Goal: Task Accomplishment & Management: Manage account settings

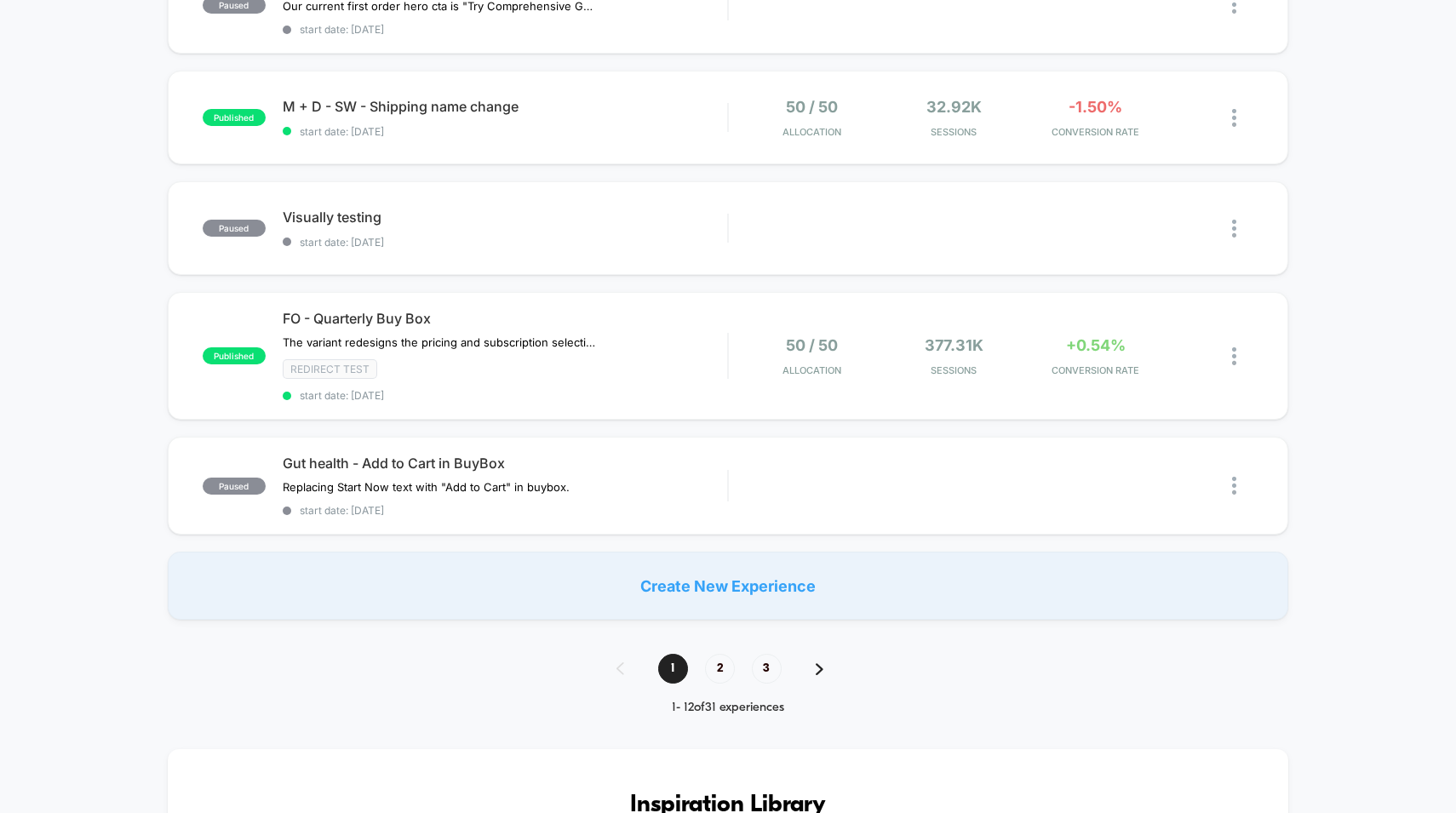
scroll to position [1020, 0]
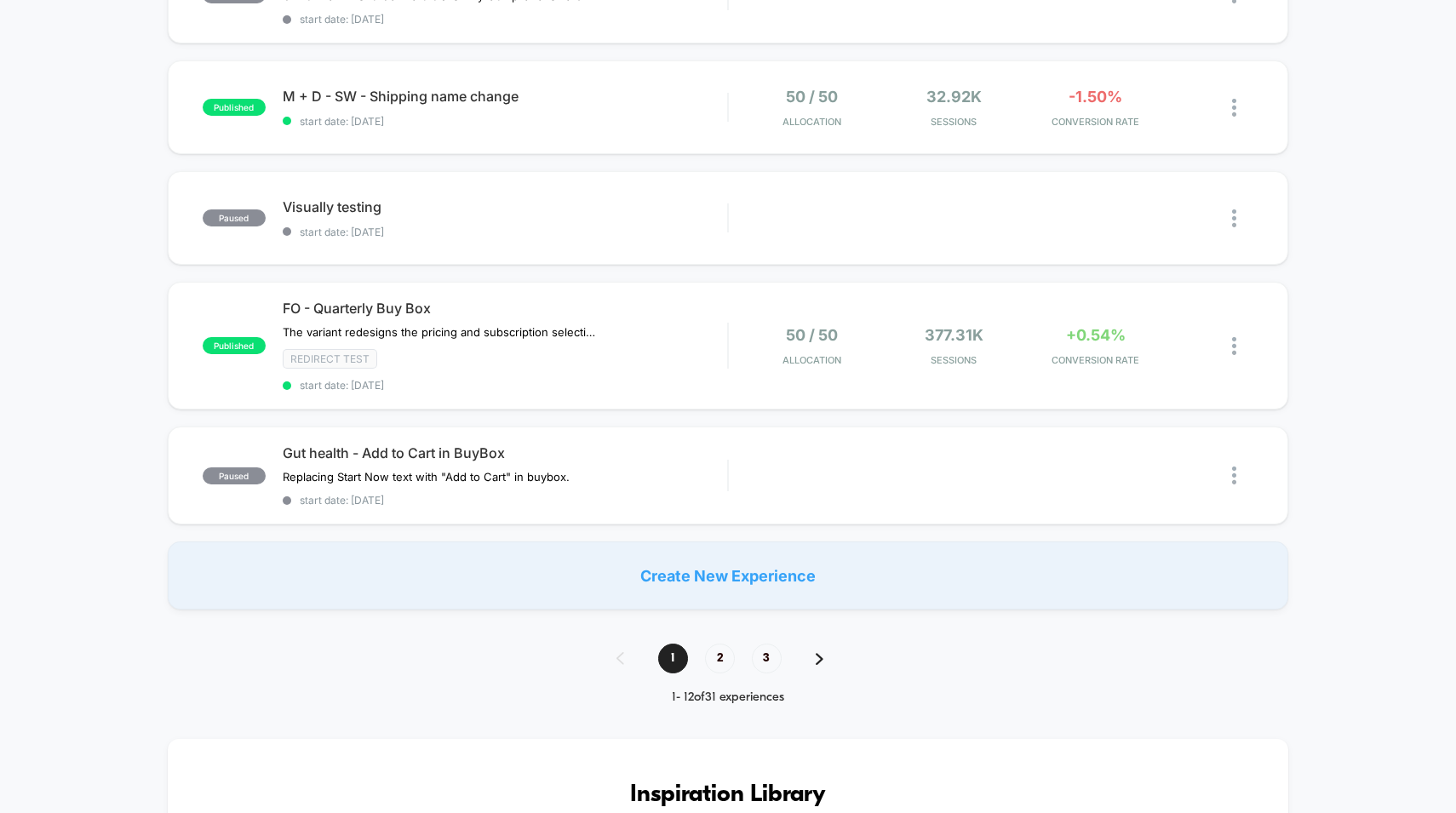
click at [731, 667] on div "1 2 3" at bounding box center [728, 658] width 258 height 29
click at [721, 651] on span "2" at bounding box center [719, 658] width 29 height 29
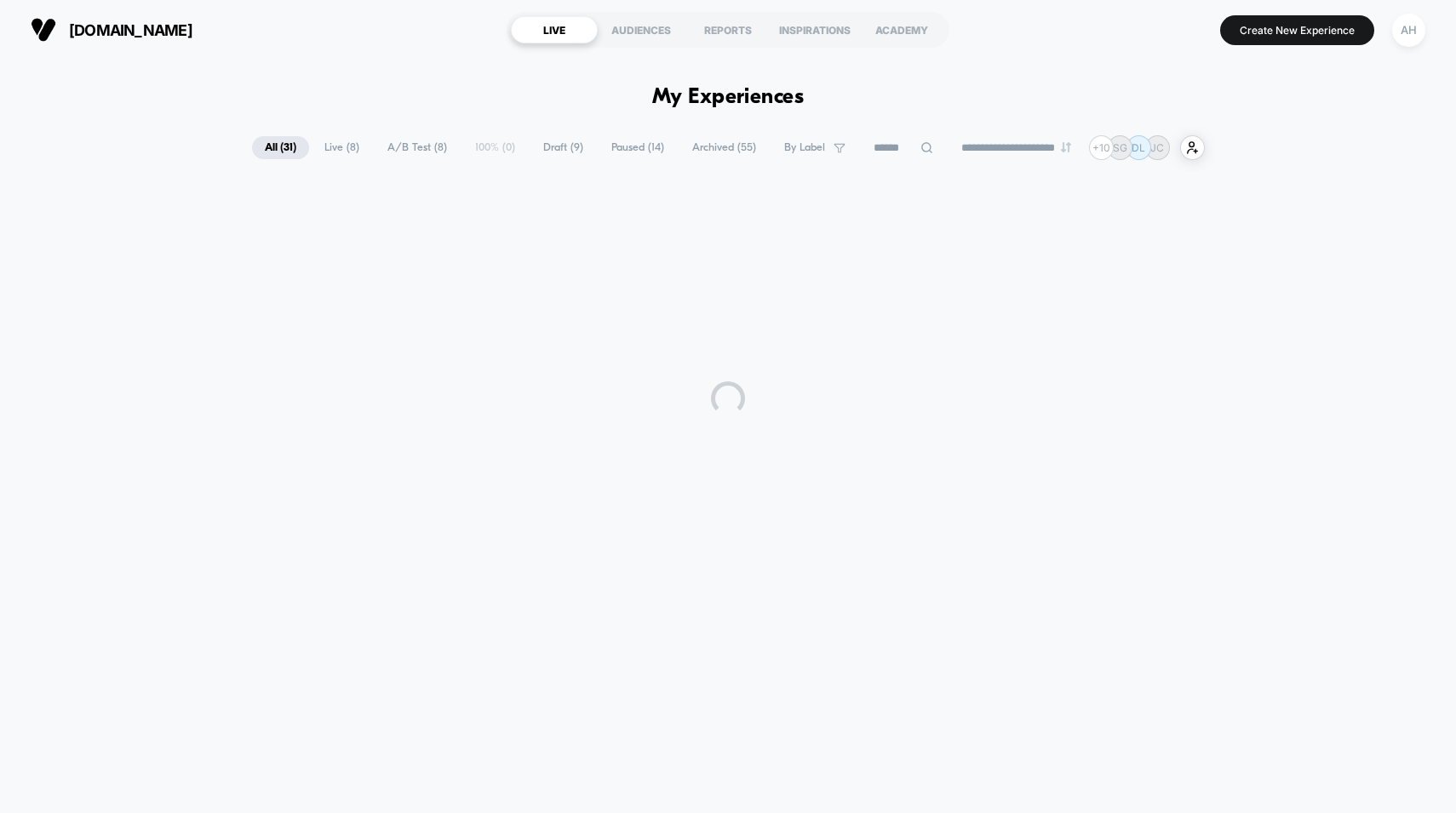
scroll to position [0, 0]
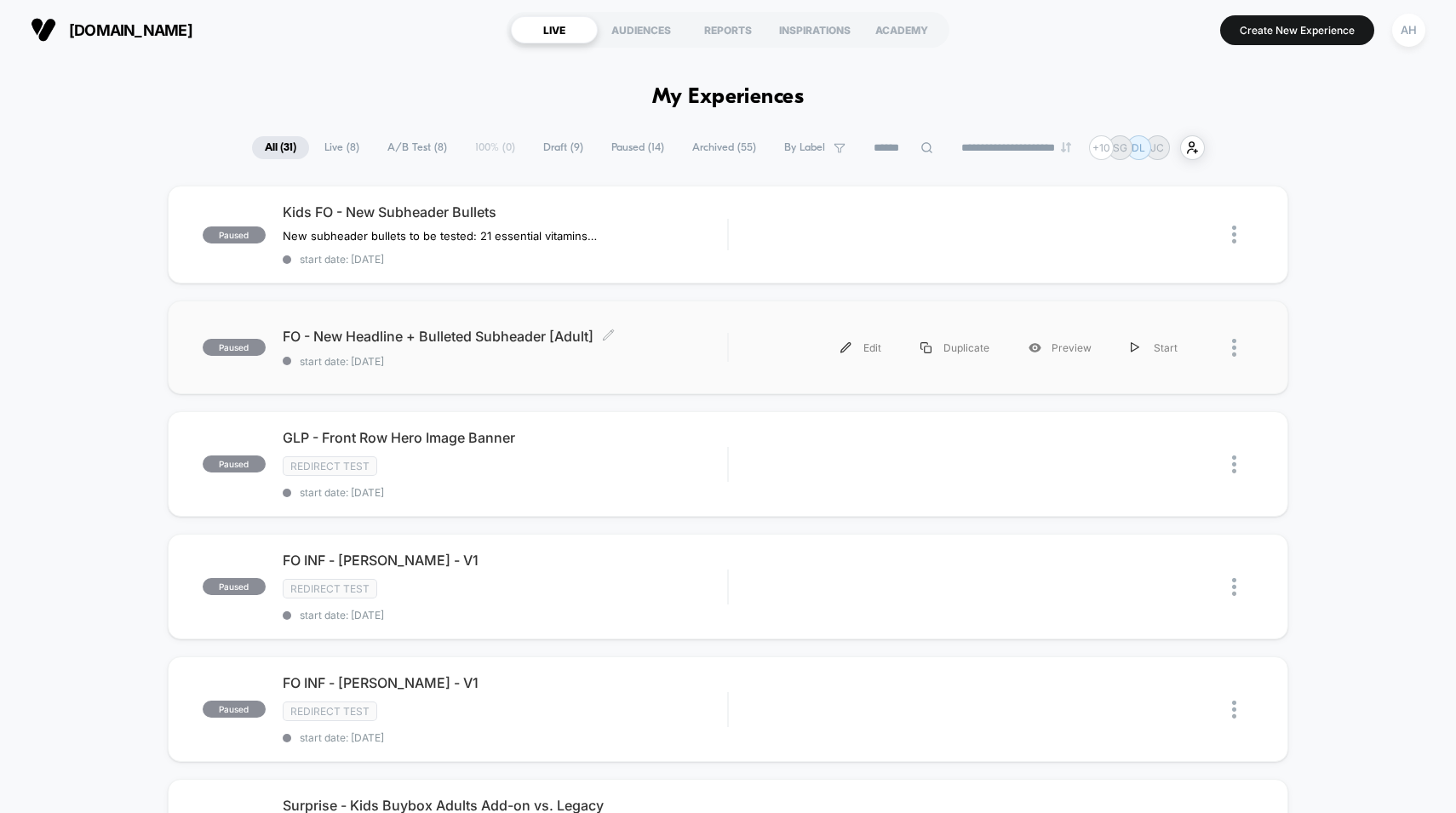
click at [699, 346] on div "FO - New Headline + Bulleted Subheader [Adult] Click to edit experience details…" at bounding box center [505, 348] width 445 height 40
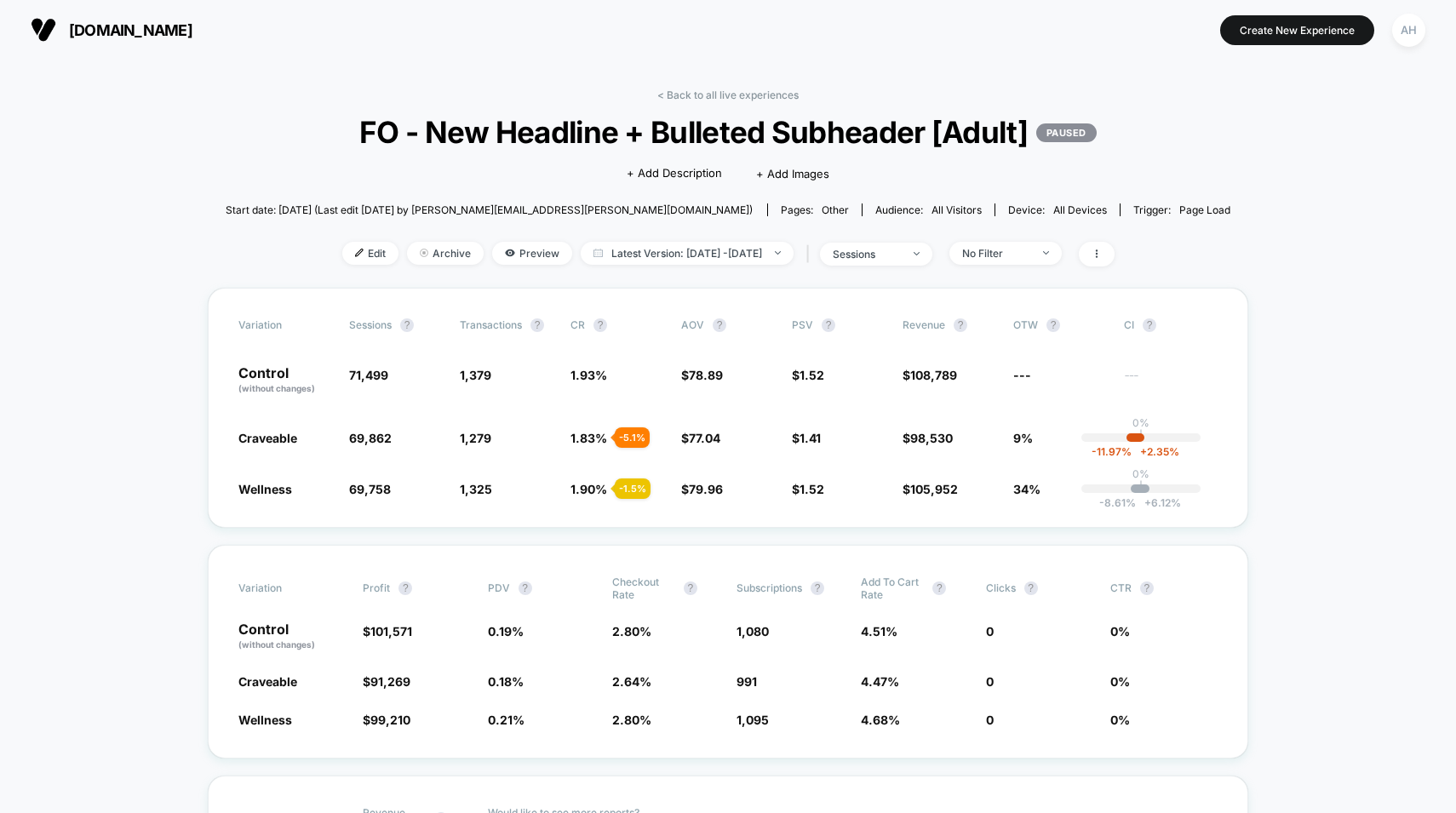
click at [714, 273] on div "< Back to all live experiences FO - New Headline + Bulleted Subheader [Adult] P…" at bounding box center [728, 188] width 1005 height 199
click at [344, 243] on span "Edit" at bounding box center [369, 253] width 56 height 23
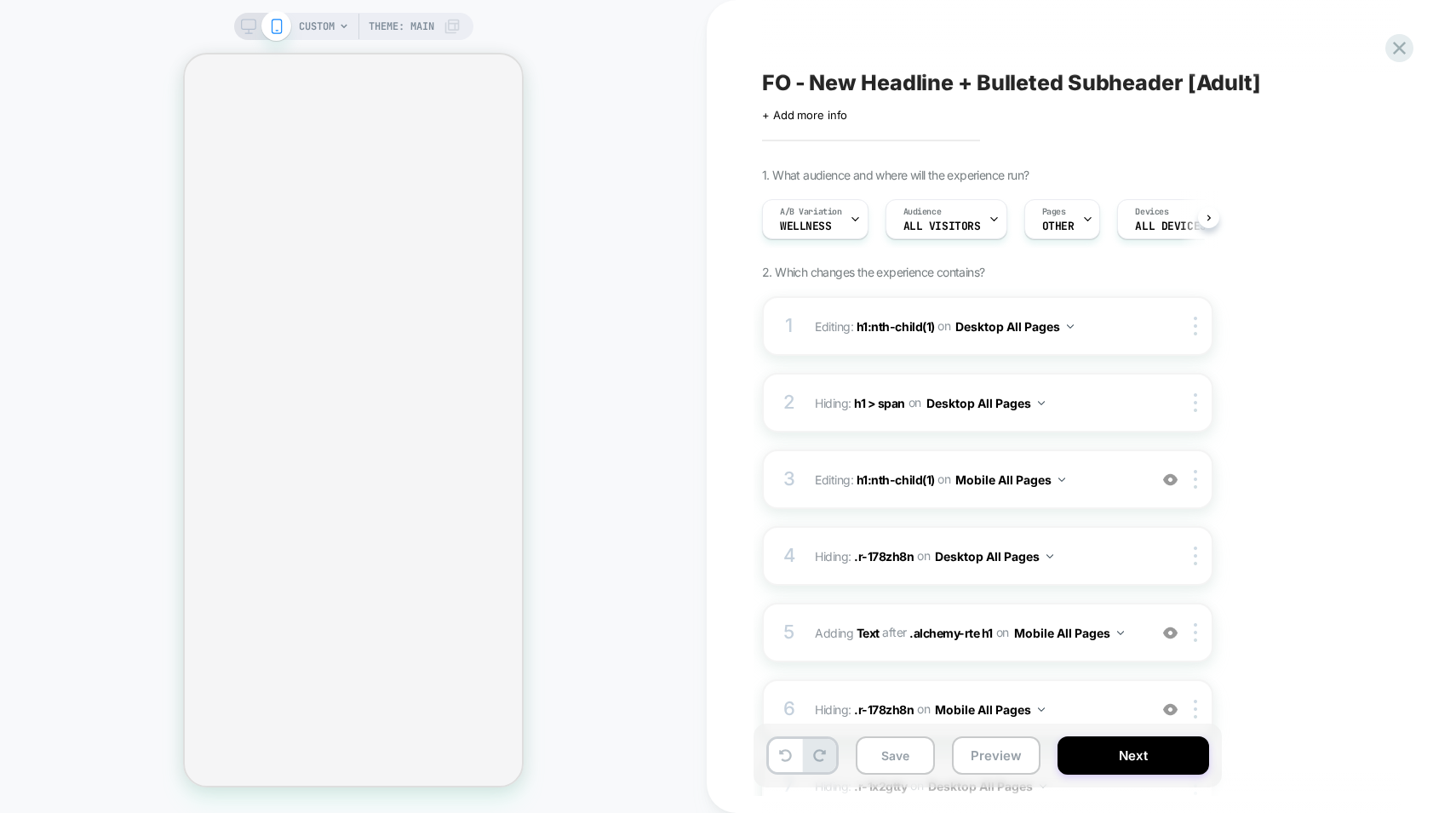
scroll to position [0, 1]
click at [1081, 768] on button "Next" at bounding box center [1133, 755] width 152 height 38
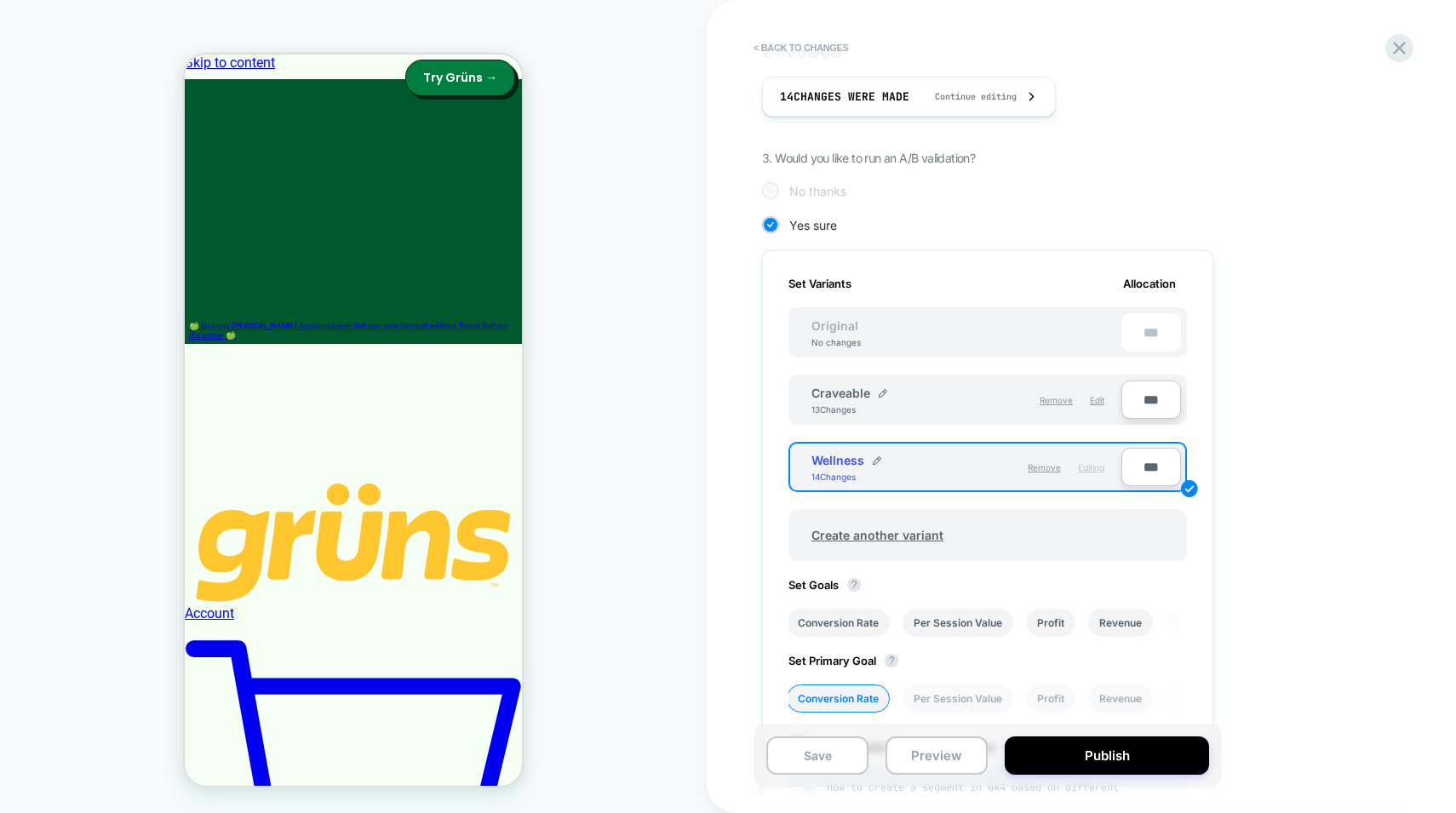
scroll to position [0, 0]
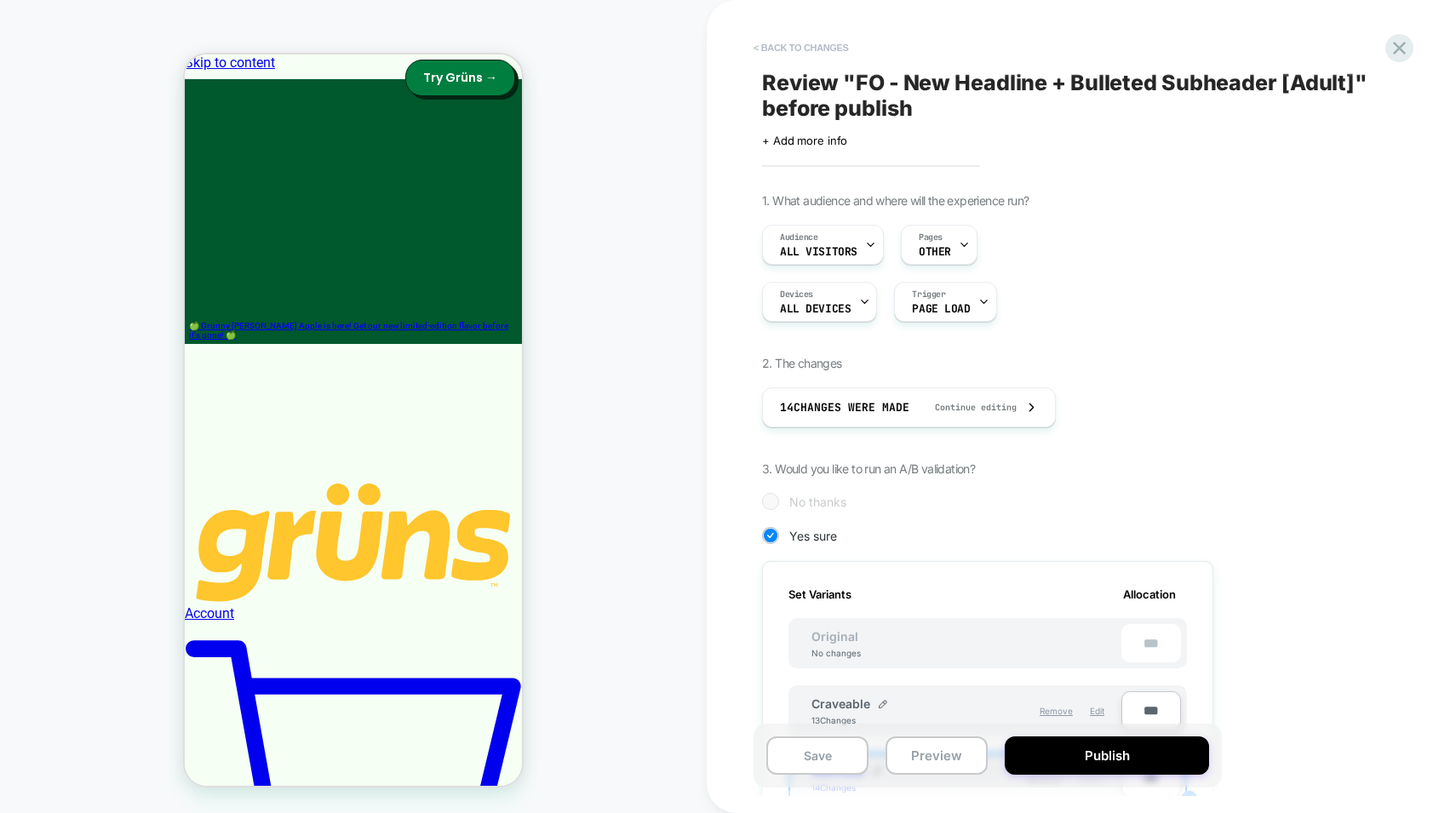
click at [848, 45] on button "< Back to changes" at bounding box center [800, 47] width 113 height 27
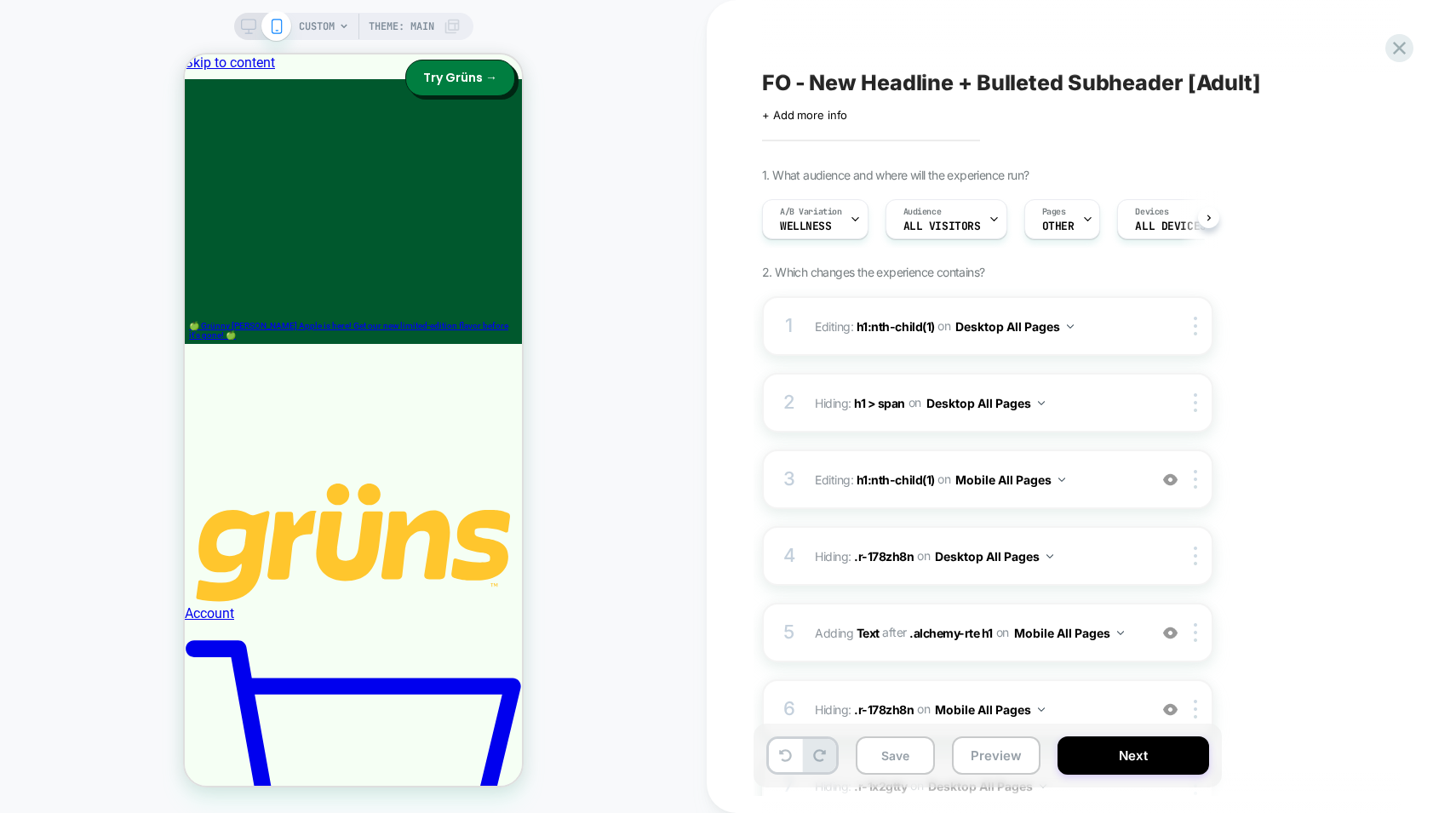
scroll to position [0, 1]
click at [865, 76] on span "FO - New Headline + Bulleted Subheader [Adult]" at bounding box center [1011, 82] width 499 height 26
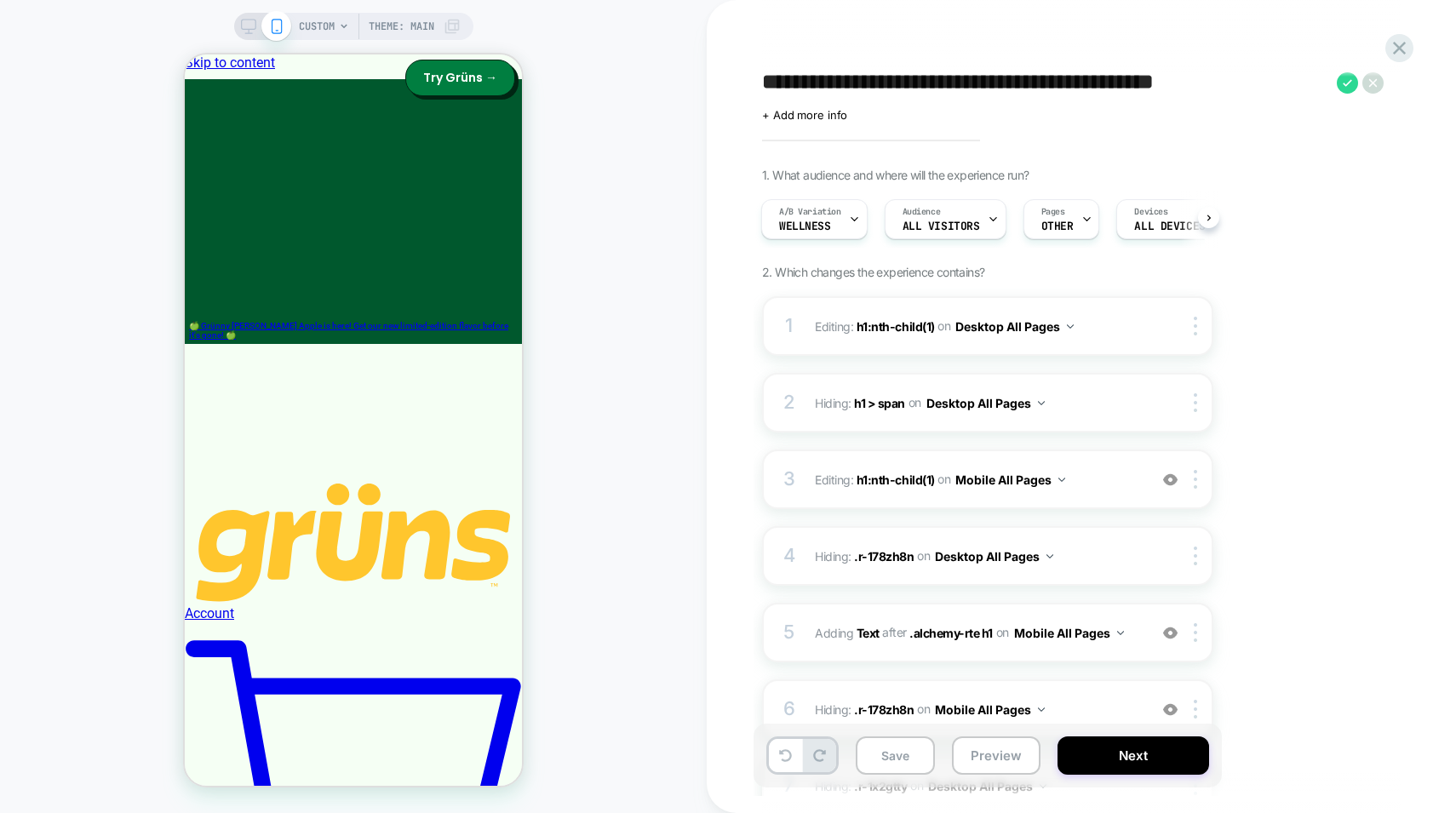
click at [1179, 79] on textarea "**********" at bounding box center [1045, 82] width 566 height 26
click at [836, 230] on div "A/B Variation Wellness" at bounding box center [810, 219] width 97 height 38
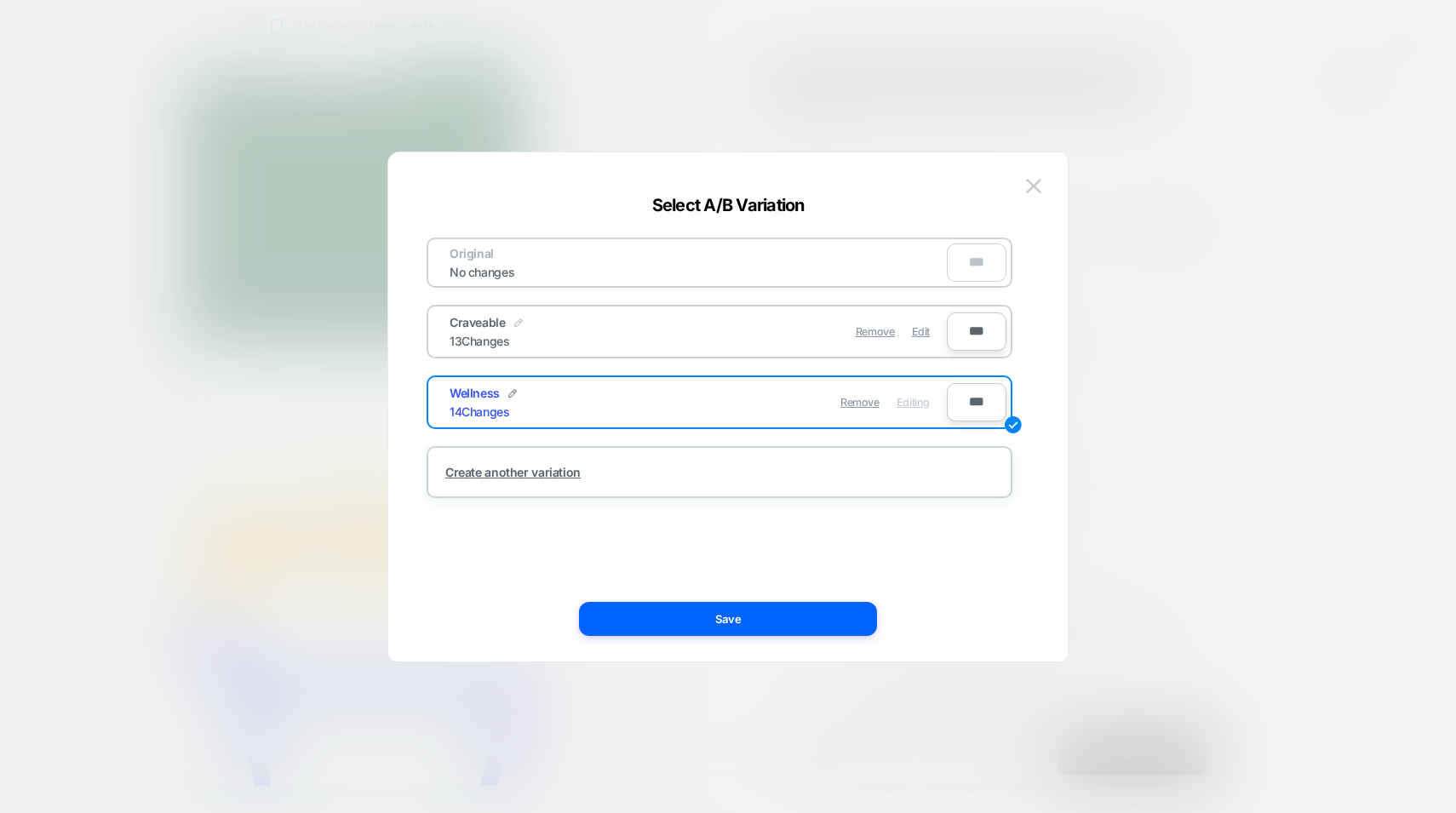
click at [520, 322] on img at bounding box center [518, 322] width 9 height 9
click at [518, 332] on input "*********" at bounding box center [512, 332] width 123 height 33
click at [515, 399] on div at bounding box center [512, 394] width 9 height 10
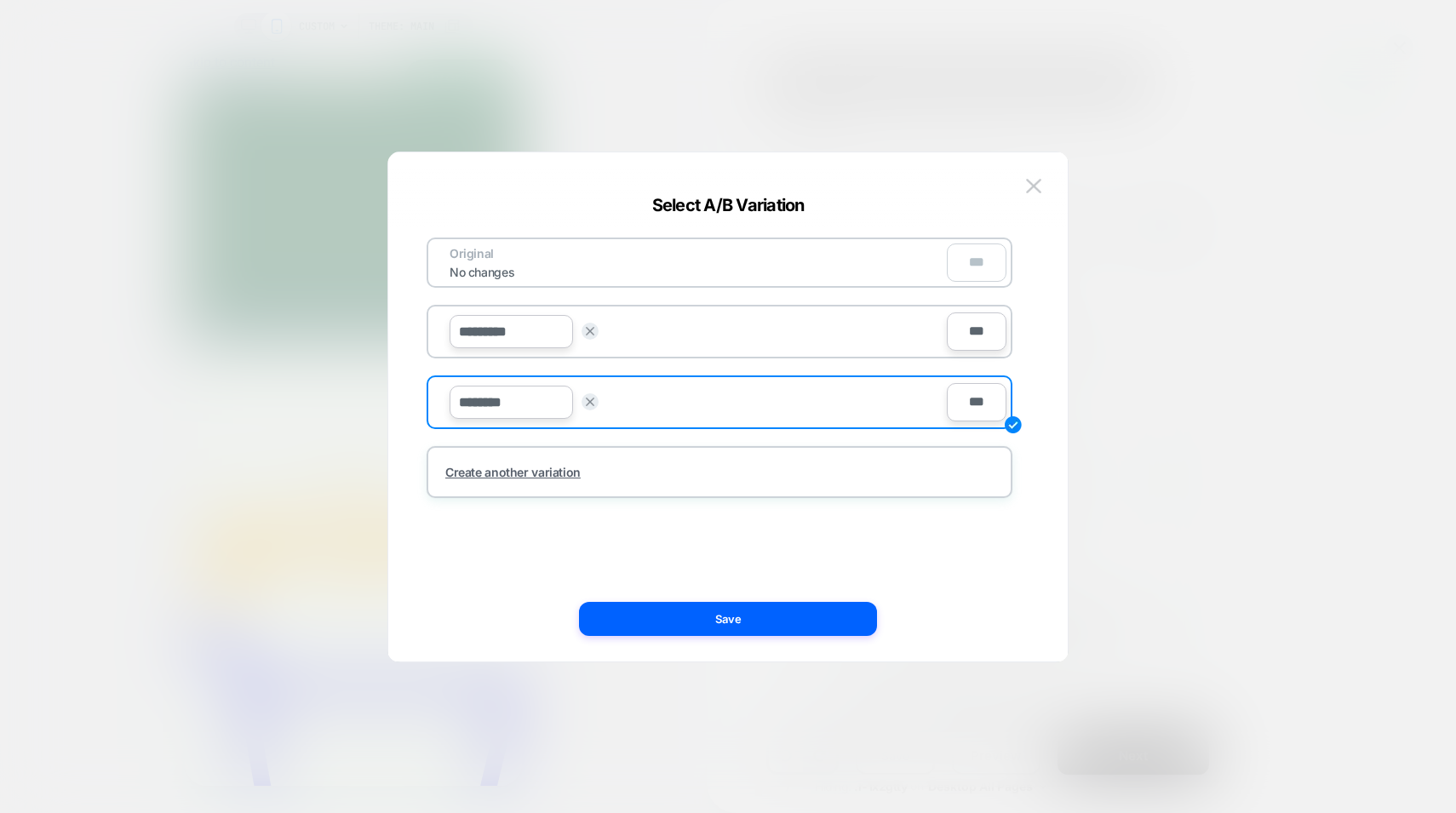
click at [508, 400] on input "********" at bounding box center [512, 402] width 123 height 33
click at [1042, 181] on button at bounding box center [1034, 186] width 26 height 26
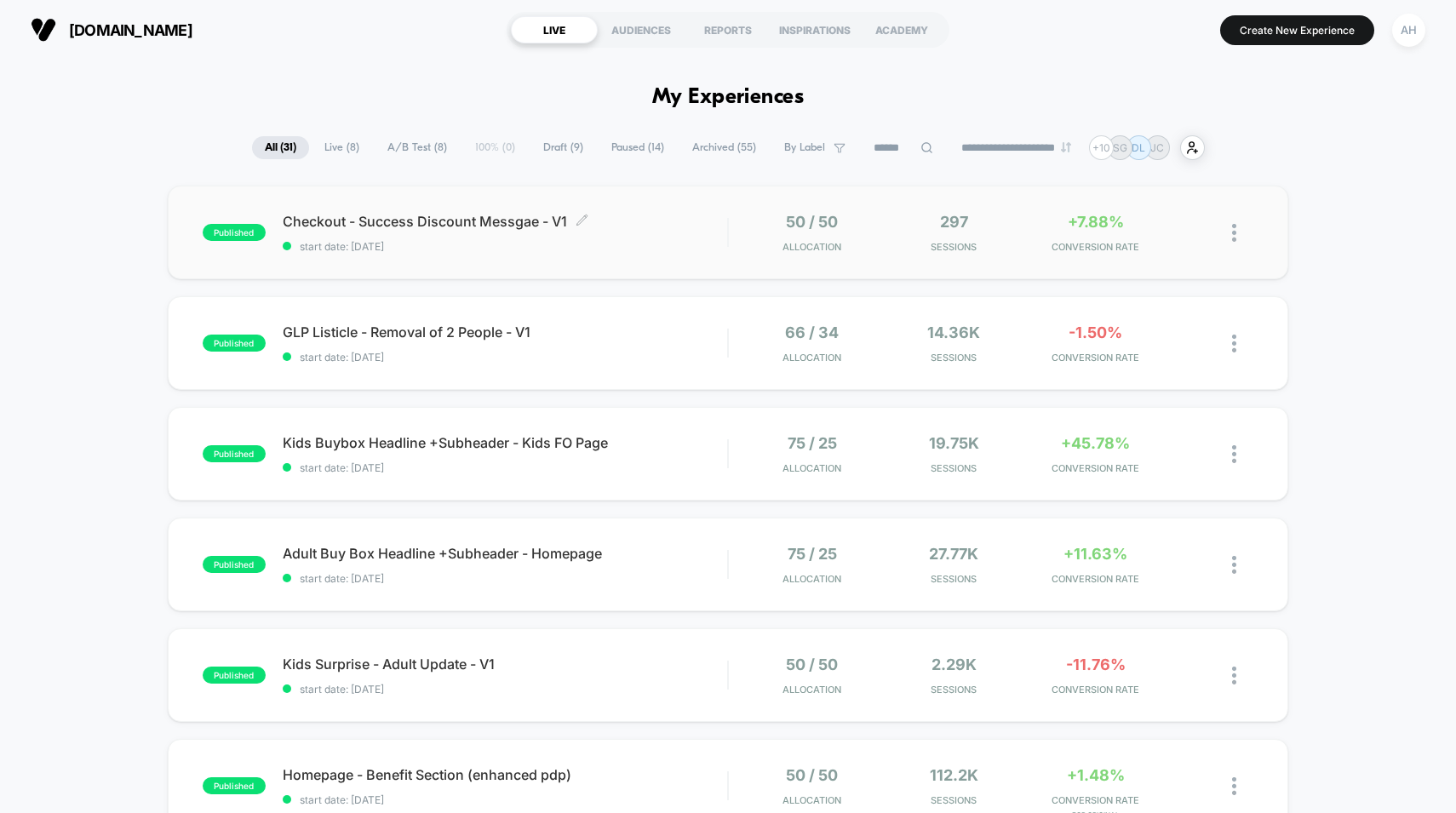
click at [681, 239] on div "Checkout - Success Discount Messgae - V1 Click to edit experience details Click…" at bounding box center [505, 233] width 445 height 40
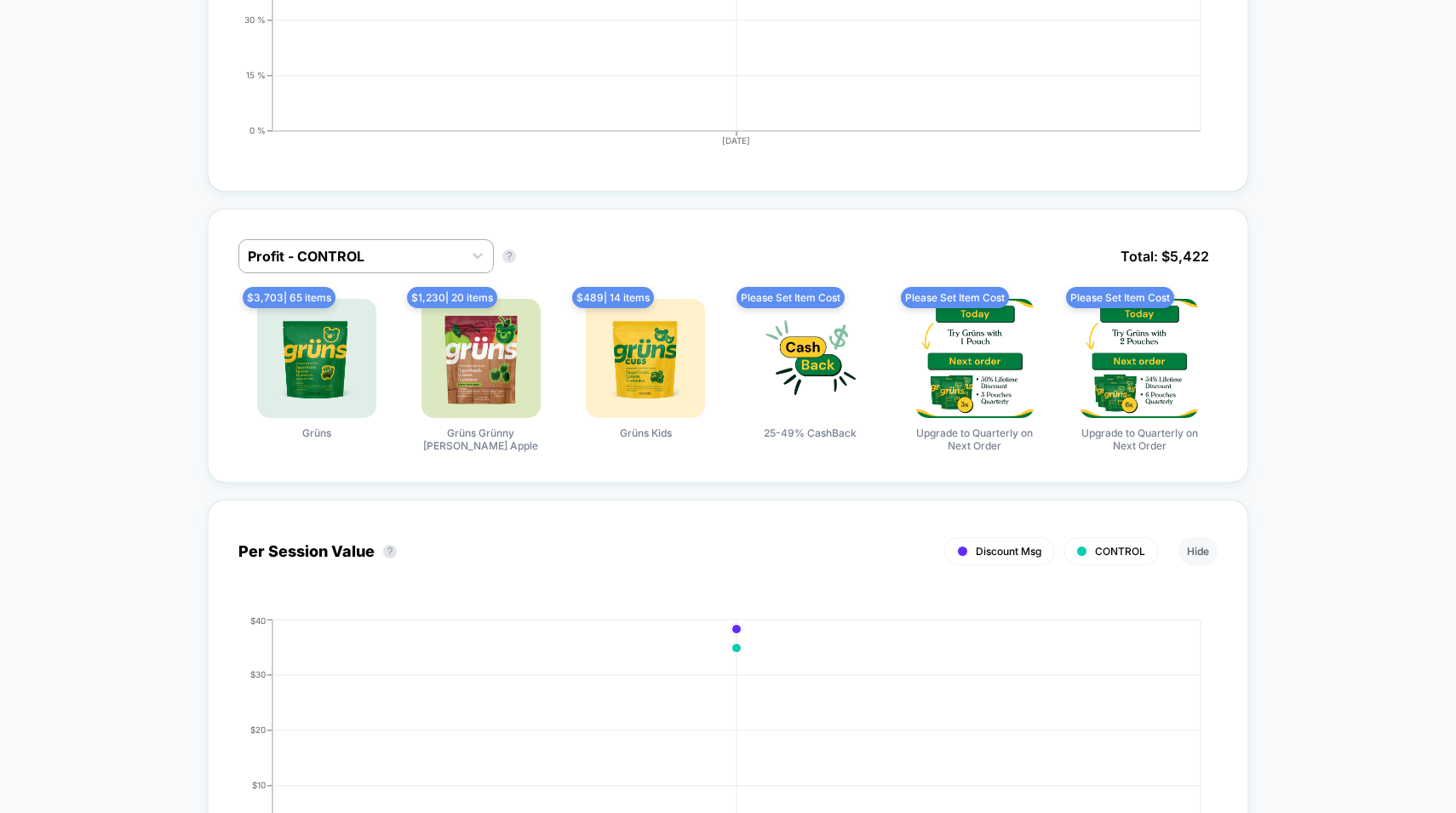
scroll to position [1136, 0]
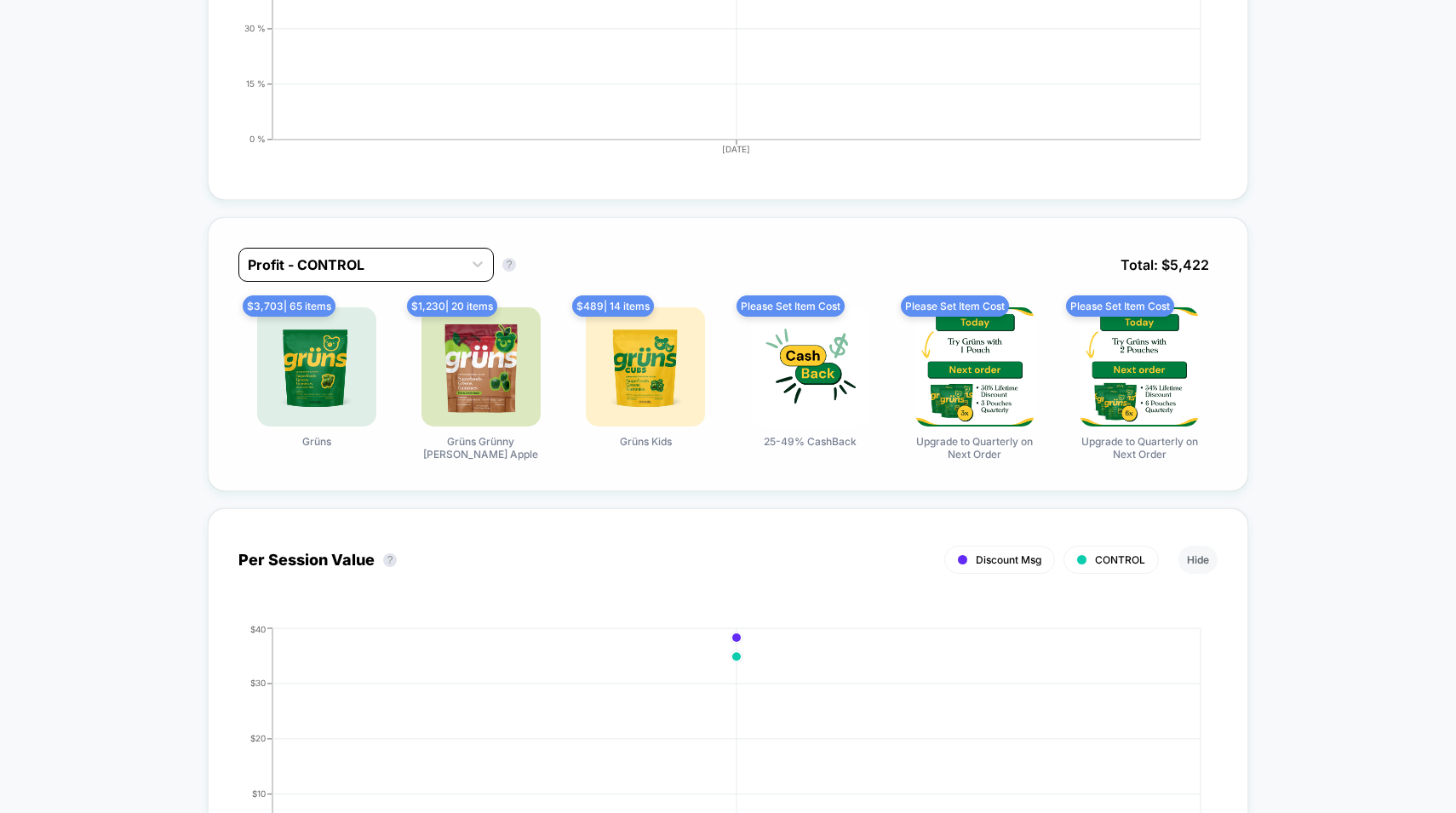
click at [402, 273] on div "Profit - CONTROL" at bounding box center [351, 264] width 223 height 27
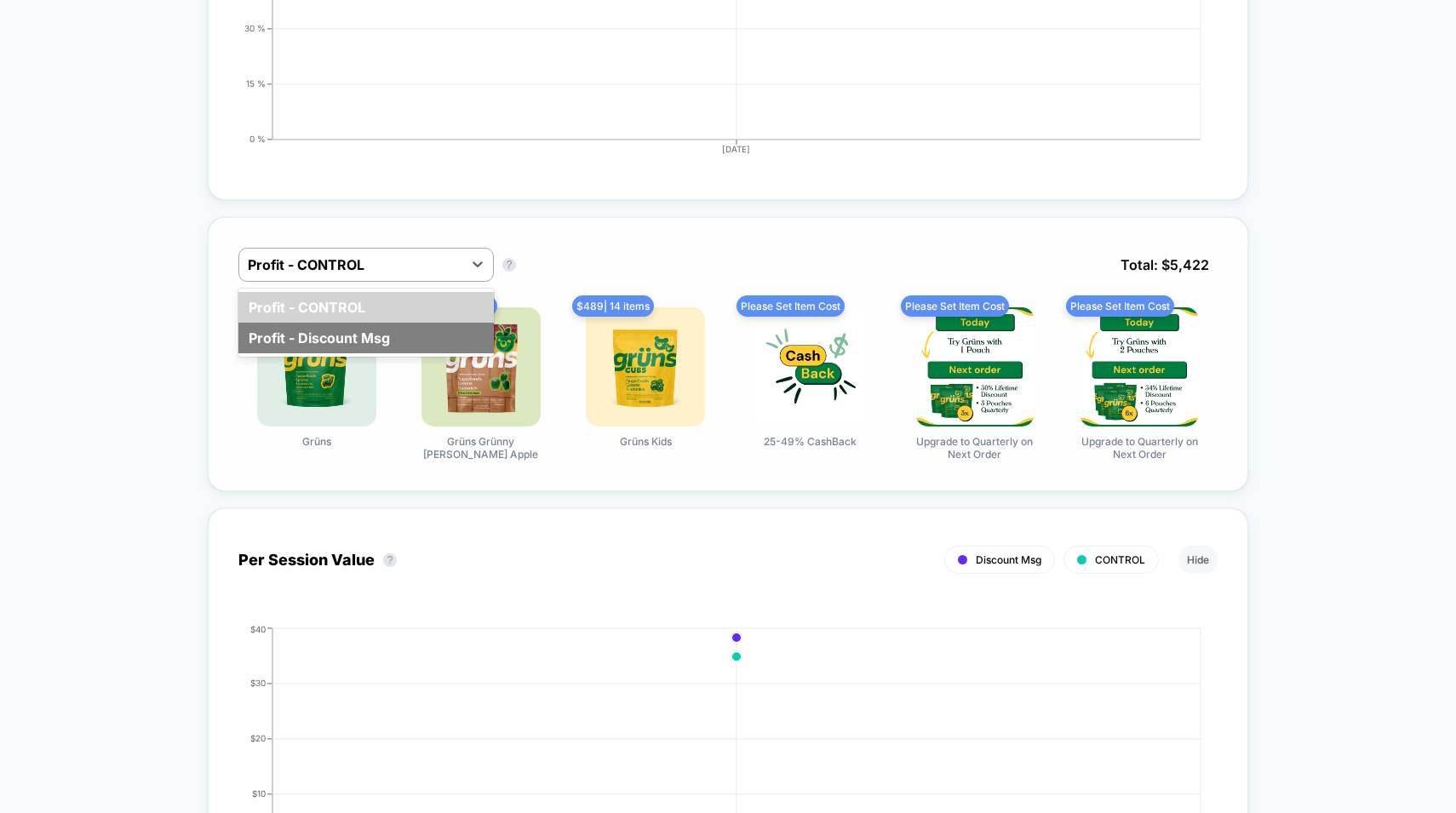
click at [374, 323] on div "Profit - Discount Msg" at bounding box center [367, 338] width 256 height 30
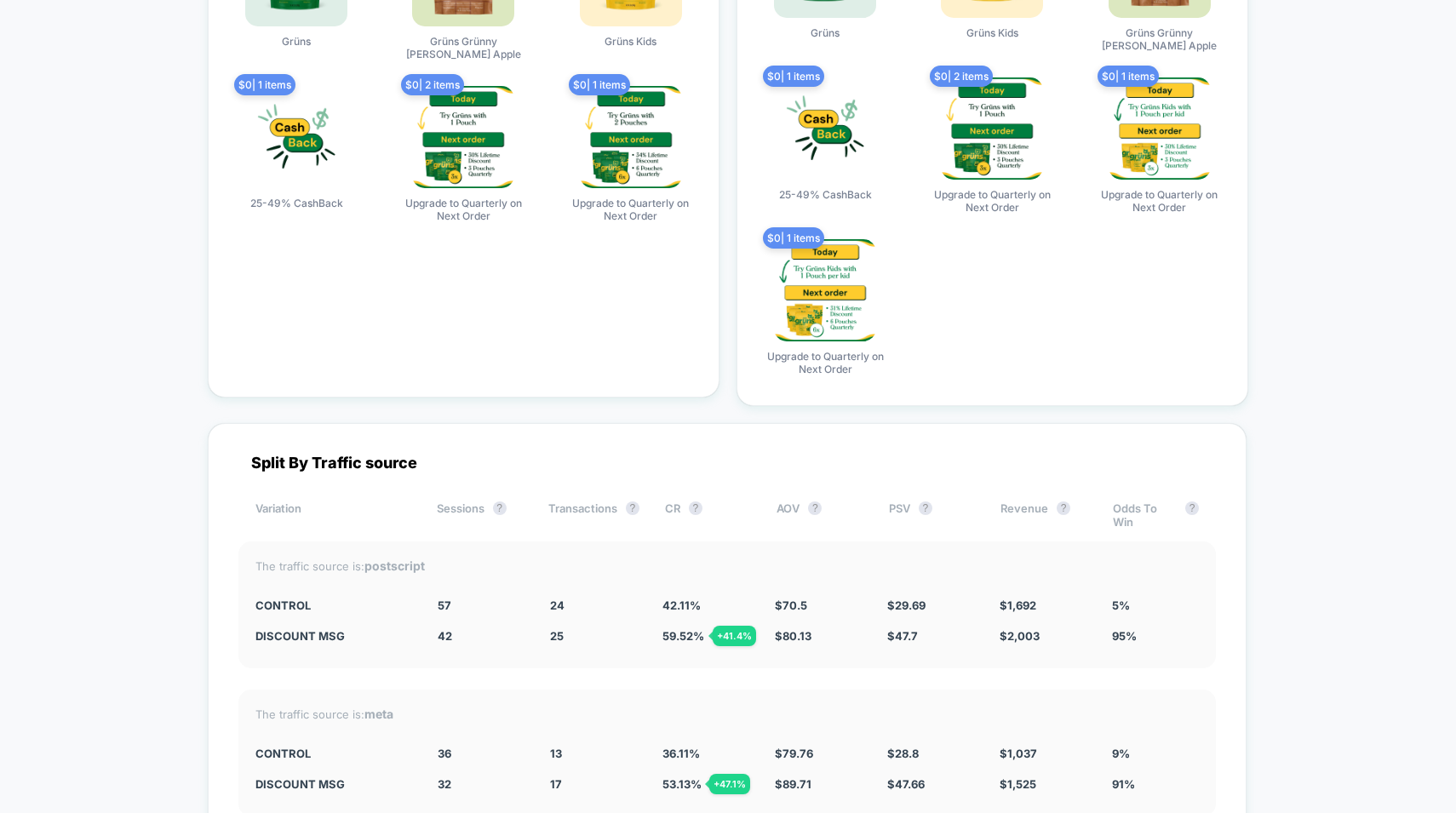
scroll to position [5775, 0]
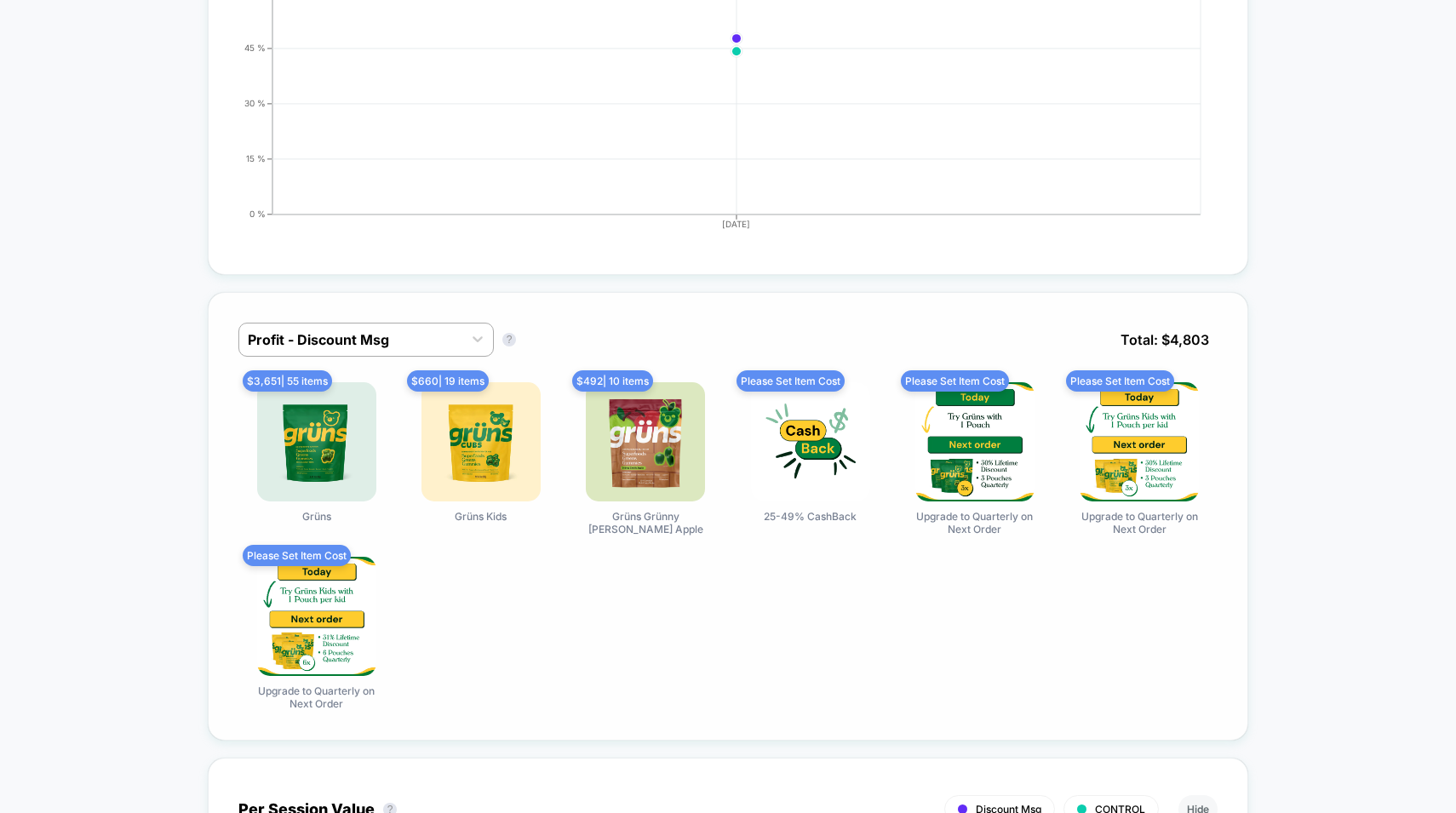
scroll to position [0, 0]
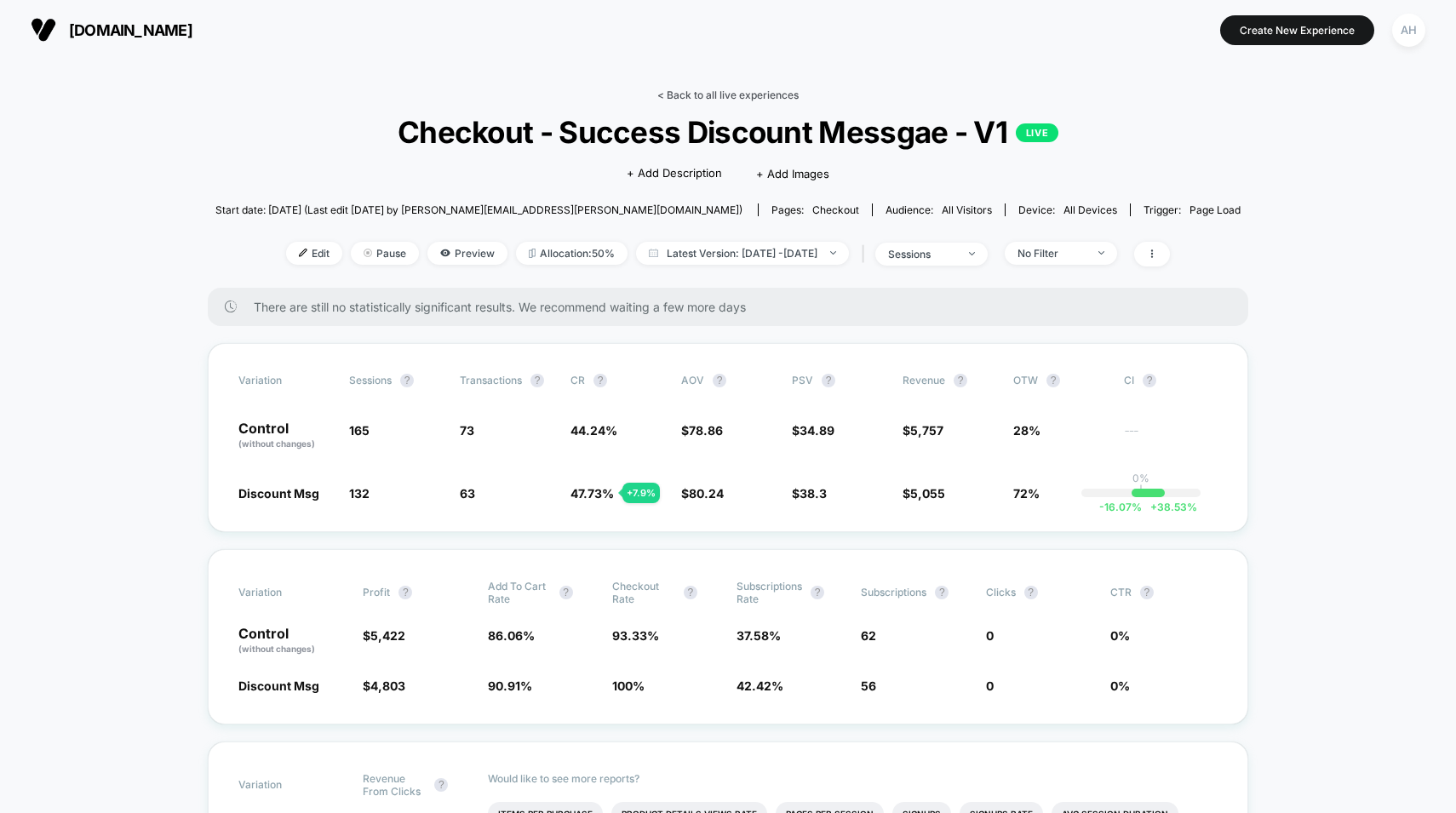
click at [712, 97] on link "< Back to all live experiences" at bounding box center [728, 94] width 141 height 12
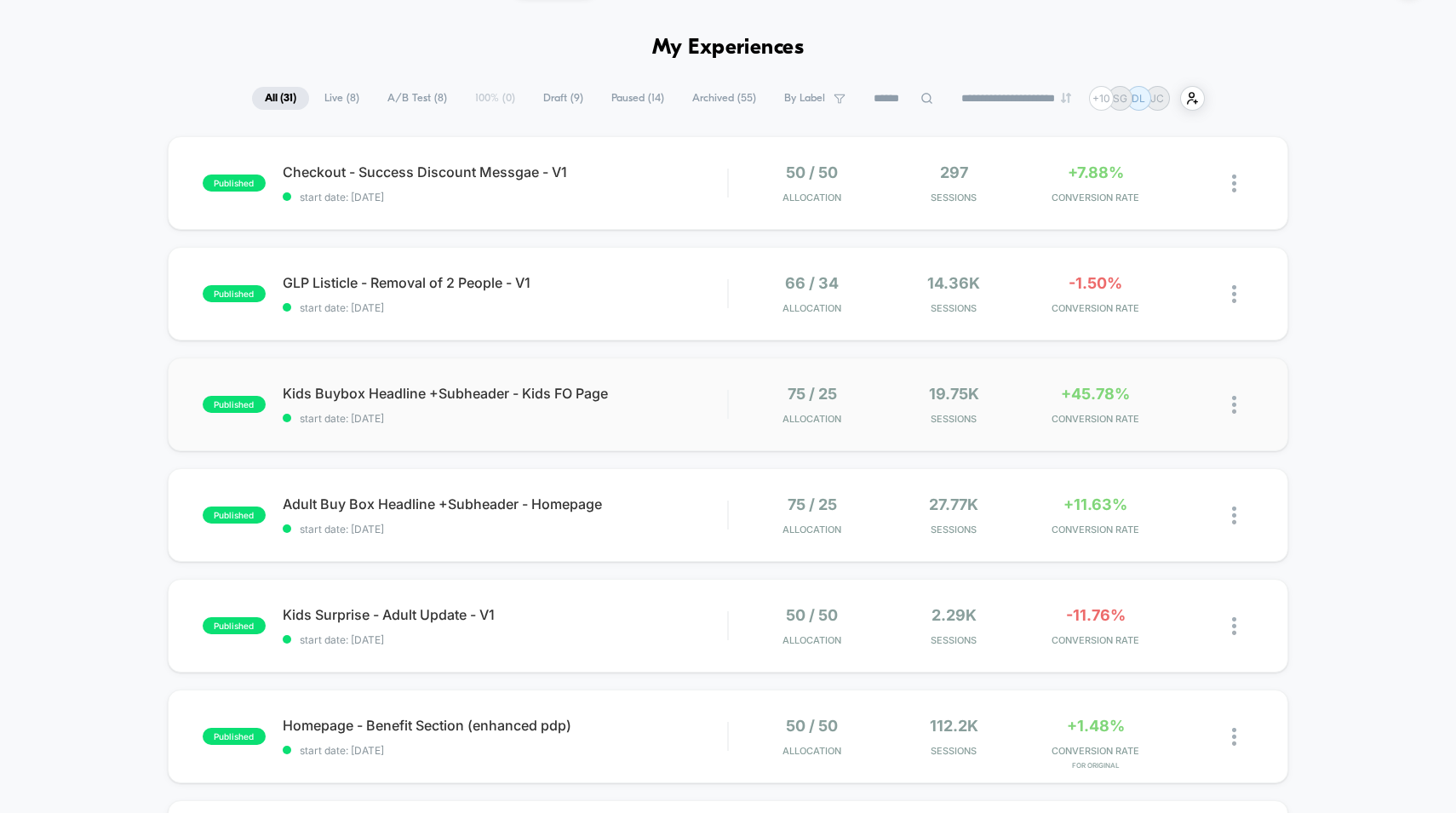
scroll to position [58, 0]
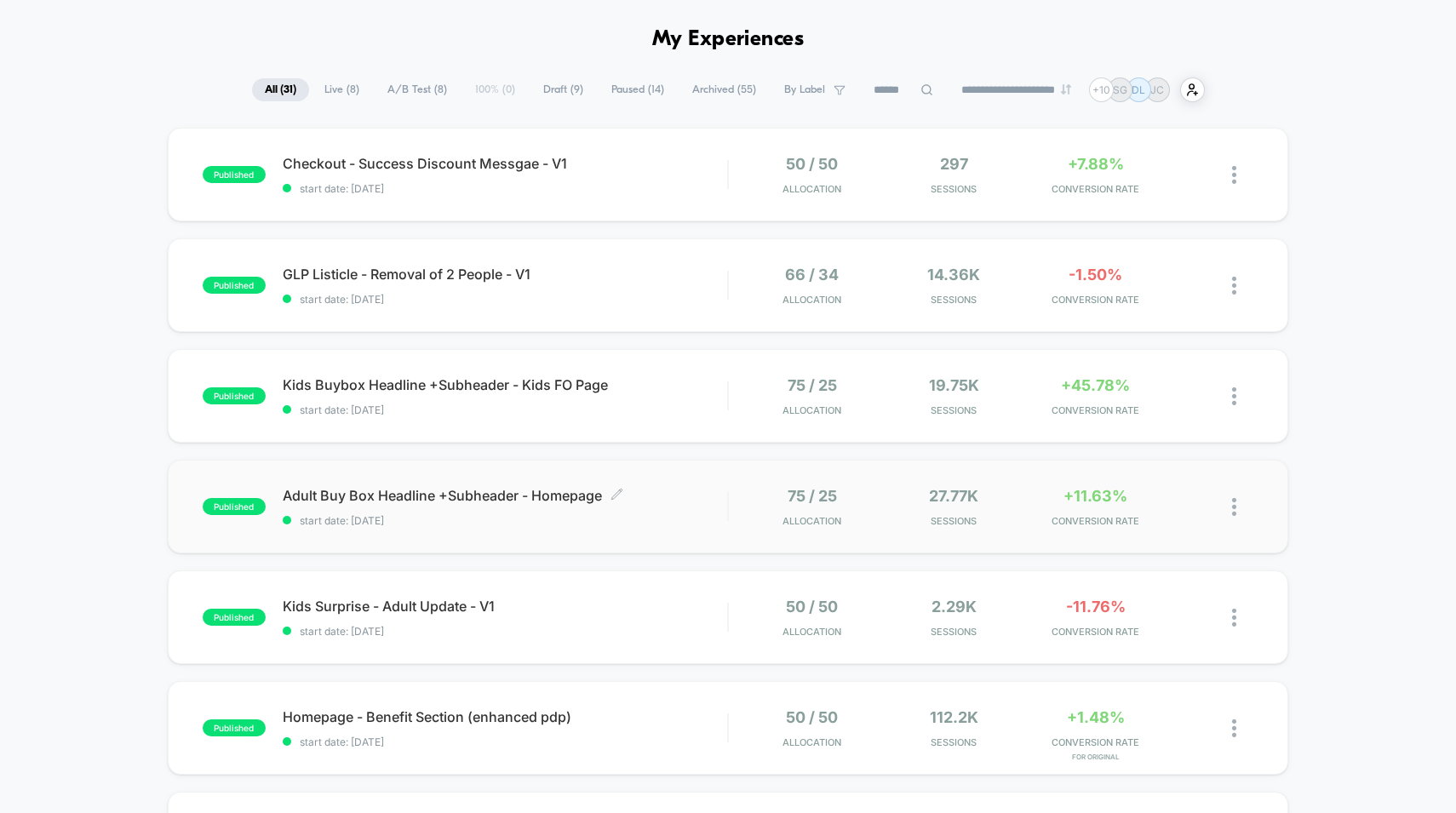
click at [676, 509] on div "Adult Buy Box Headline +Subheader - Homepage Click to edit experience details C…" at bounding box center [505, 507] width 445 height 40
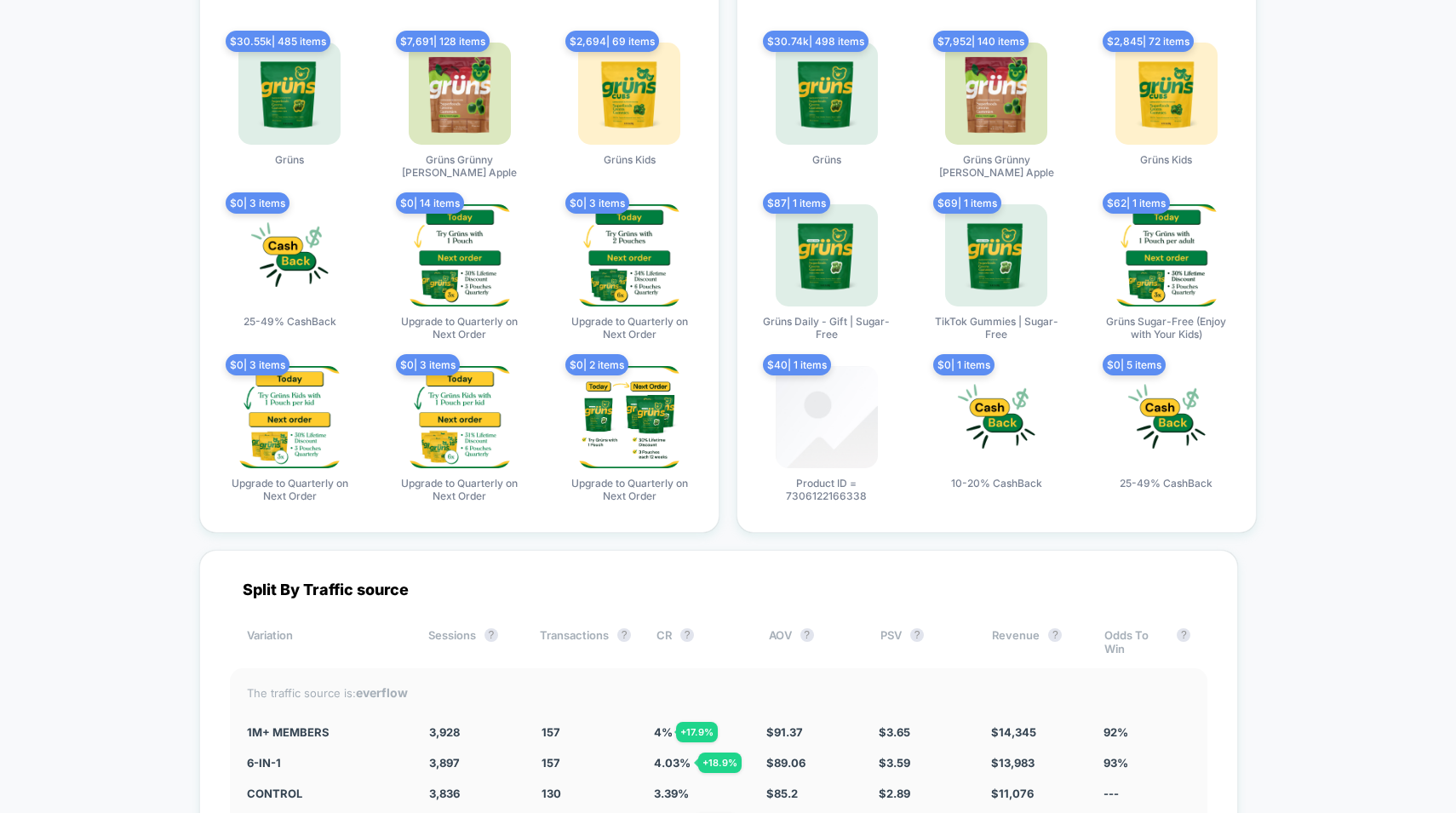
scroll to position [5813, 0]
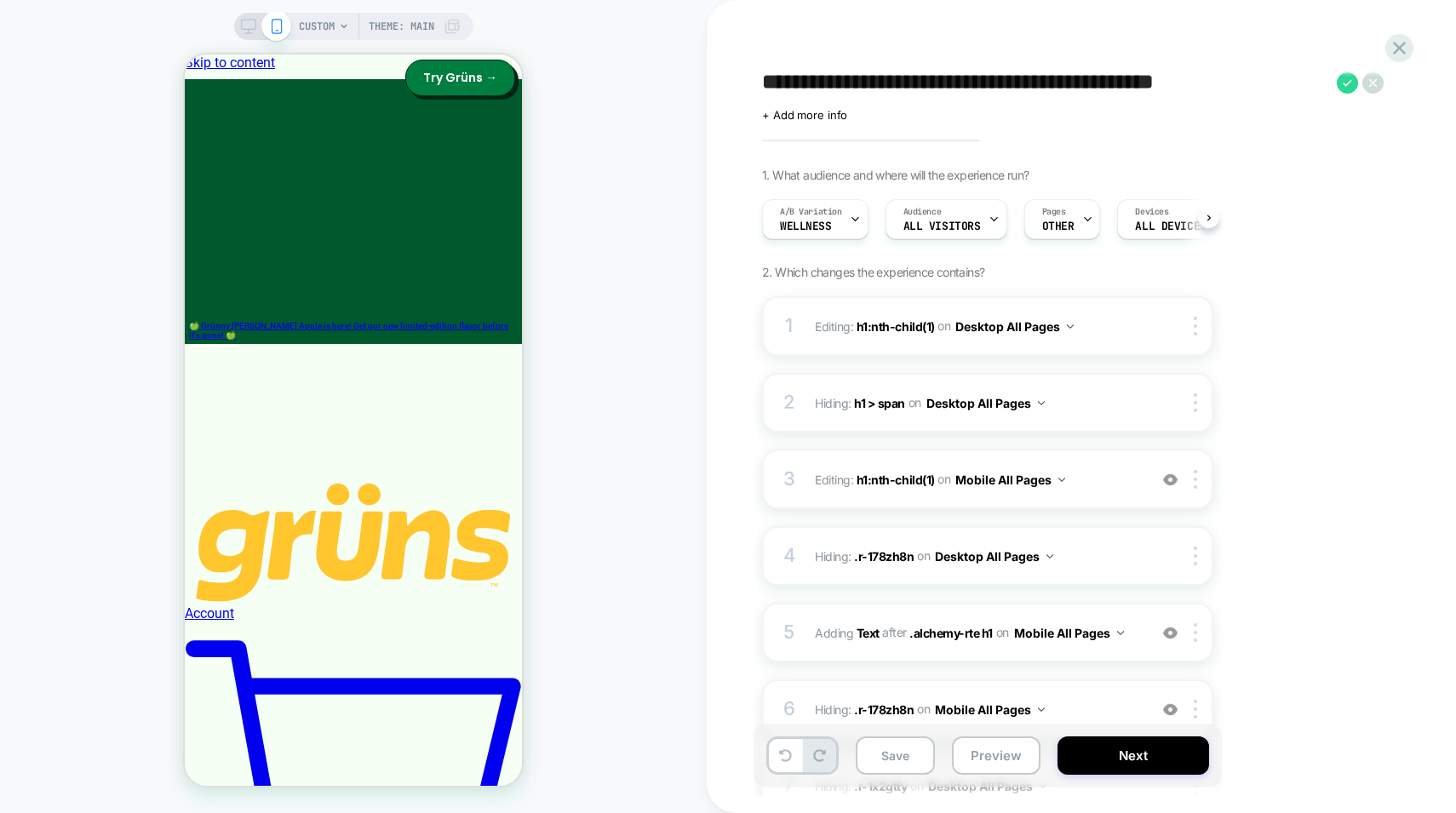
scroll to position [0, 1]
click at [1392, 44] on icon at bounding box center [1399, 48] width 23 height 23
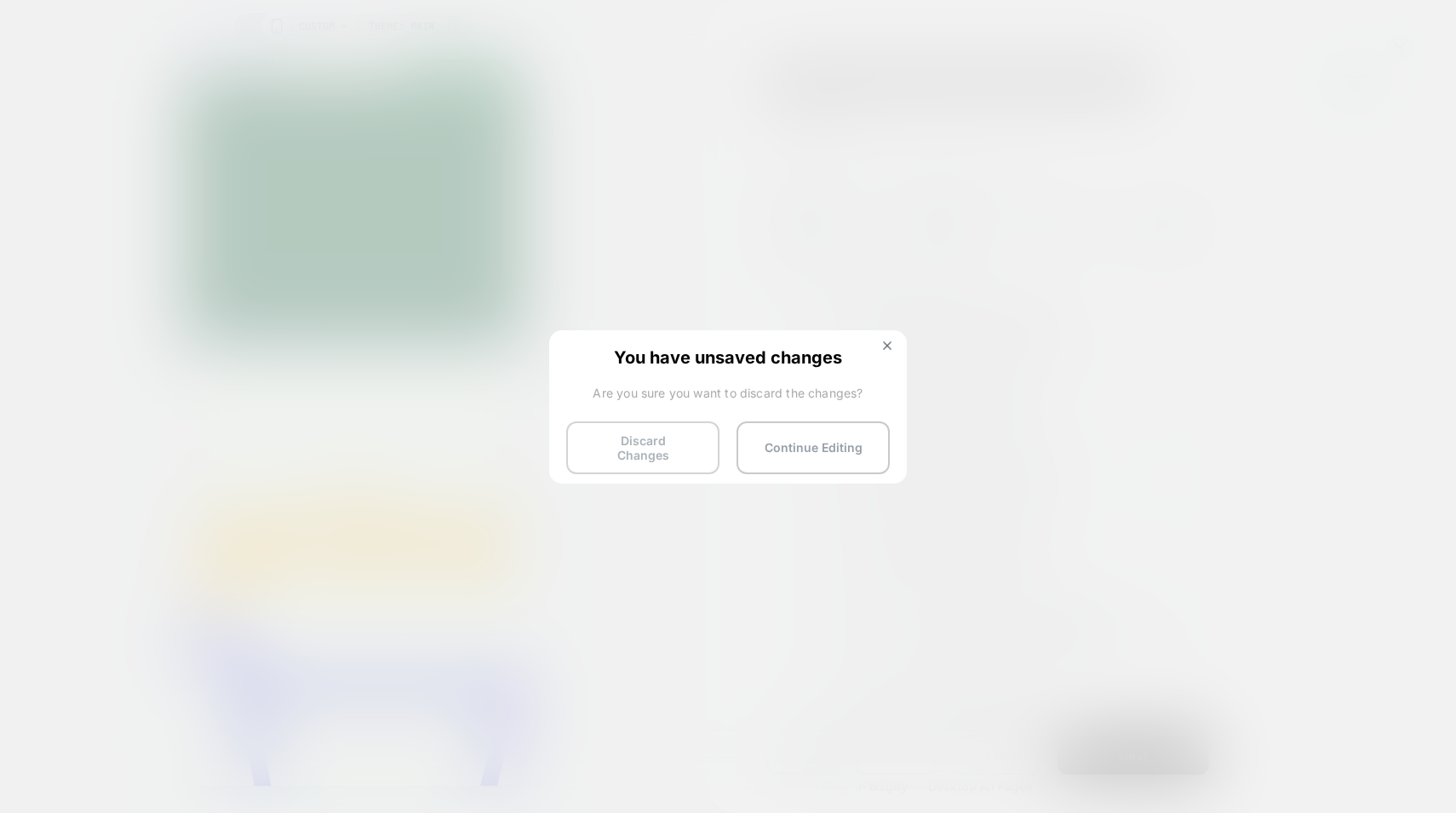
click at [655, 451] on button "Discard Changes" at bounding box center [643, 448] width 153 height 53
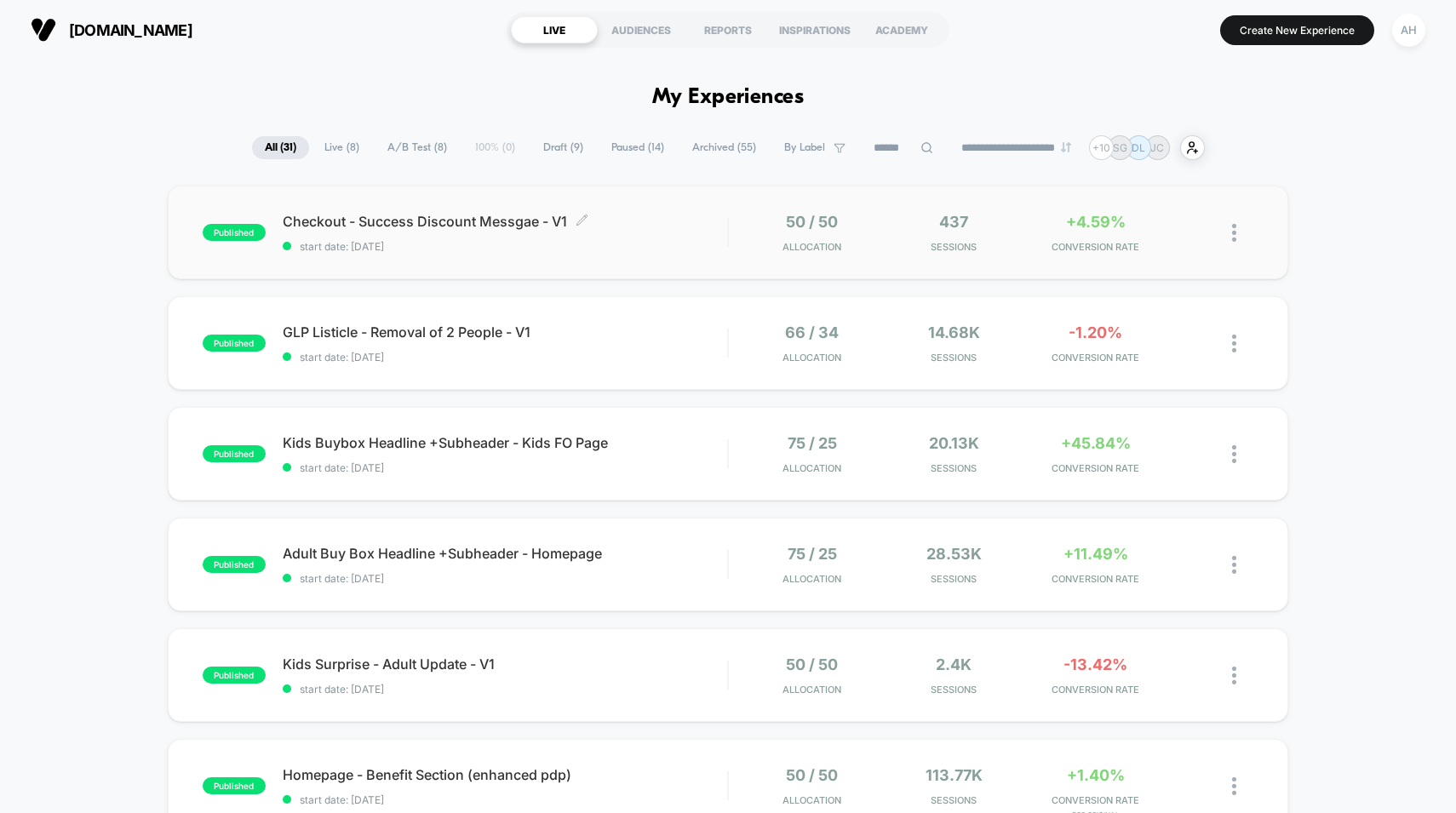
click at [703, 244] on span "start date: [DATE]" at bounding box center [505, 245] width 445 height 12
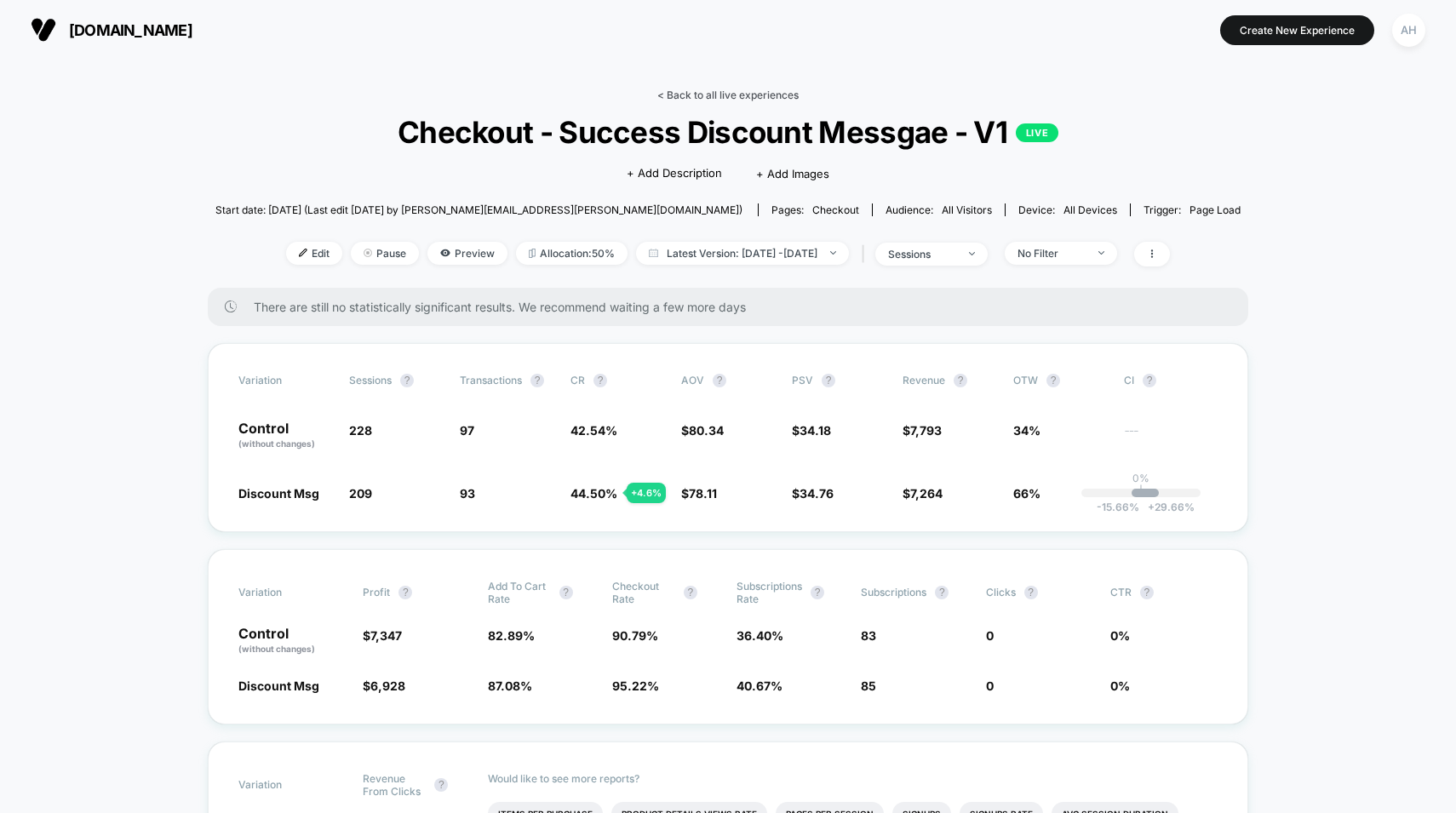
click at [746, 88] on link "< Back to all live experiences" at bounding box center [728, 94] width 141 height 12
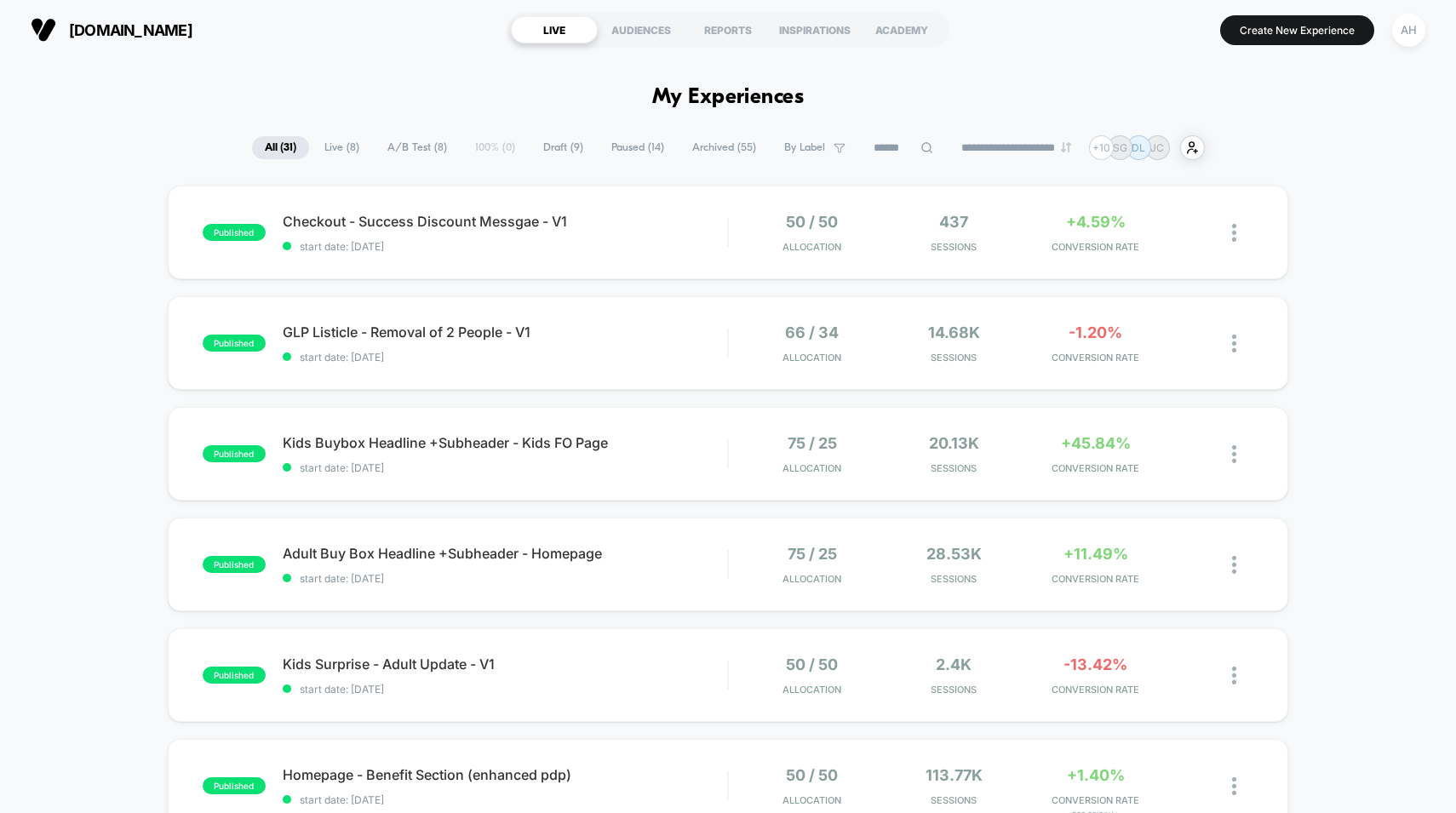
click at [712, 143] on span "Archived ( 55 )" at bounding box center [724, 148] width 89 height 23
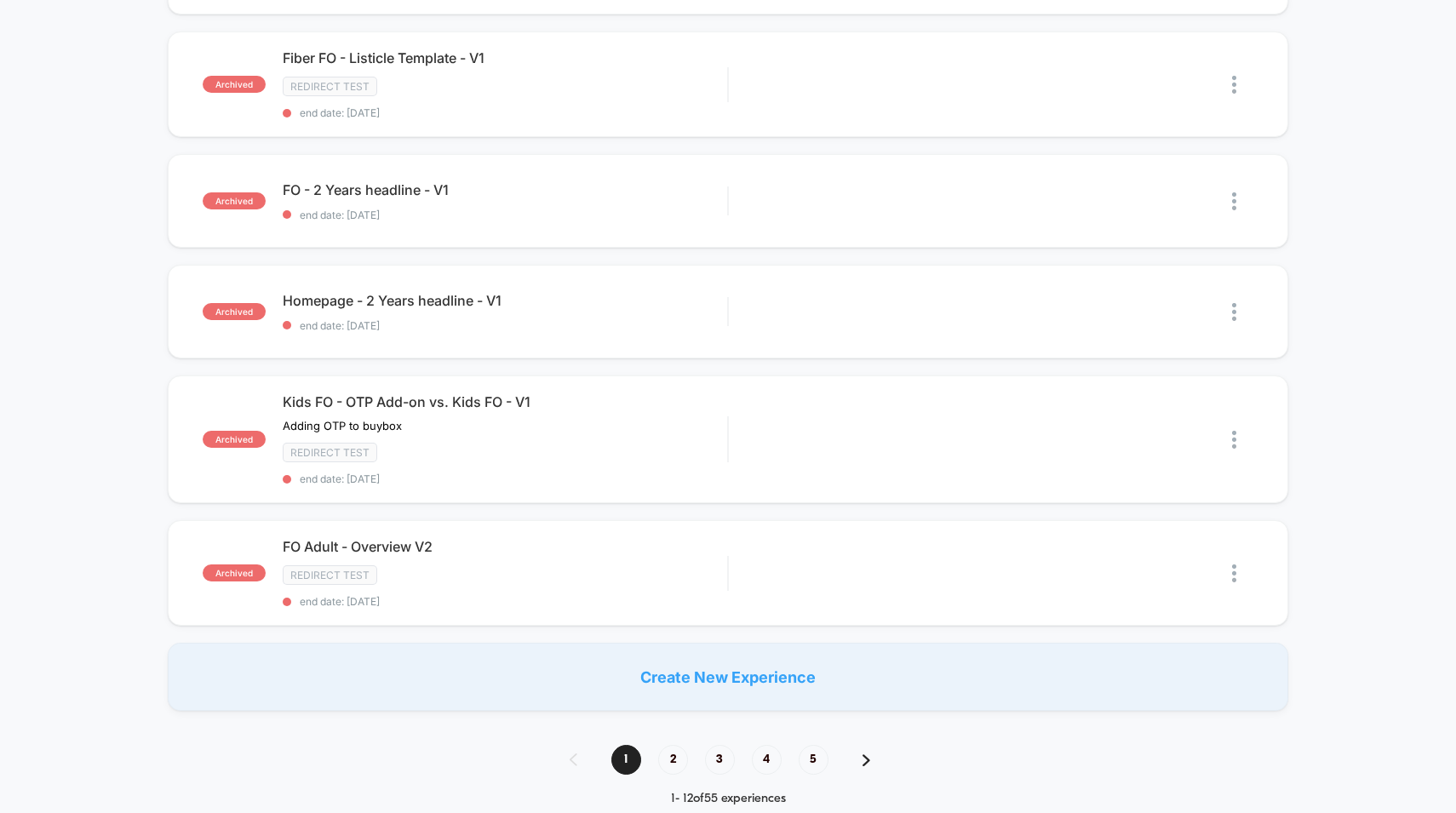
scroll to position [1150, 0]
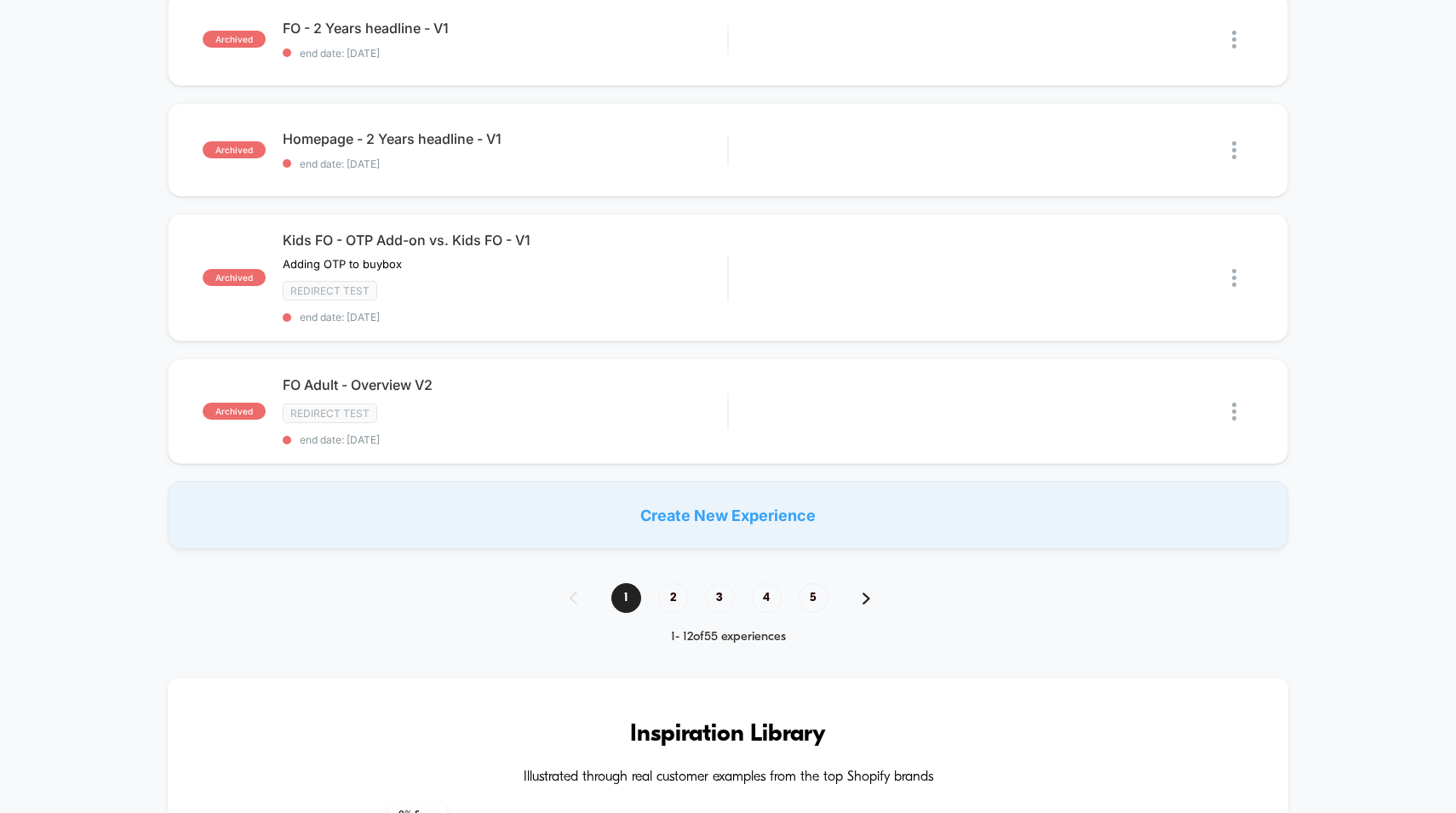
click at [694, 591] on div "1 2 3 4 5" at bounding box center [728, 598] width 351 height 29
click at [671, 591] on span "2" at bounding box center [673, 598] width 29 height 29
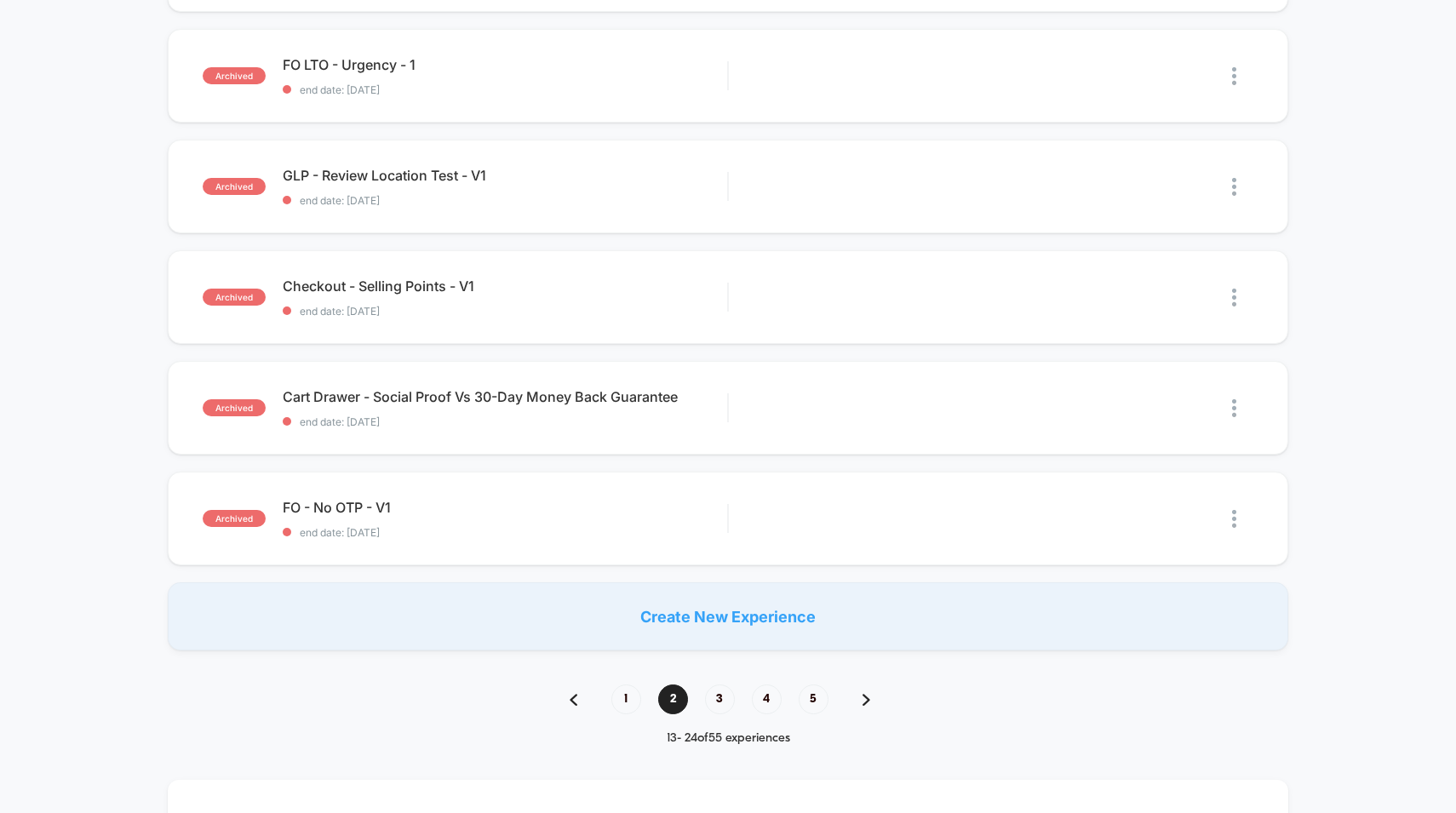
scroll to position [972, 0]
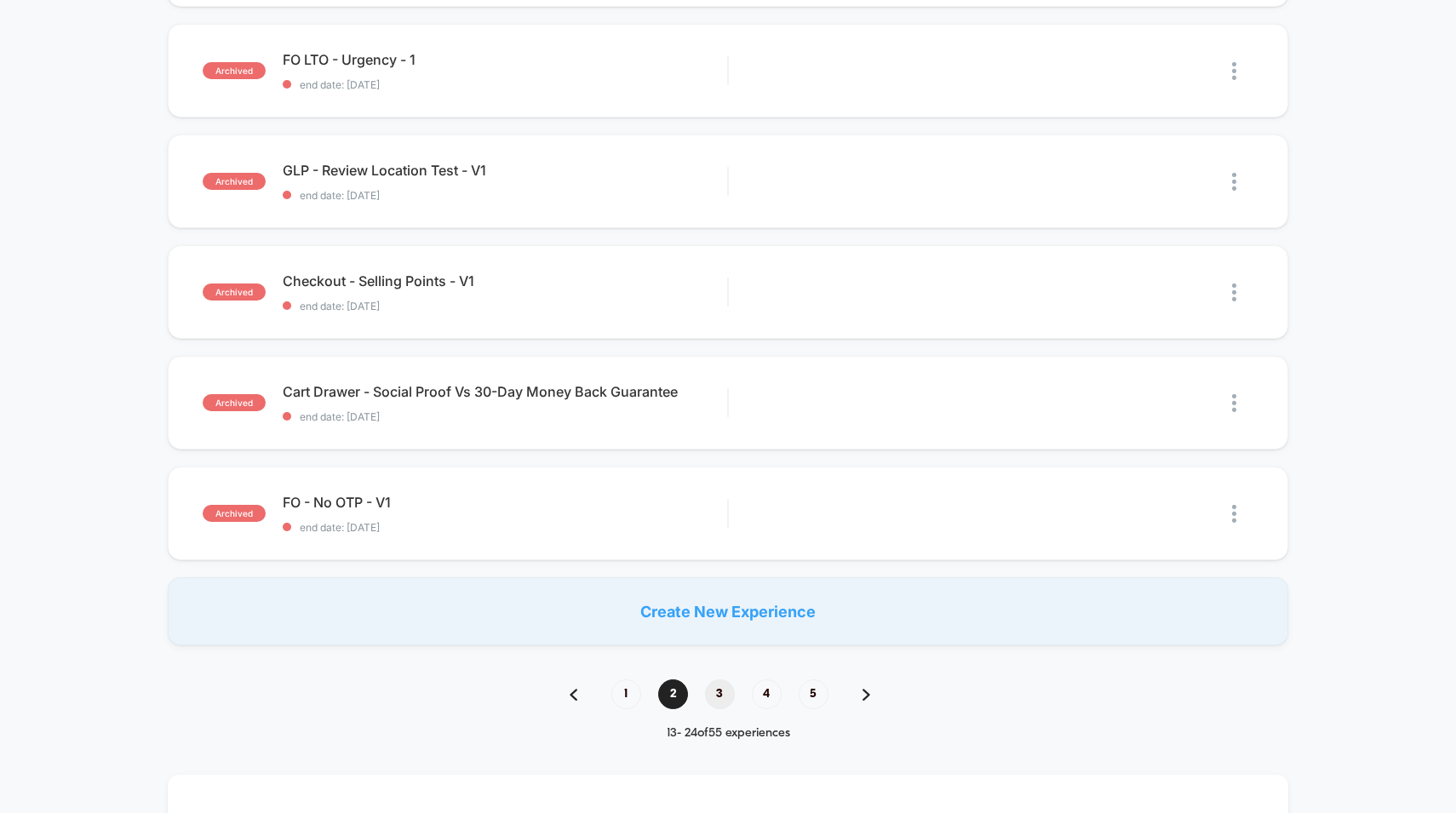
click at [716, 684] on span "3" at bounding box center [719, 694] width 29 height 29
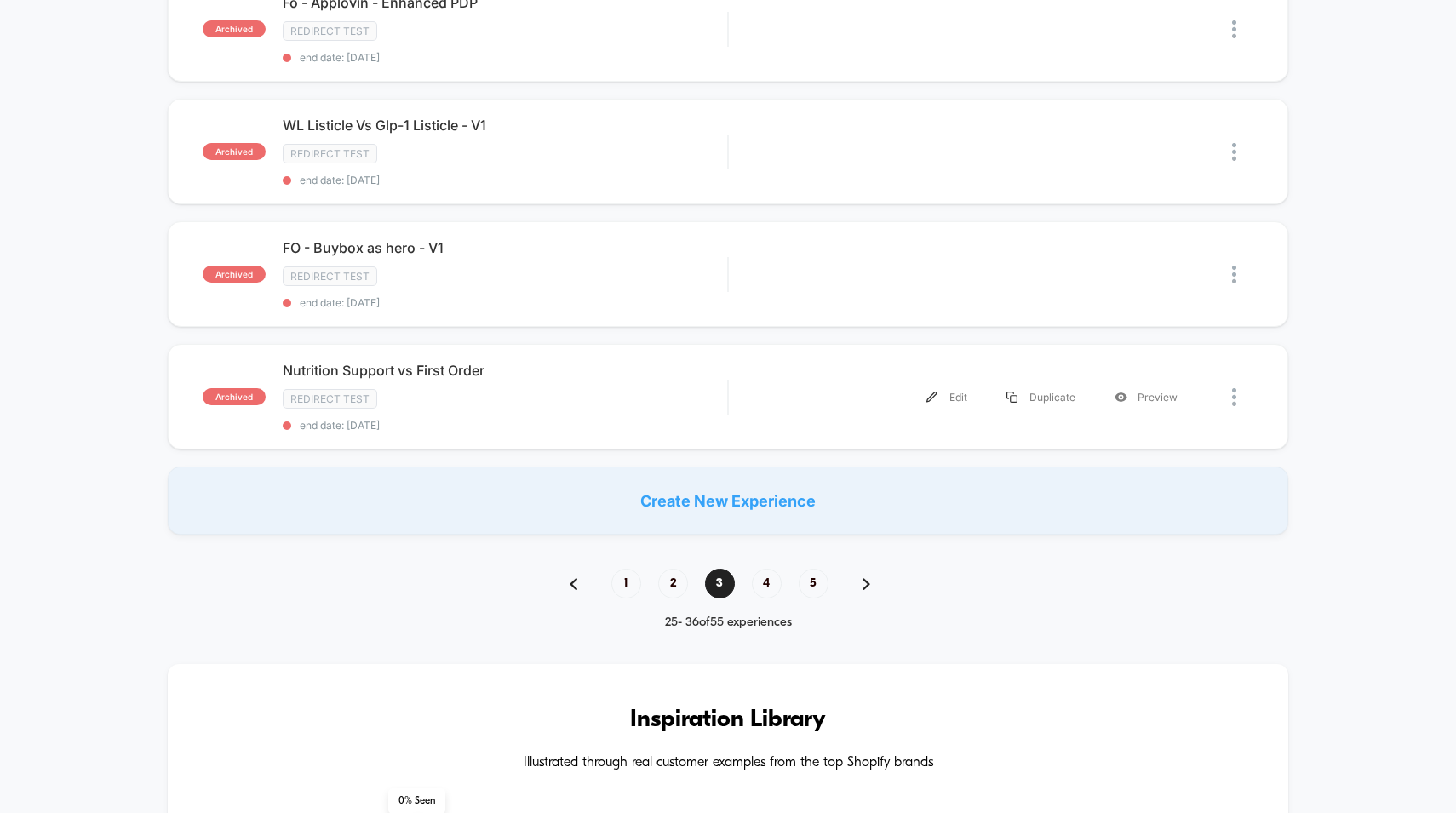
scroll to position [1239, 0]
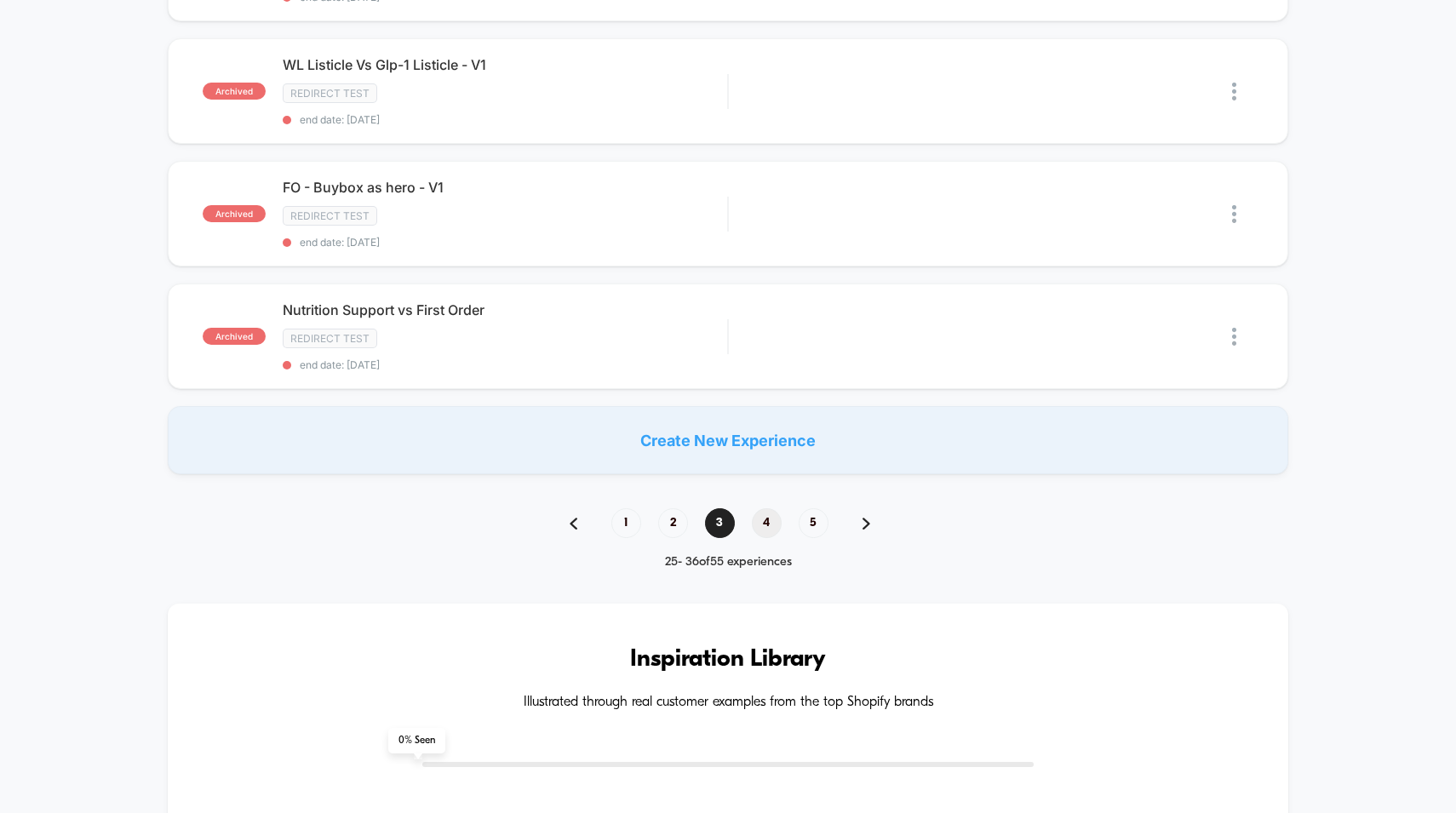
click at [756, 509] on span "4" at bounding box center [766, 523] width 29 height 29
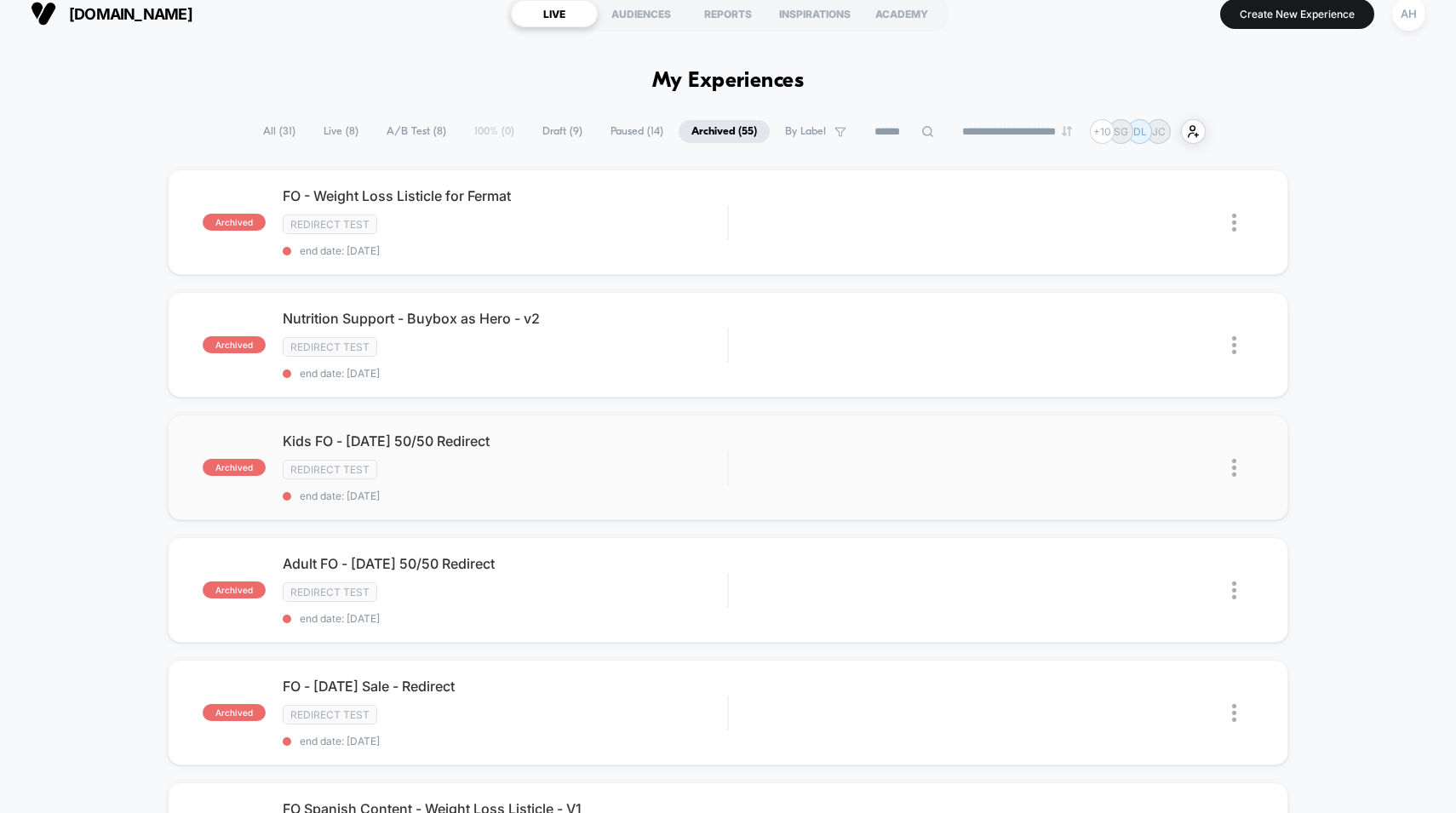
scroll to position [17, 0]
click at [674, 388] on div "archived Nutrition Support - Buybox as Hero - v2 Redirect Test end date: [DATE]…" at bounding box center [728, 343] width 1122 height 105
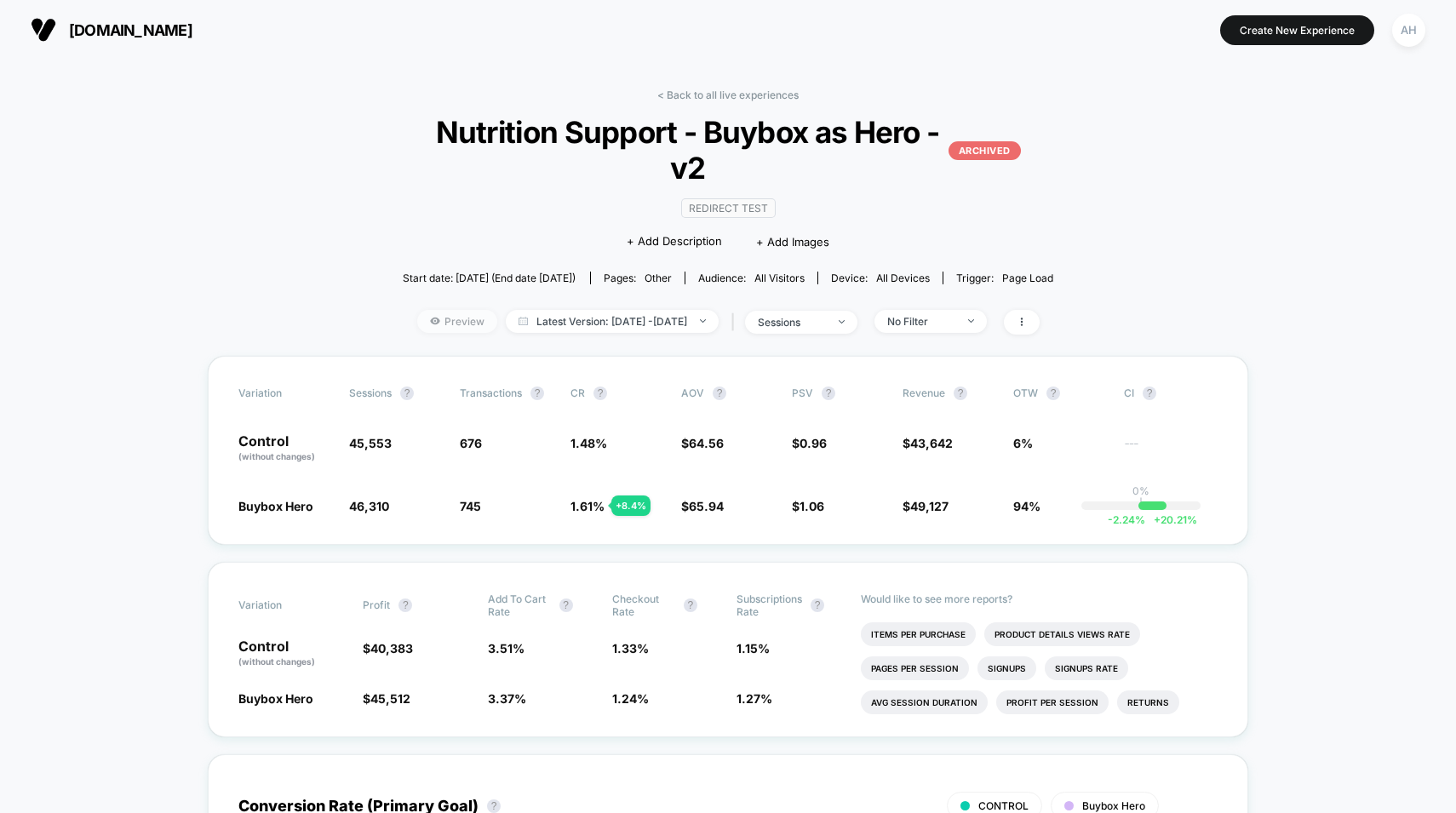
click at [417, 325] on span "Preview" at bounding box center [457, 321] width 80 height 23
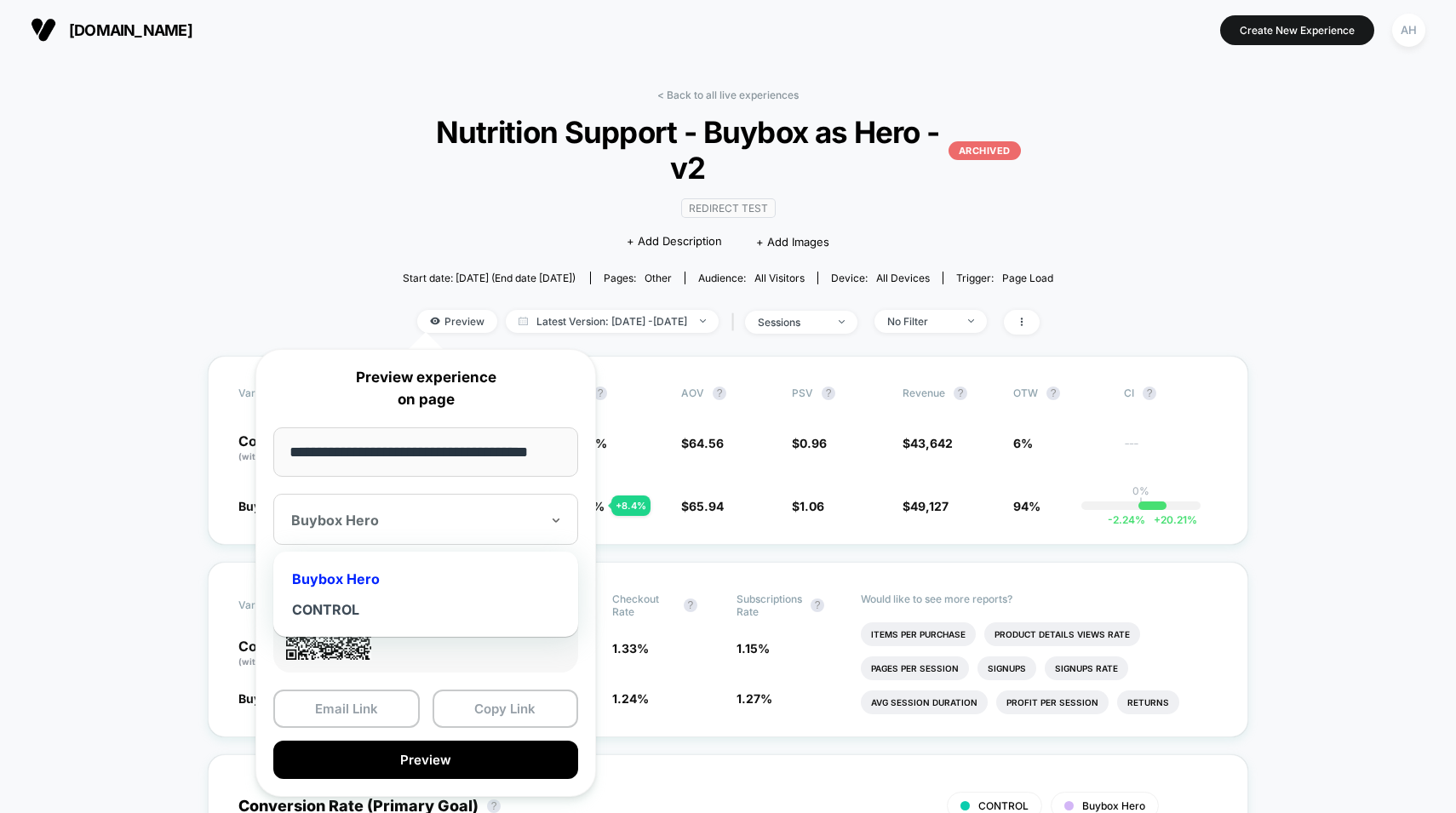
click at [441, 517] on div at bounding box center [415, 520] width 248 height 17
click at [356, 609] on div "CONTROL" at bounding box center [425, 609] width 288 height 30
click at [430, 526] on div at bounding box center [415, 520] width 248 height 17
click at [368, 584] on div "Buybox Hero" at bounding box center [425, 579] width 288 height 30
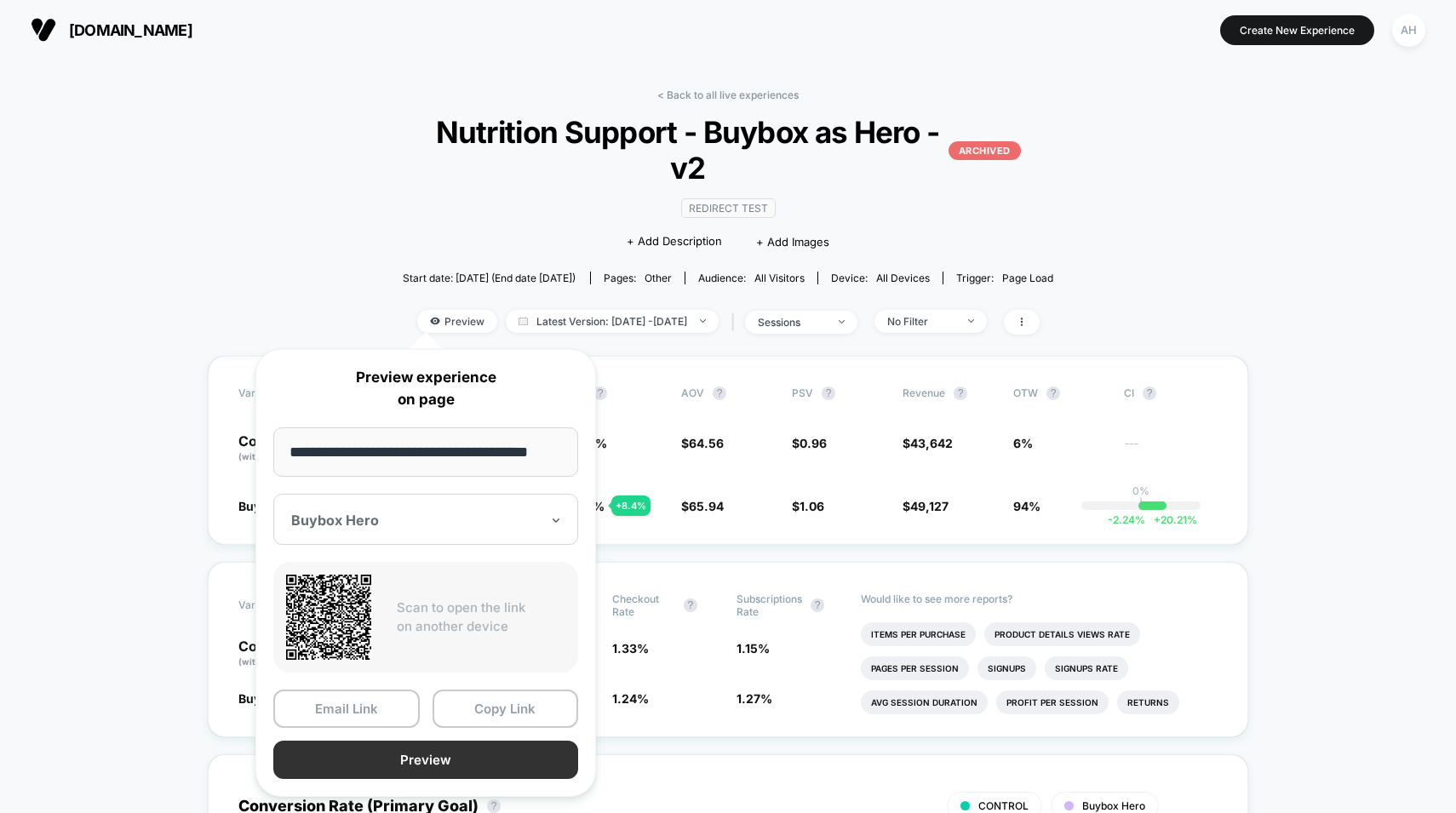
click at [406, 747] on button "Preview" at bounding box center [425, 760] width 305 height 38
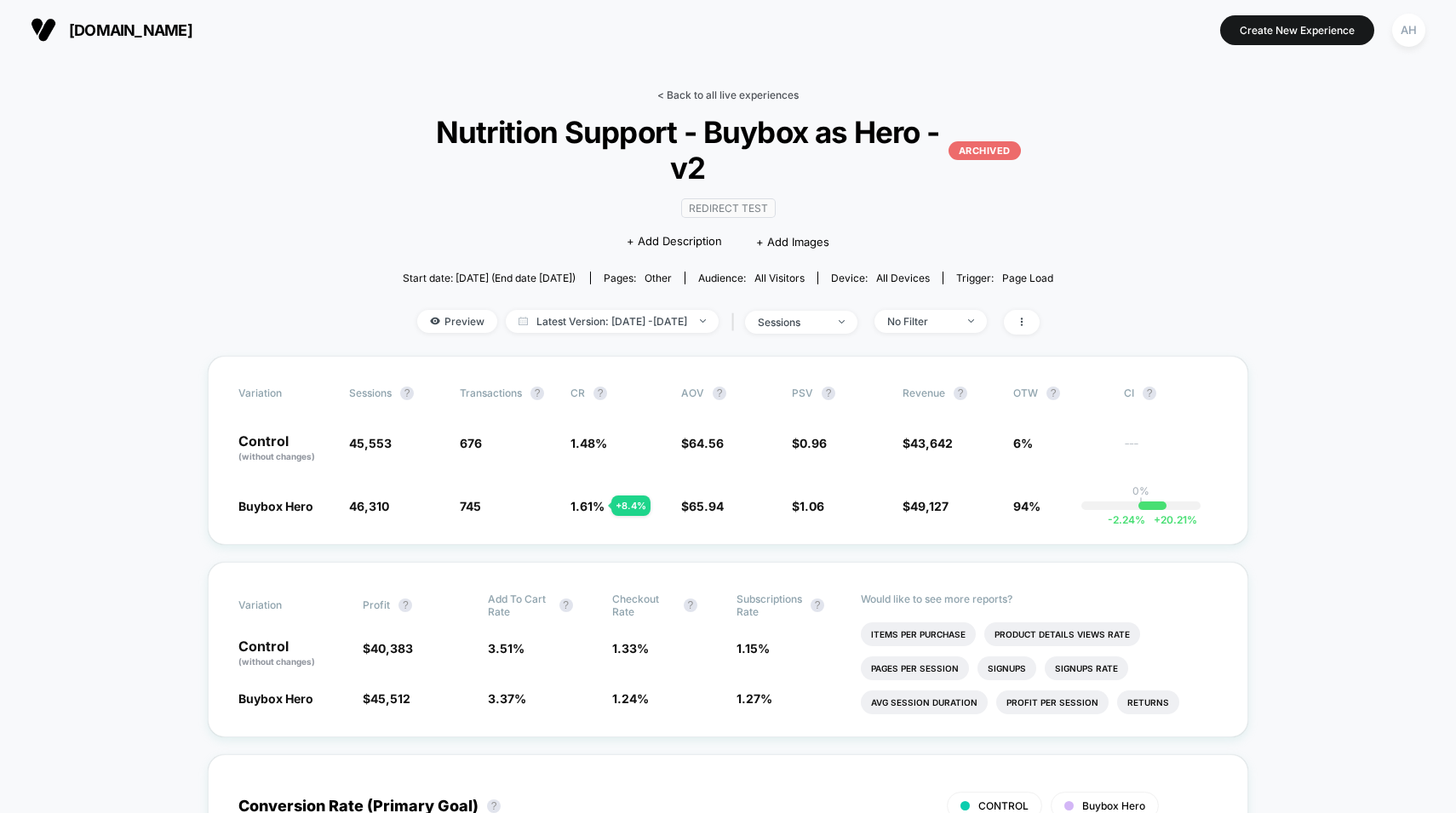
click at [699, 91] on link "< Back to all live experiences" at bounding box center [728, 94] width 141 height 12
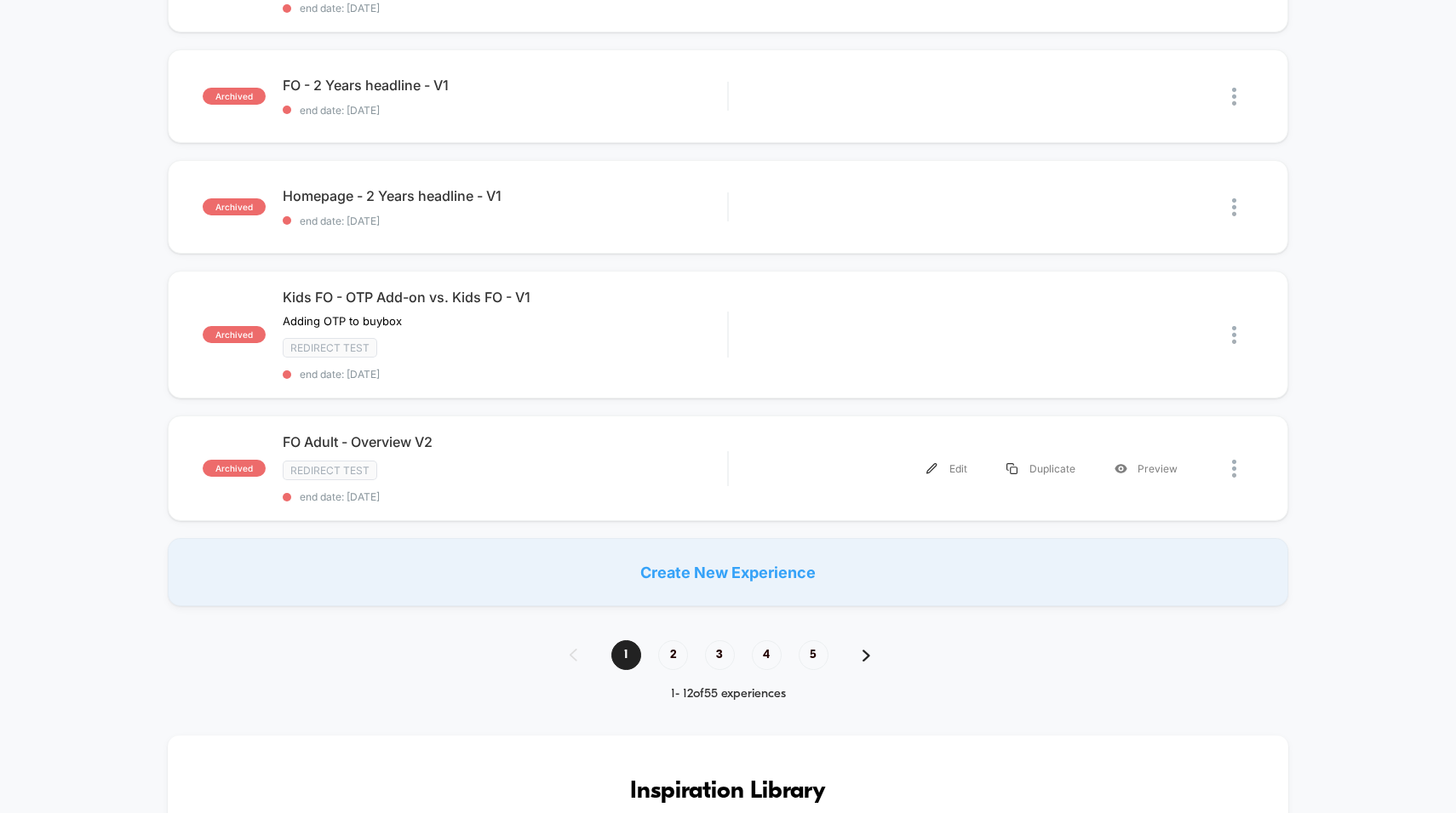
scroll to position [1098, 0]
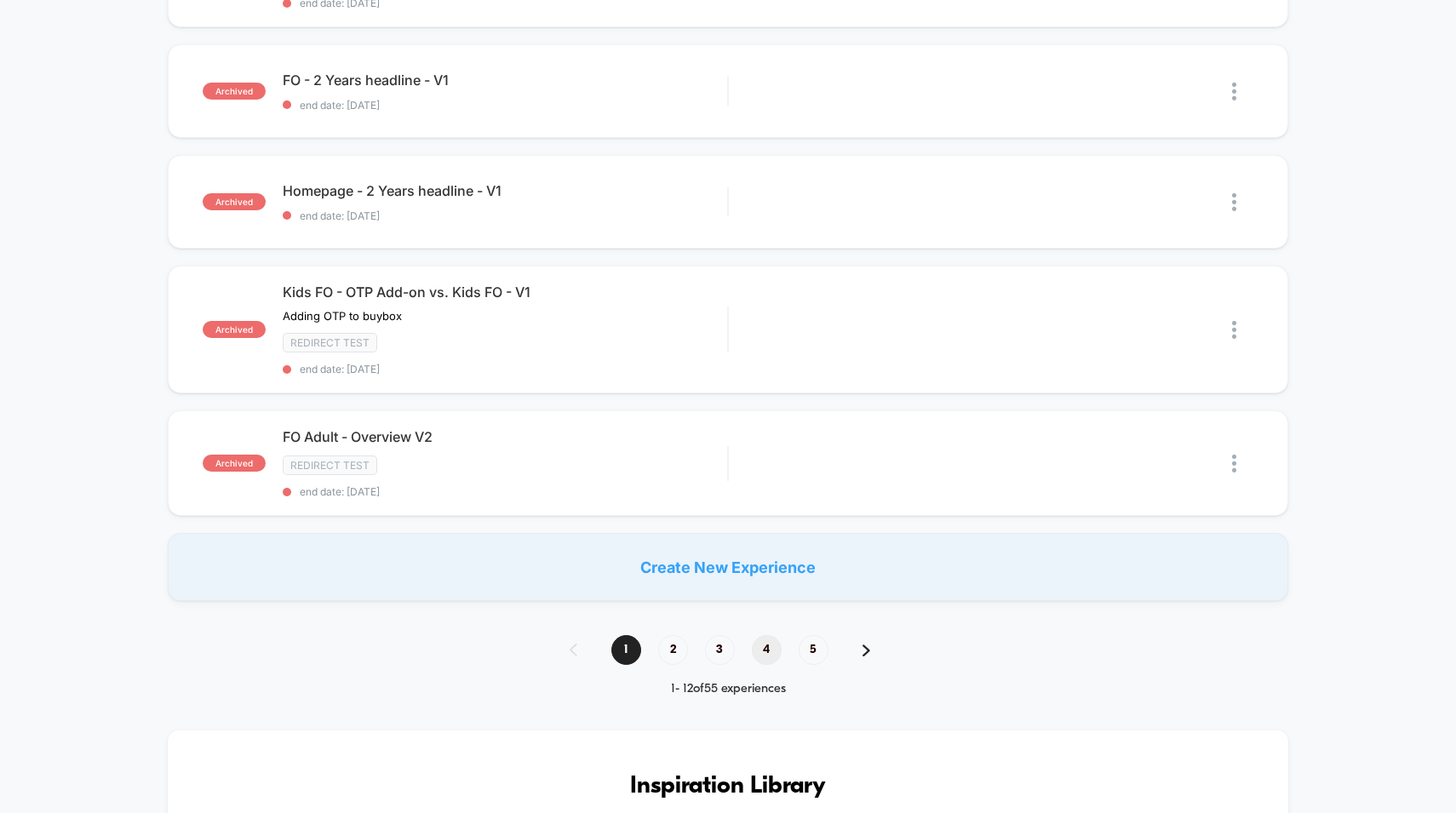
click at [773, 648] on span "4" at bounding box center [766, 649] width 29 height 29
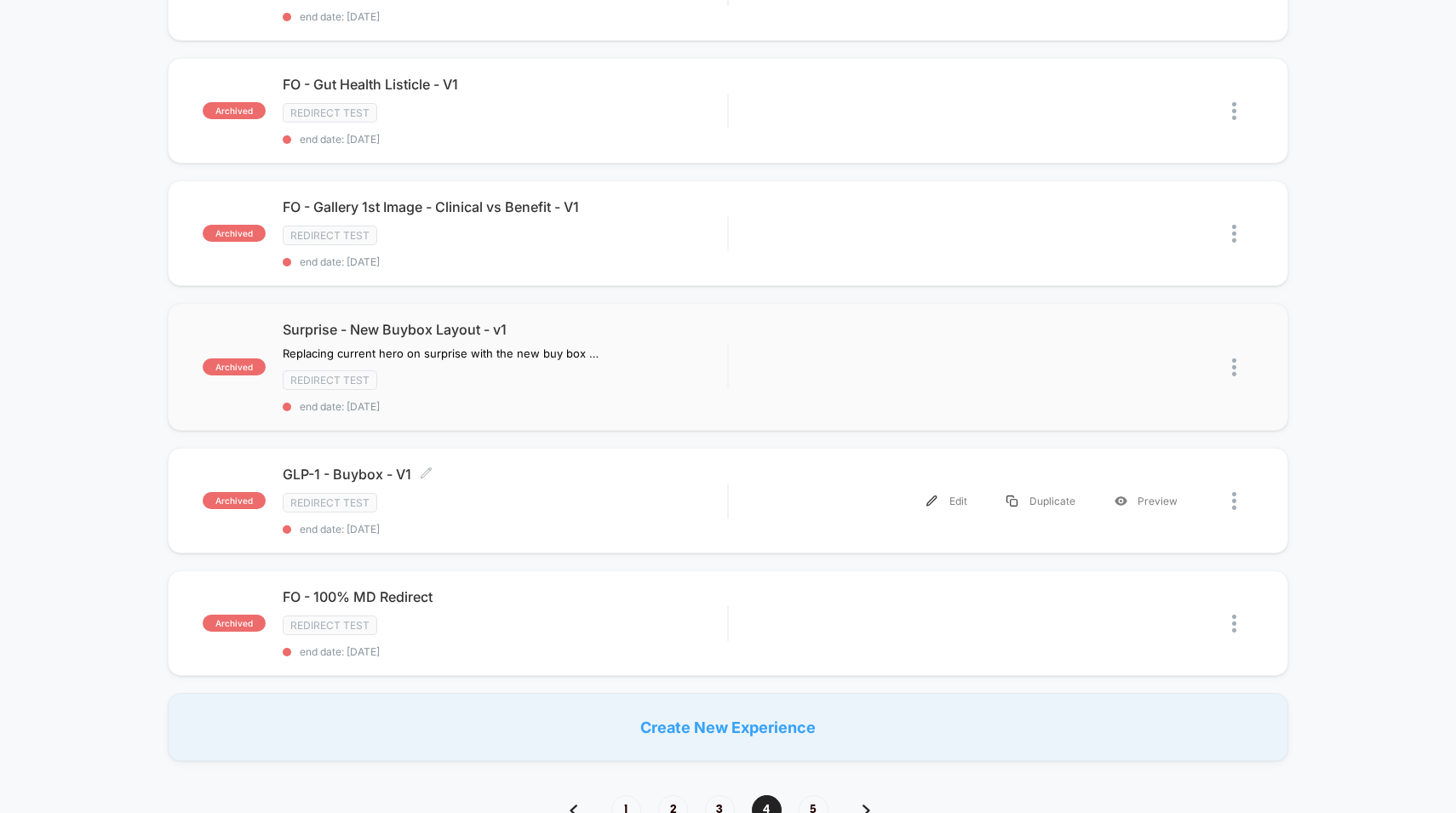
scroll to position [988, 0]
click at [658, 491] on div "Redirect Test" at bounding box center [505, 500] width 445 height 20
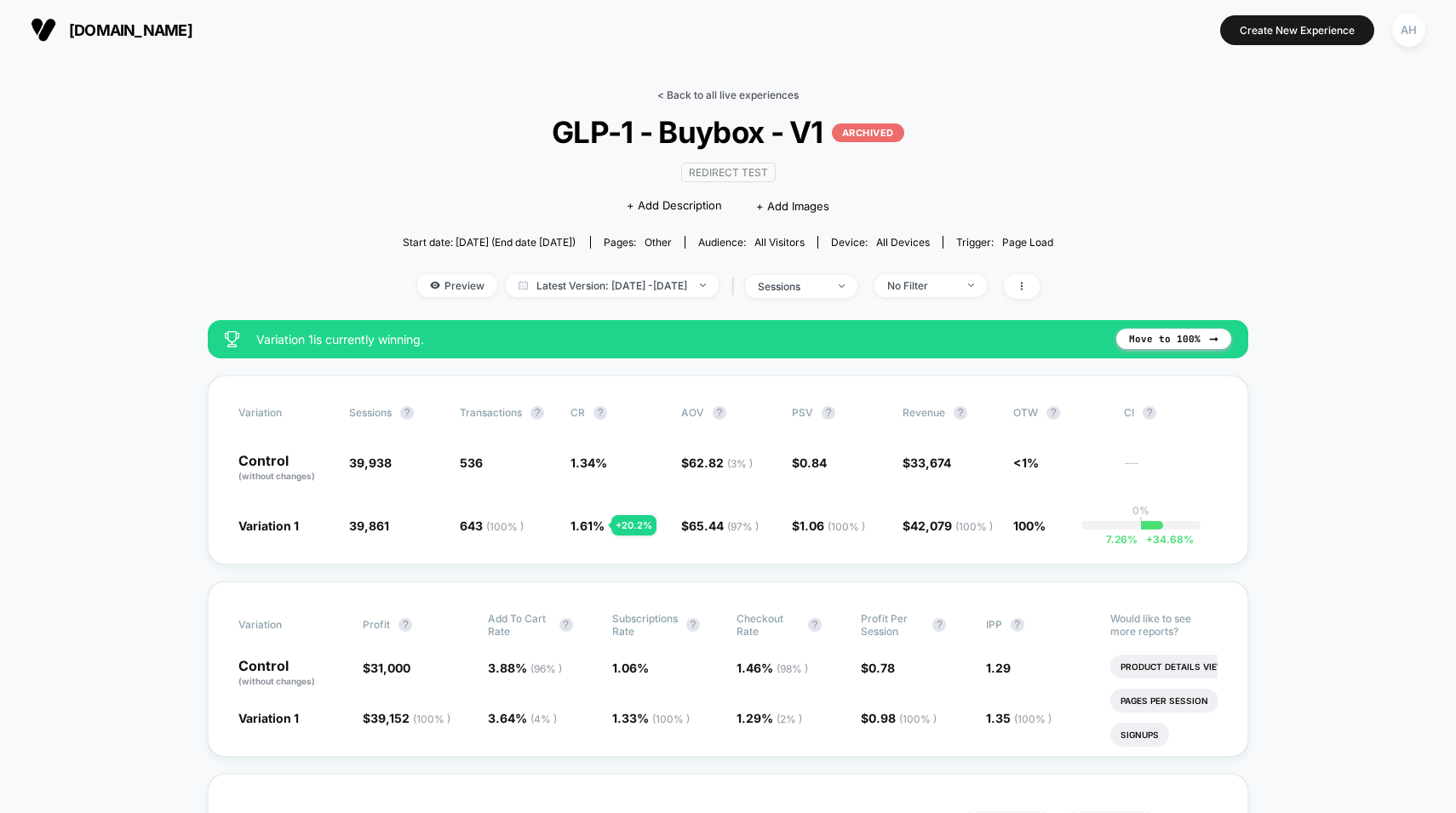
click at [756, 89] on link "< Back to all live experiences" at bounding box center [728, 94] width 141 height 12
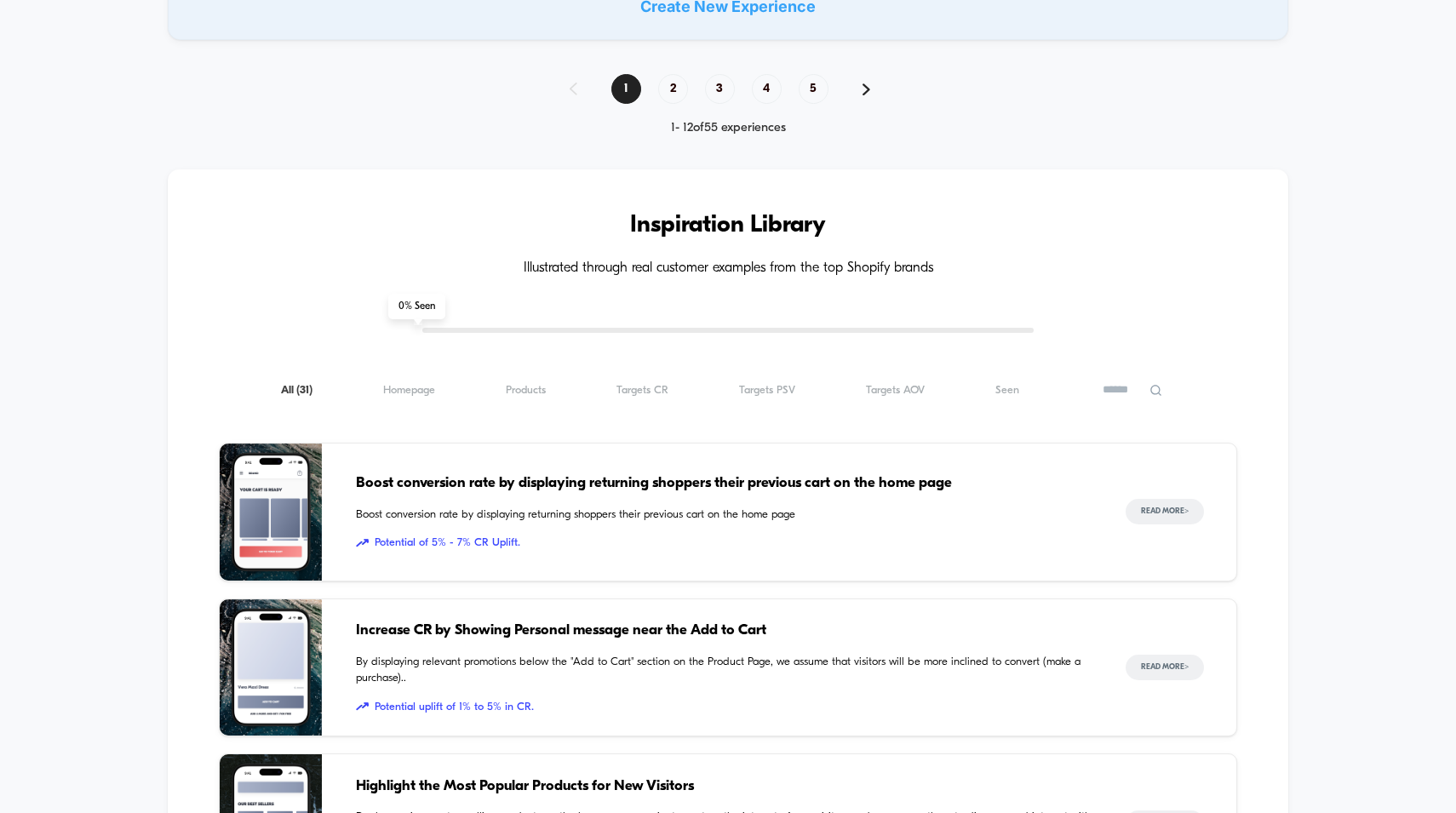
scroll to position [1502, 0]
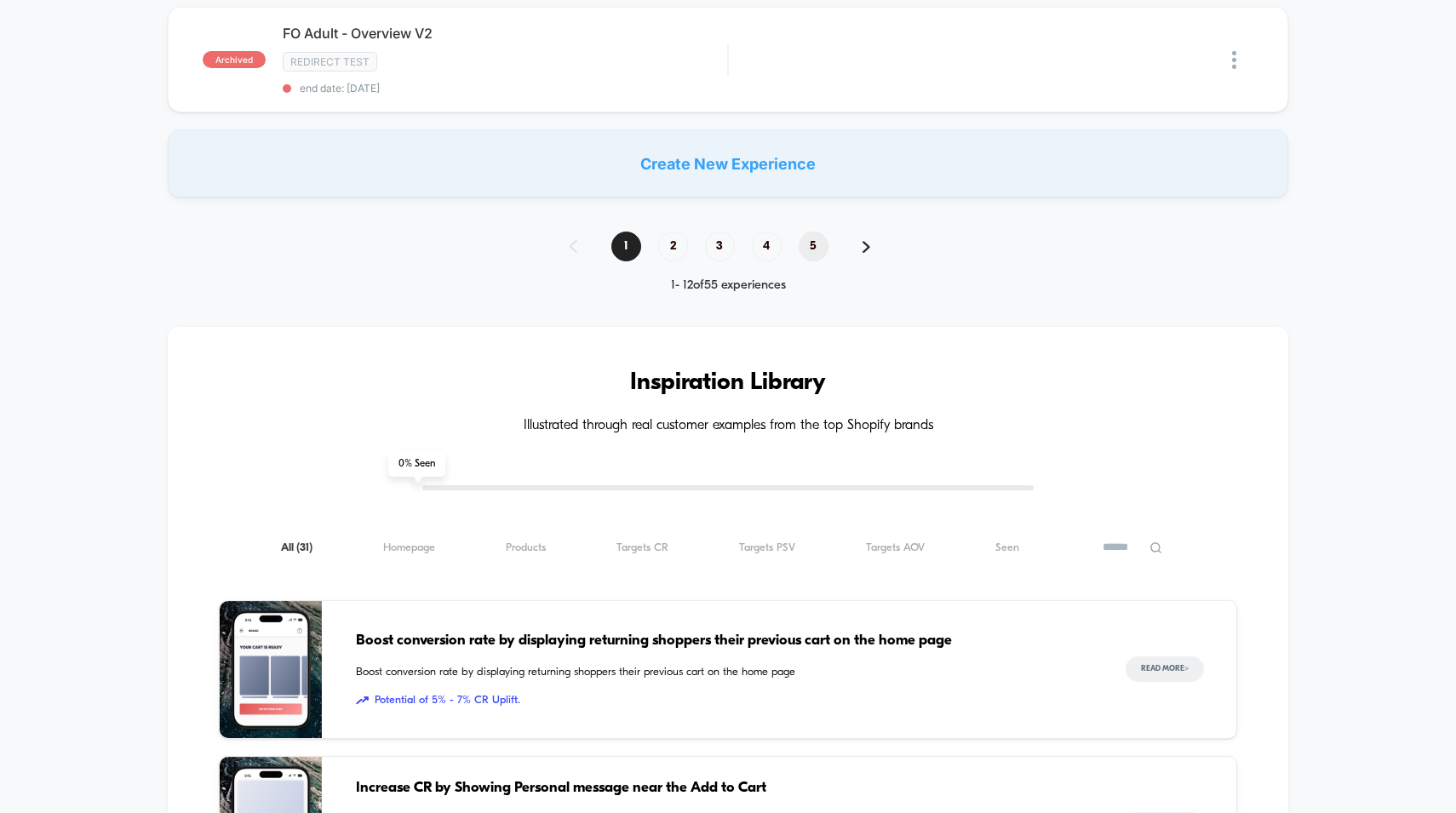
click at [816, 232] on span "5" at bounding box center [813, 245] width 29 height 29
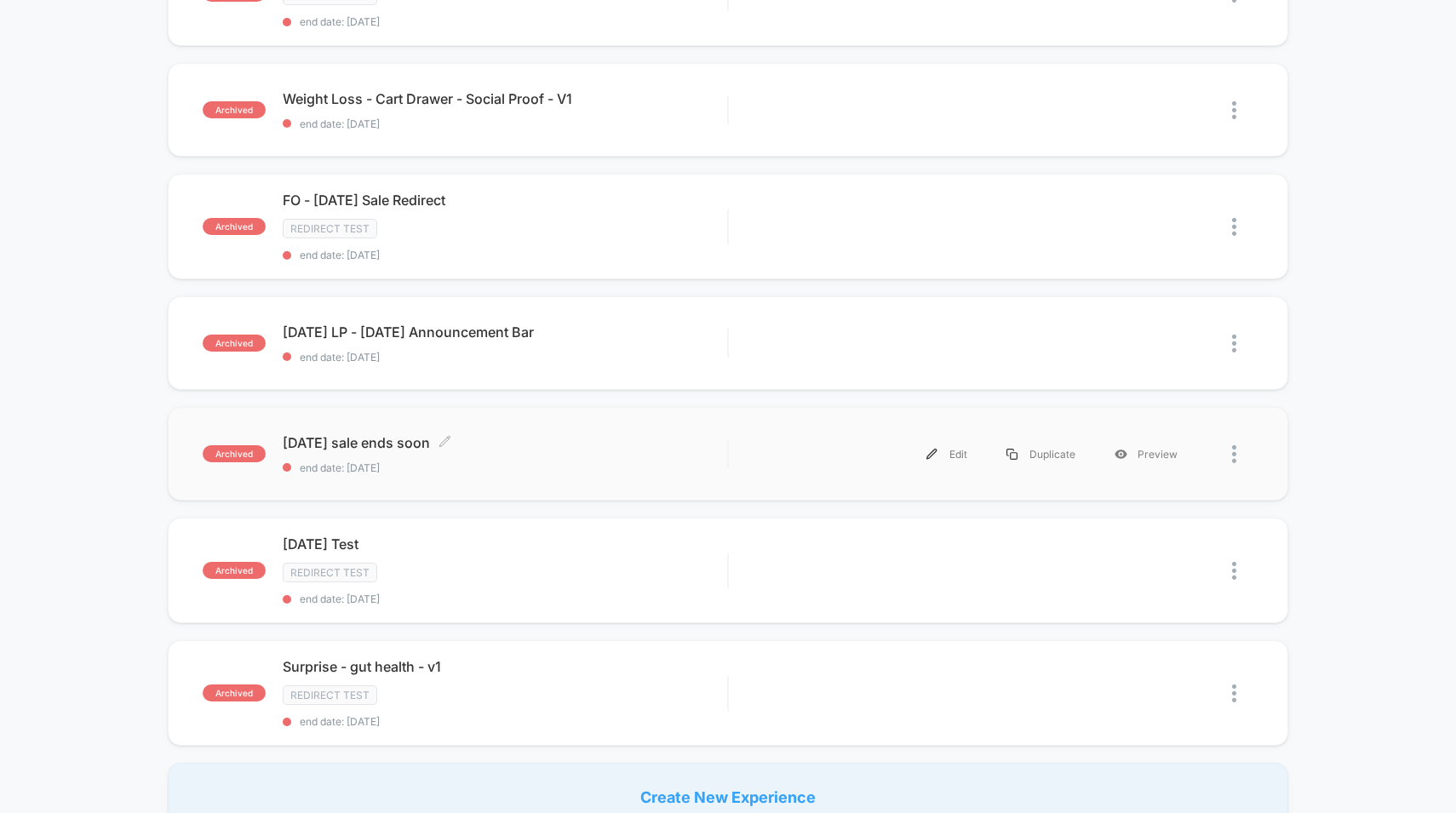
scroll to position [230, 0]
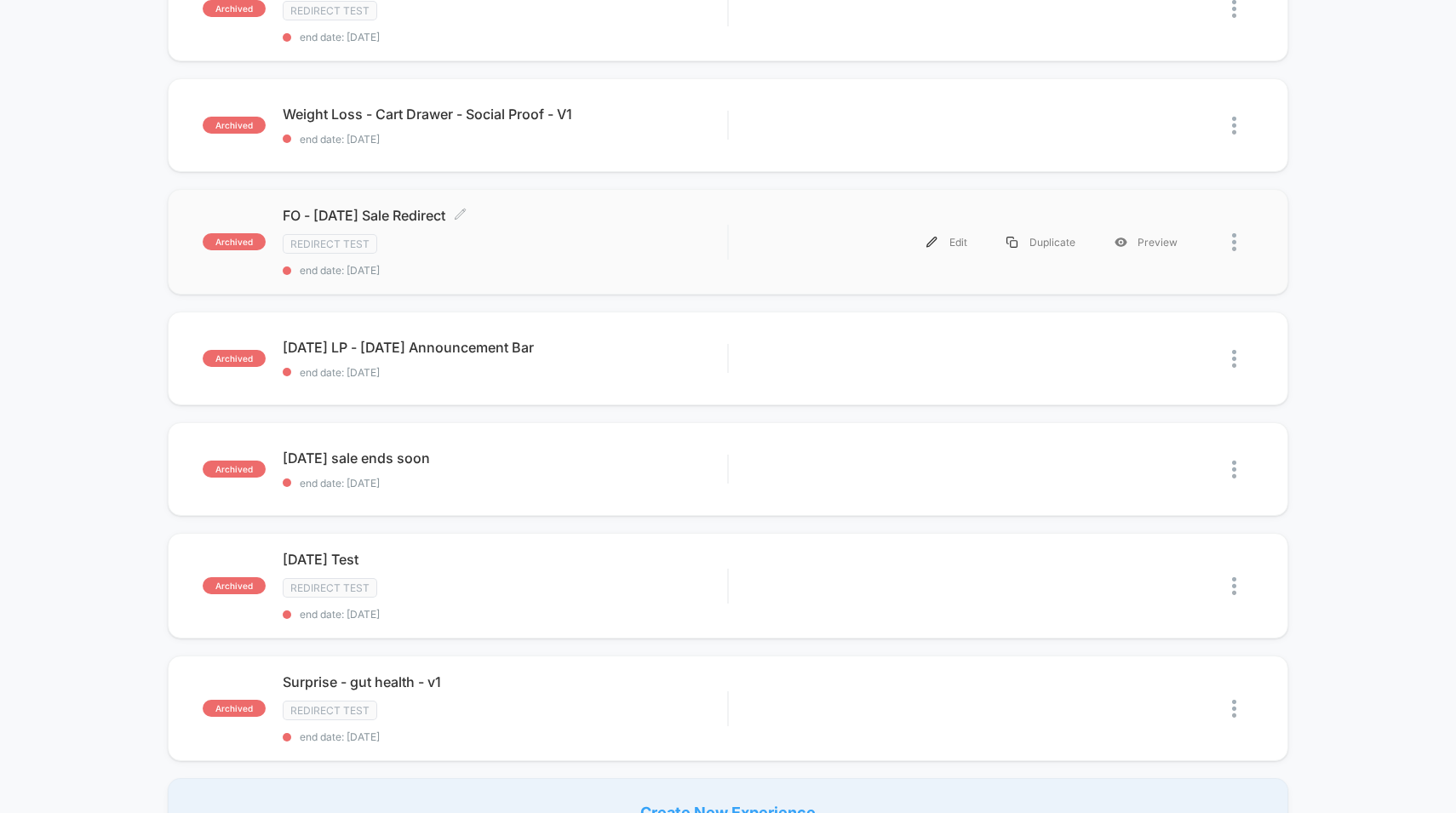
click at [627, 246] on div "Redirect Test" at bounding box center [505, 244] width 445 height 20
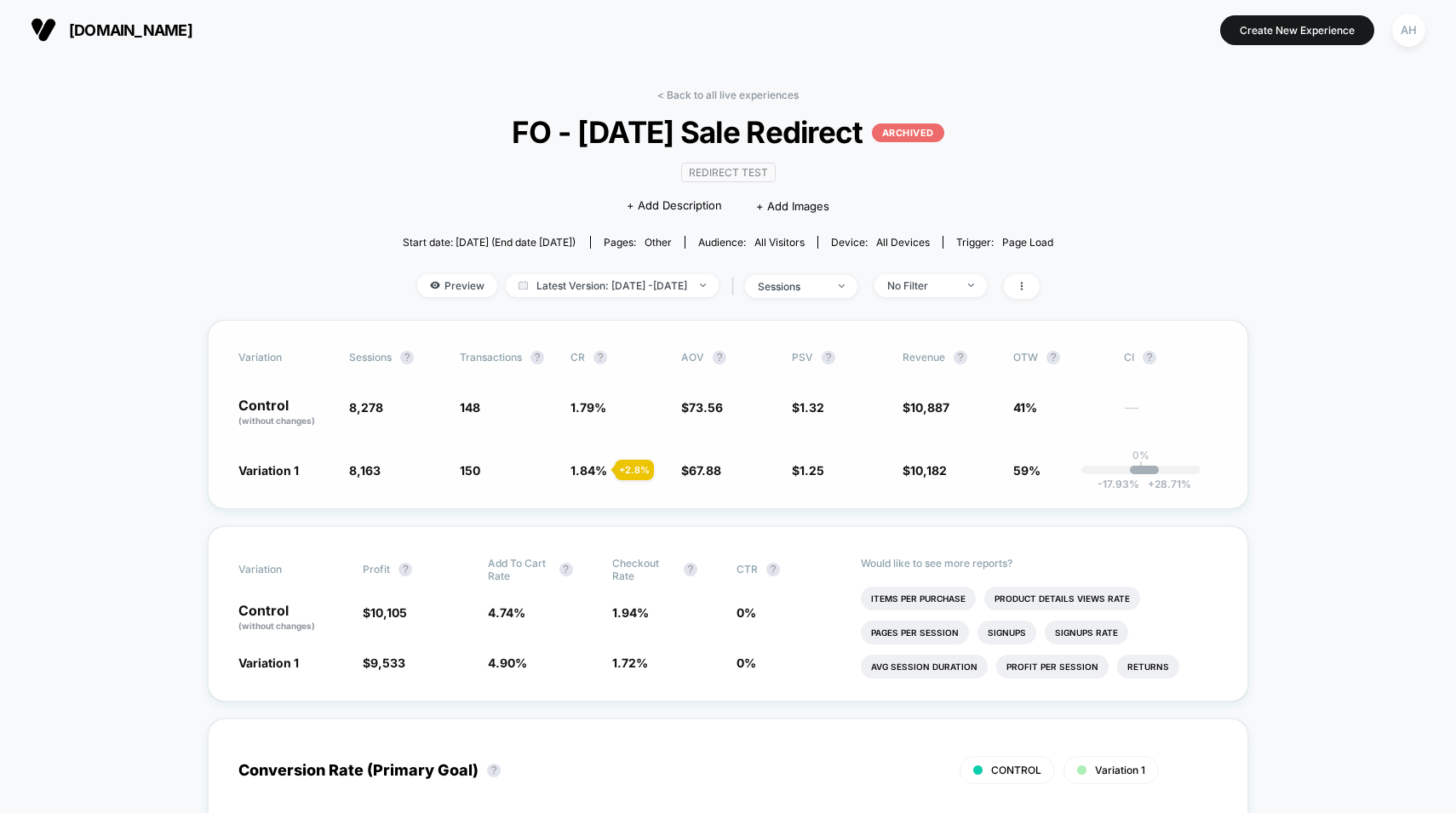
click at [688, 440] on div "Variation Sessions ? Transactions ? CR ? AOV ? PSV ? Revenue ? OTW ? CI ? Contr…" at bounding box center [728, 415] width 1040 height 190
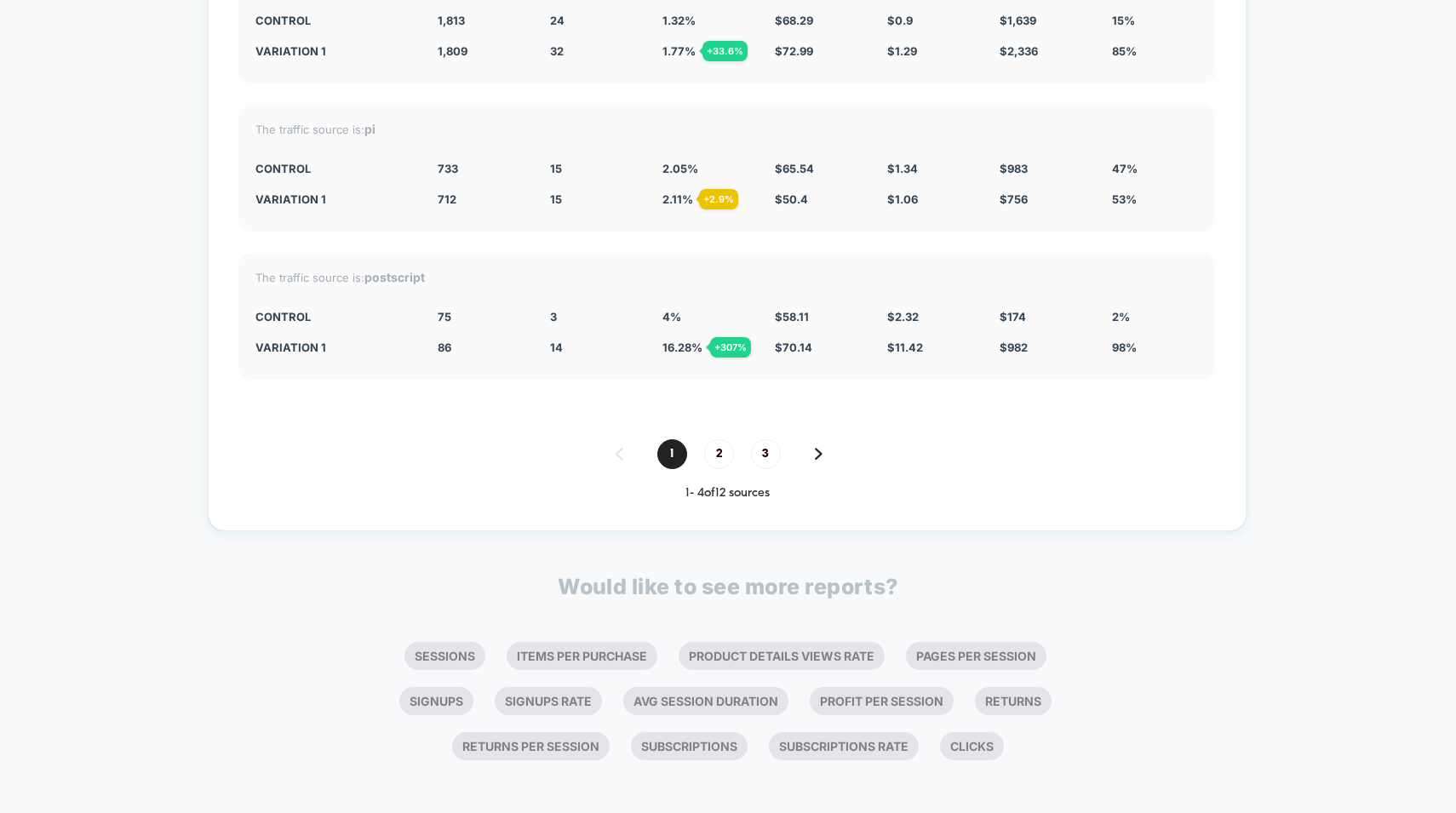
scroll to position [4575, 0]
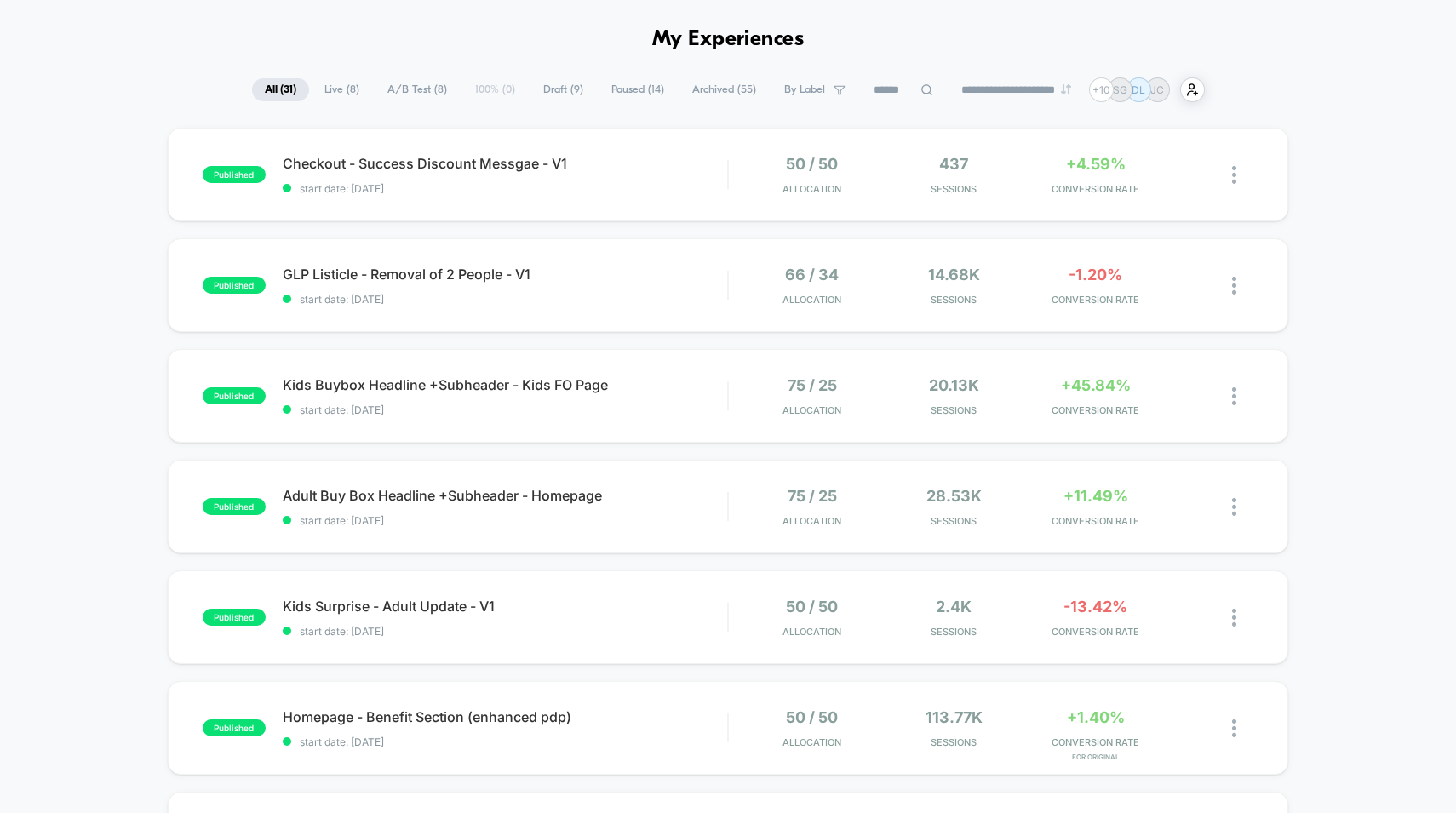
scroll to position [65, 0]
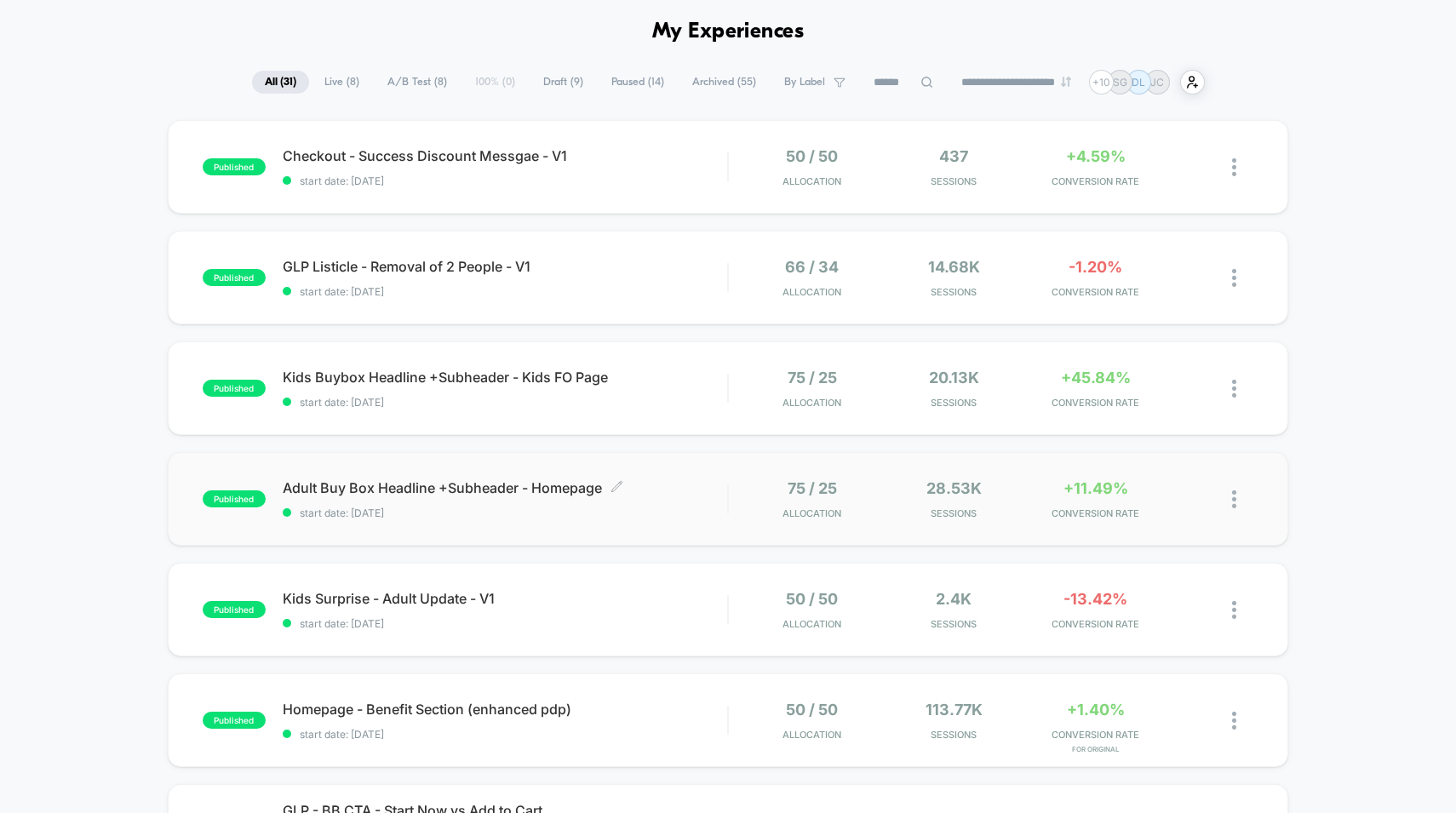
click at [715, 503] on div "Adult Buy Box Headline +Subheader - Homepage Click to edit experience details C…" at bounding box center [505, 499] width 445 height 40
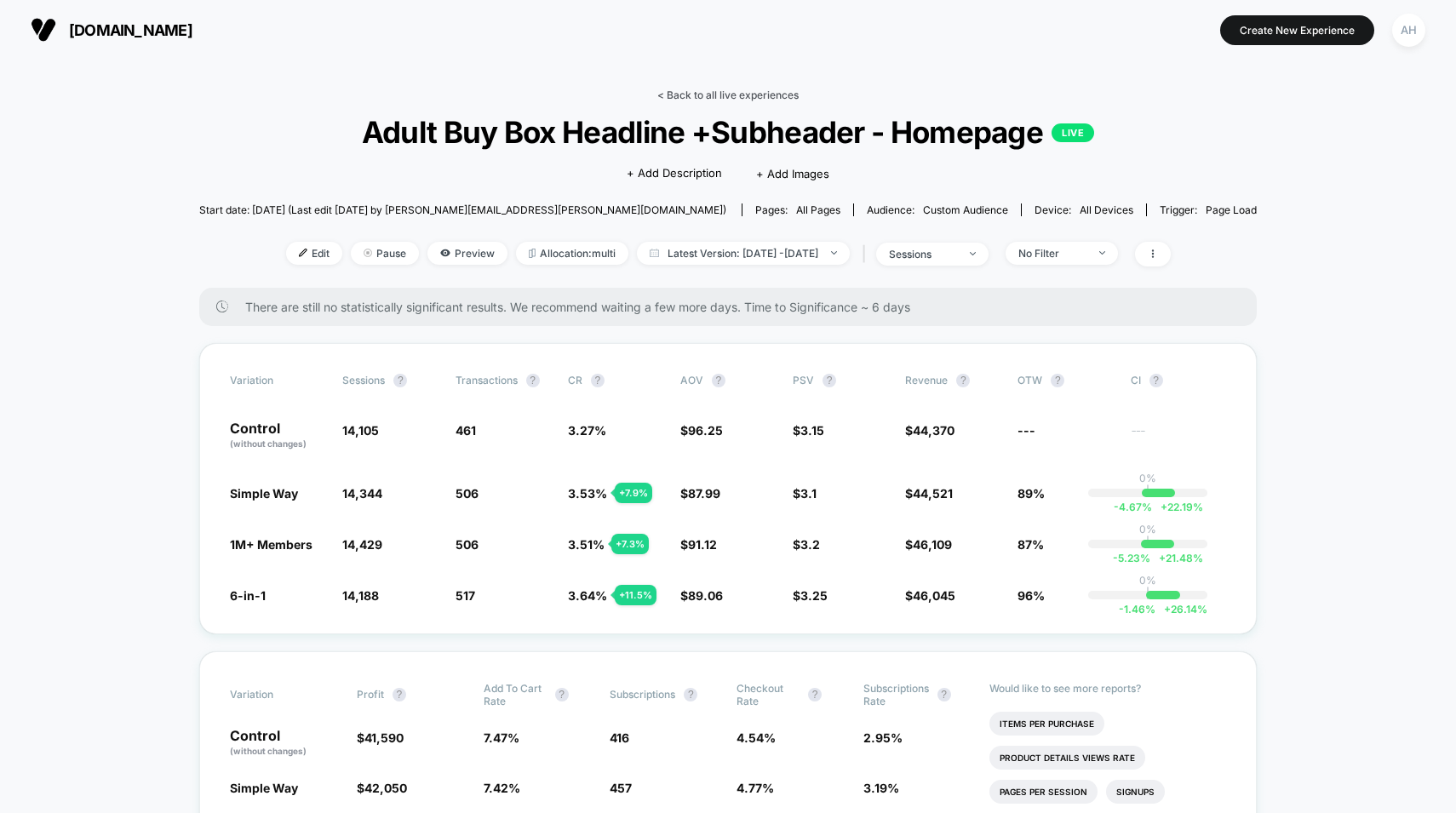
click at [707, 88] on link "< Back to all live experiences" at bounding box center [728, 94] width 141 height 12
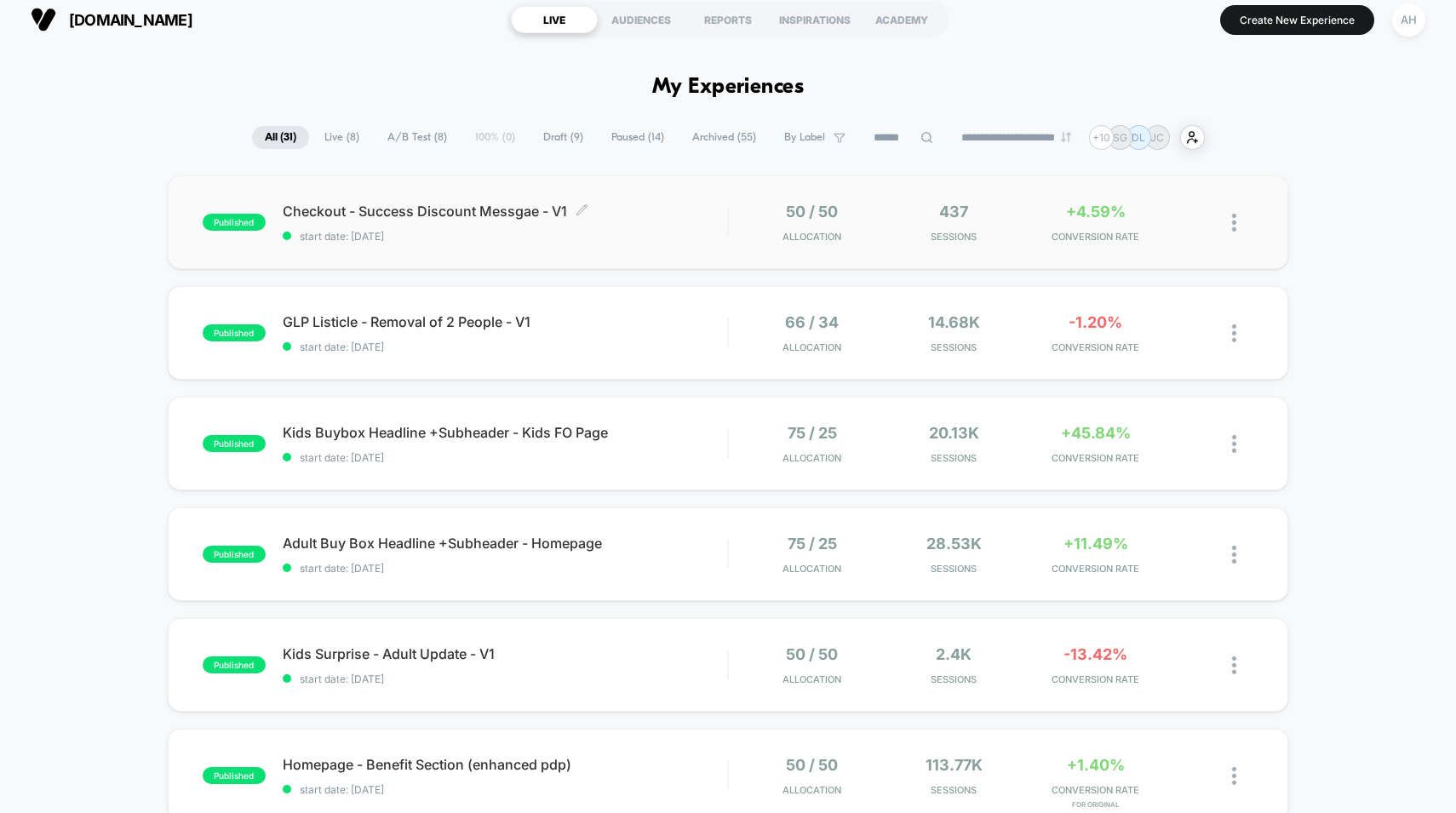
scroll to position [15, 0]
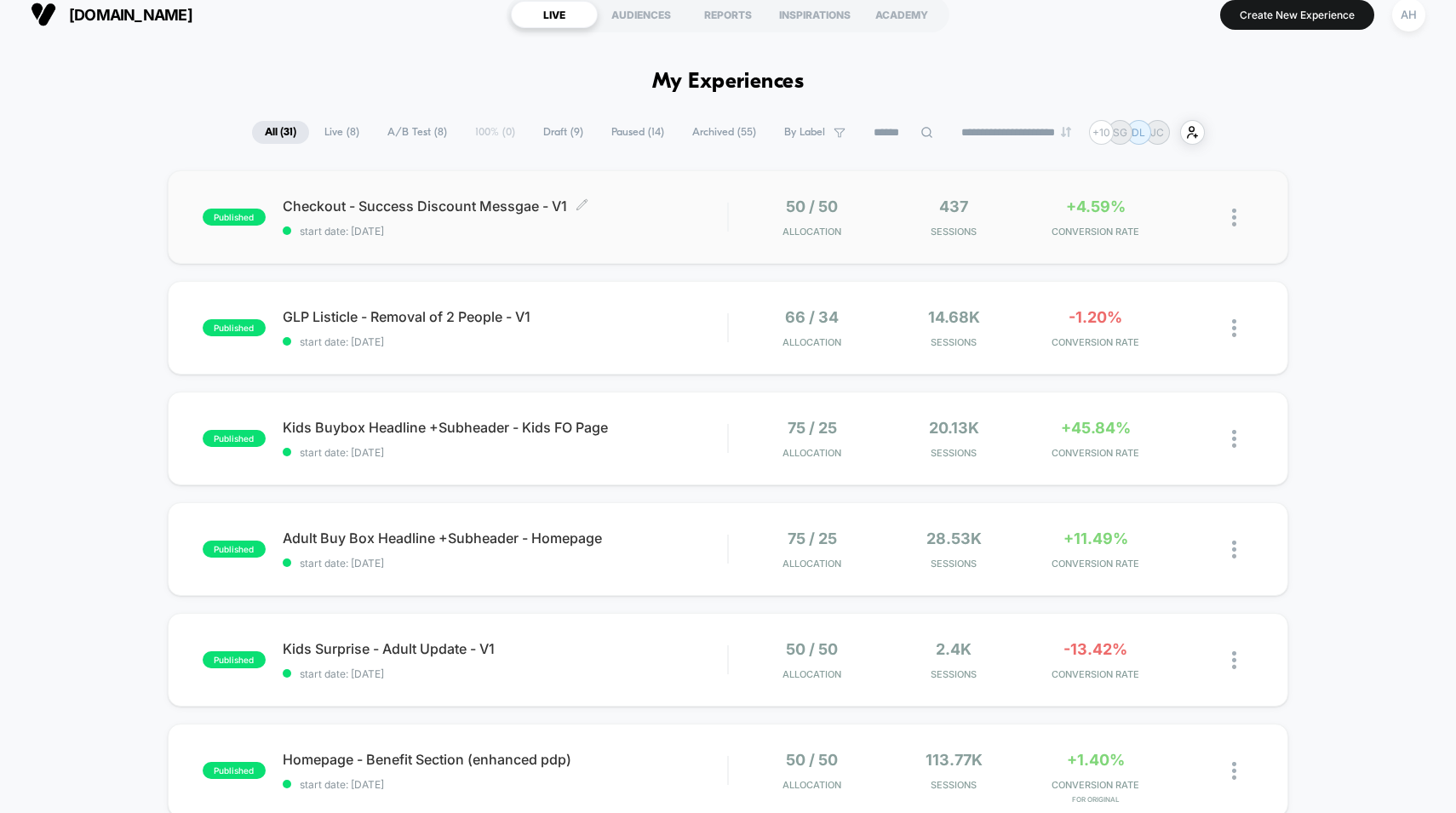
click at [695, 222] on div "Checkout - Success Discount Messgae - V1 Click to edit experience details Click…" at bounding box center [505, 218] width 445 height 40
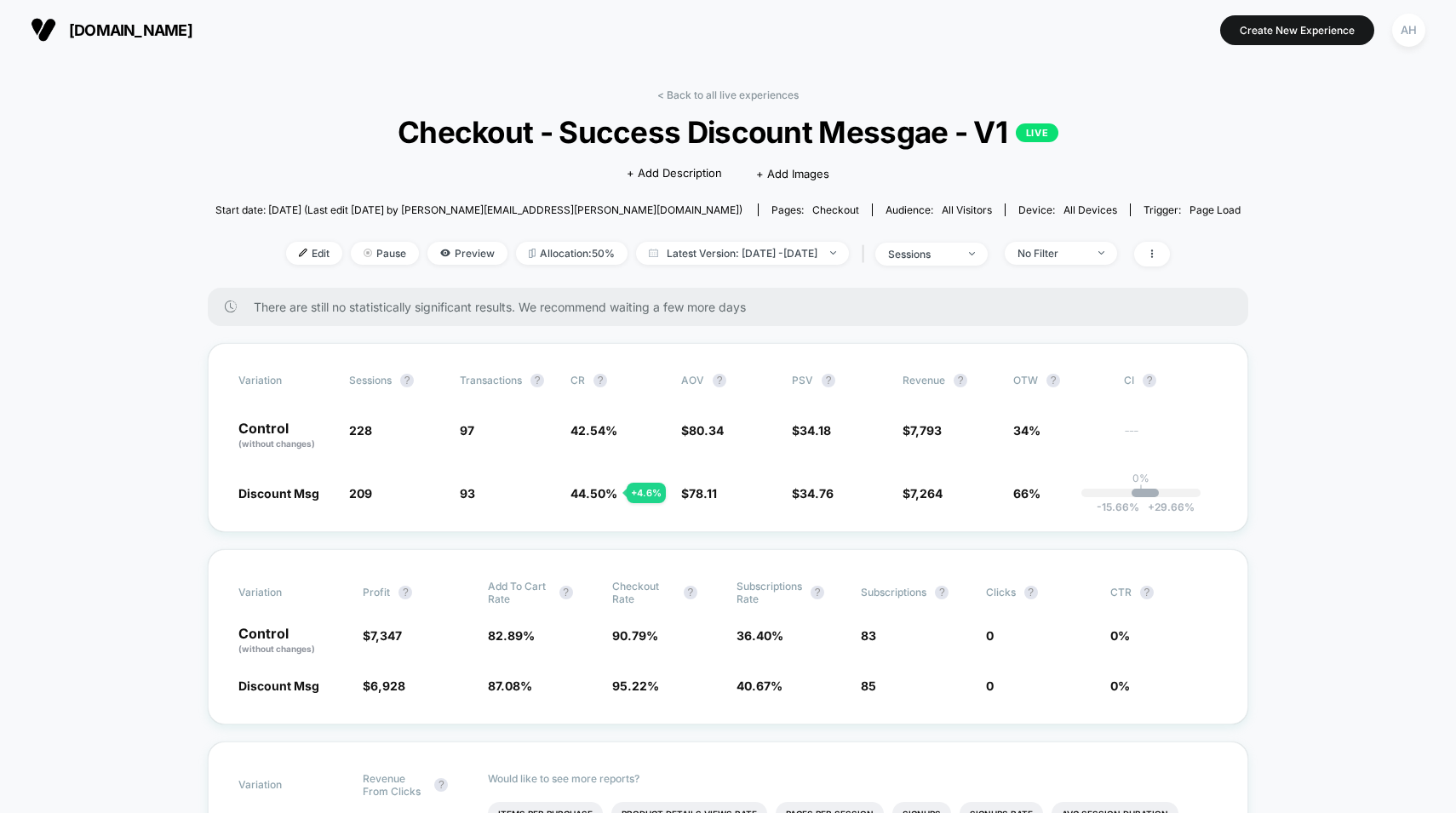
click at [748, 99] on link "< Back to all live experiences" at bounding box center [728, 94] width 141 height 12
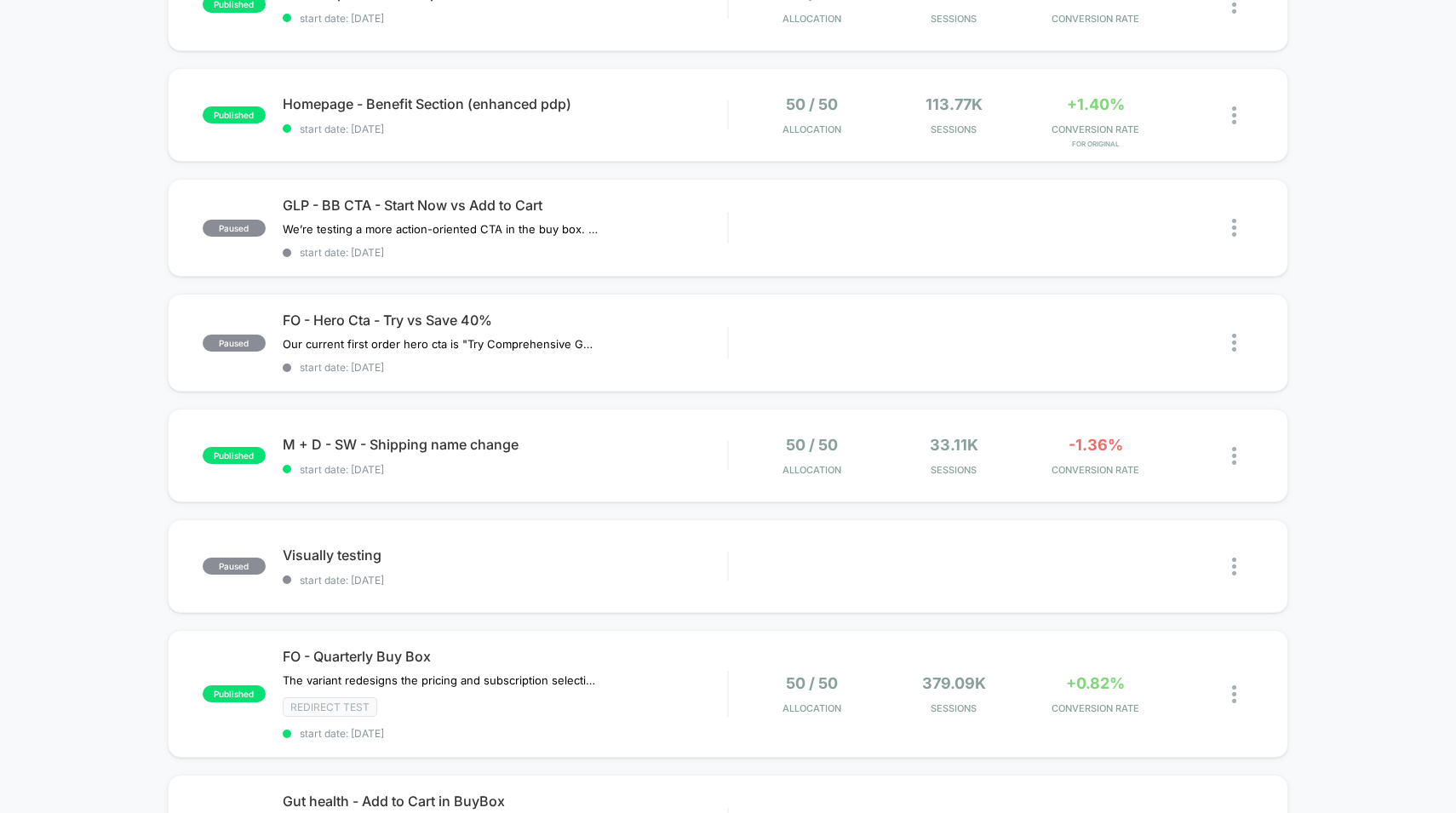
scroll to position [673, 0]
click at [701, 444] on span "M + D - SW - Shipping name change Click to edit experience details" at bounding box center [505, 443] width 445 height 17
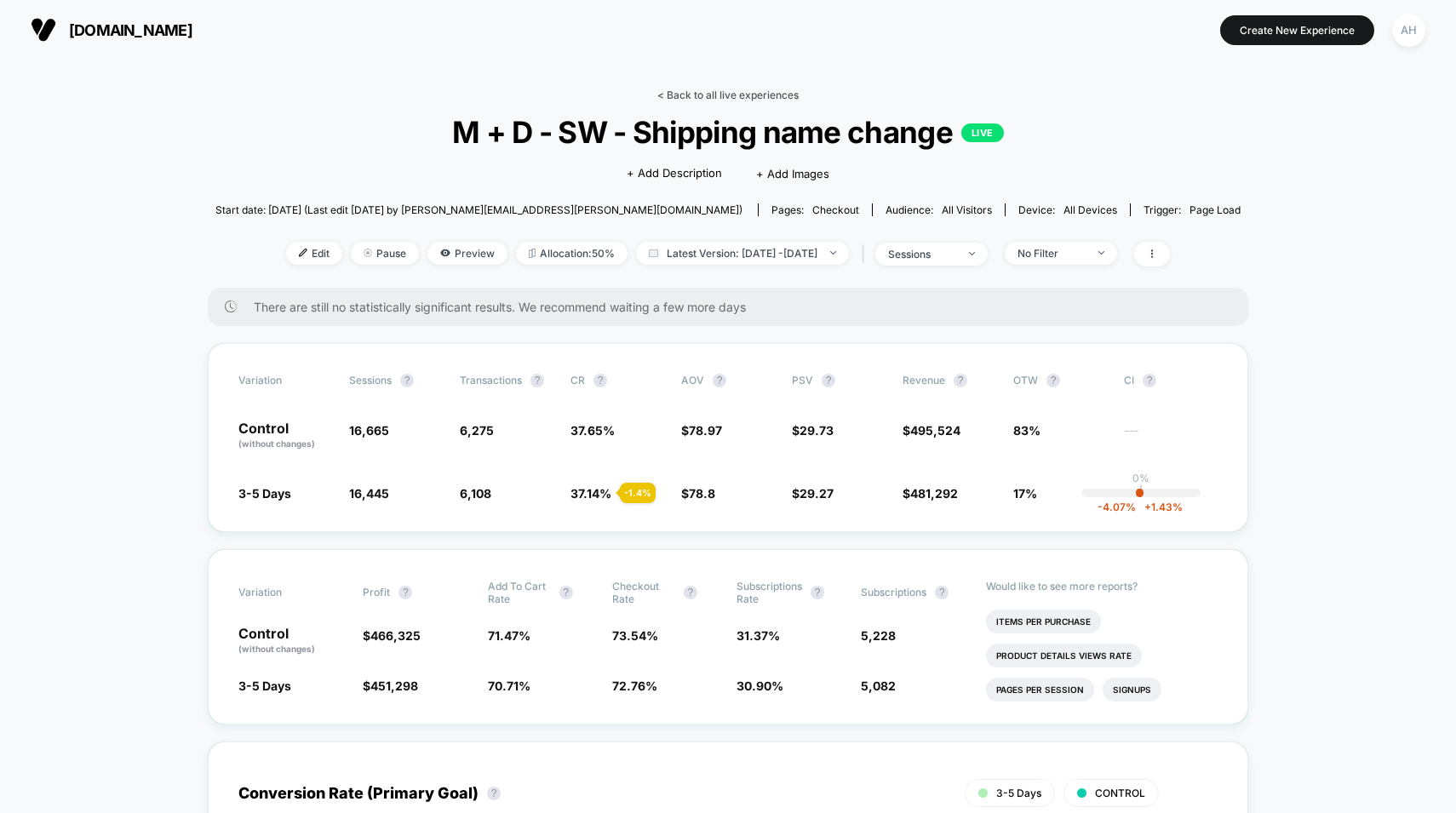
click at [724, 92] on link "< Back to all live experiences" at bounding box center [728, 94] width 141 height 12
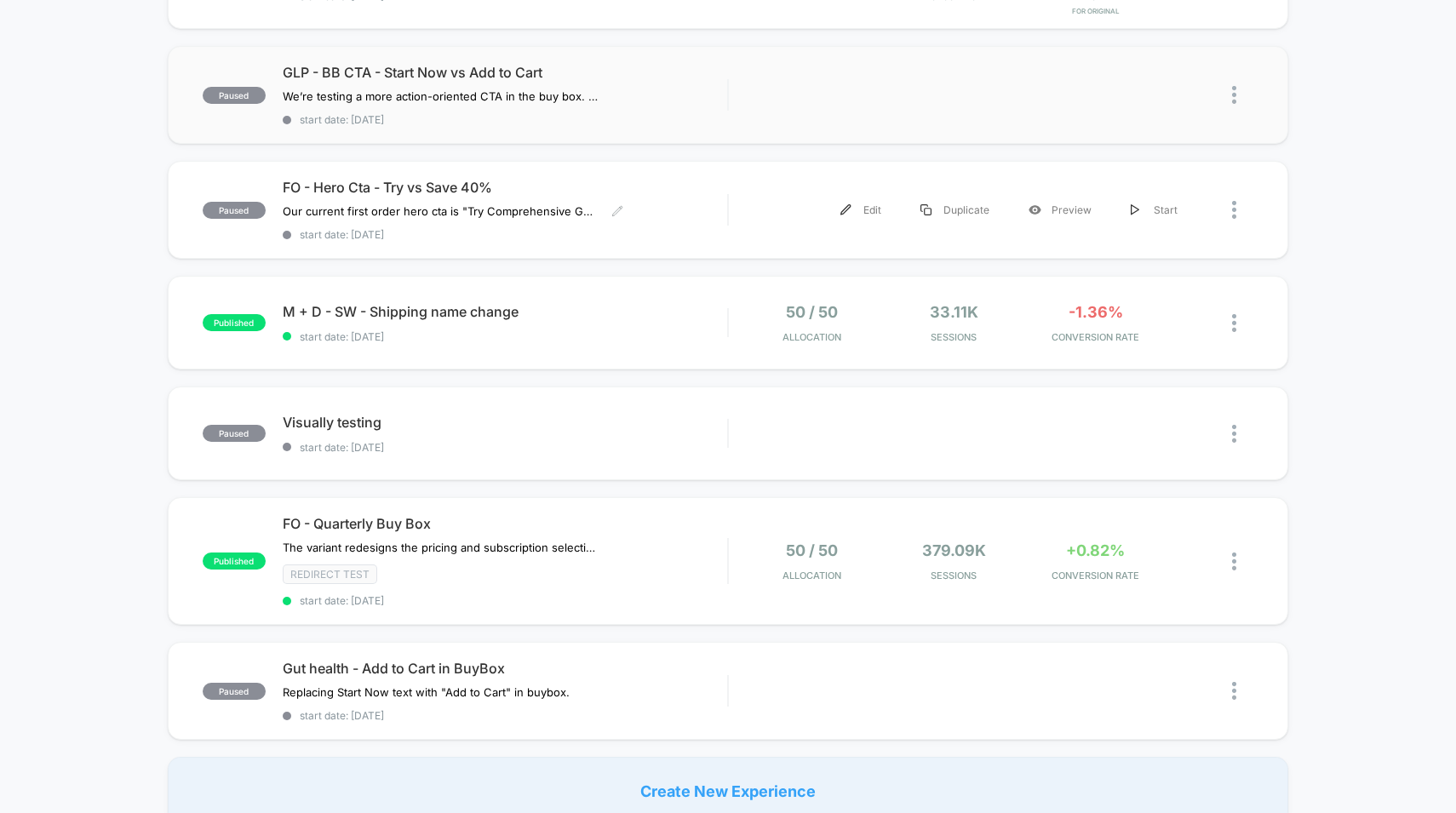
scroll to position [819, 0]
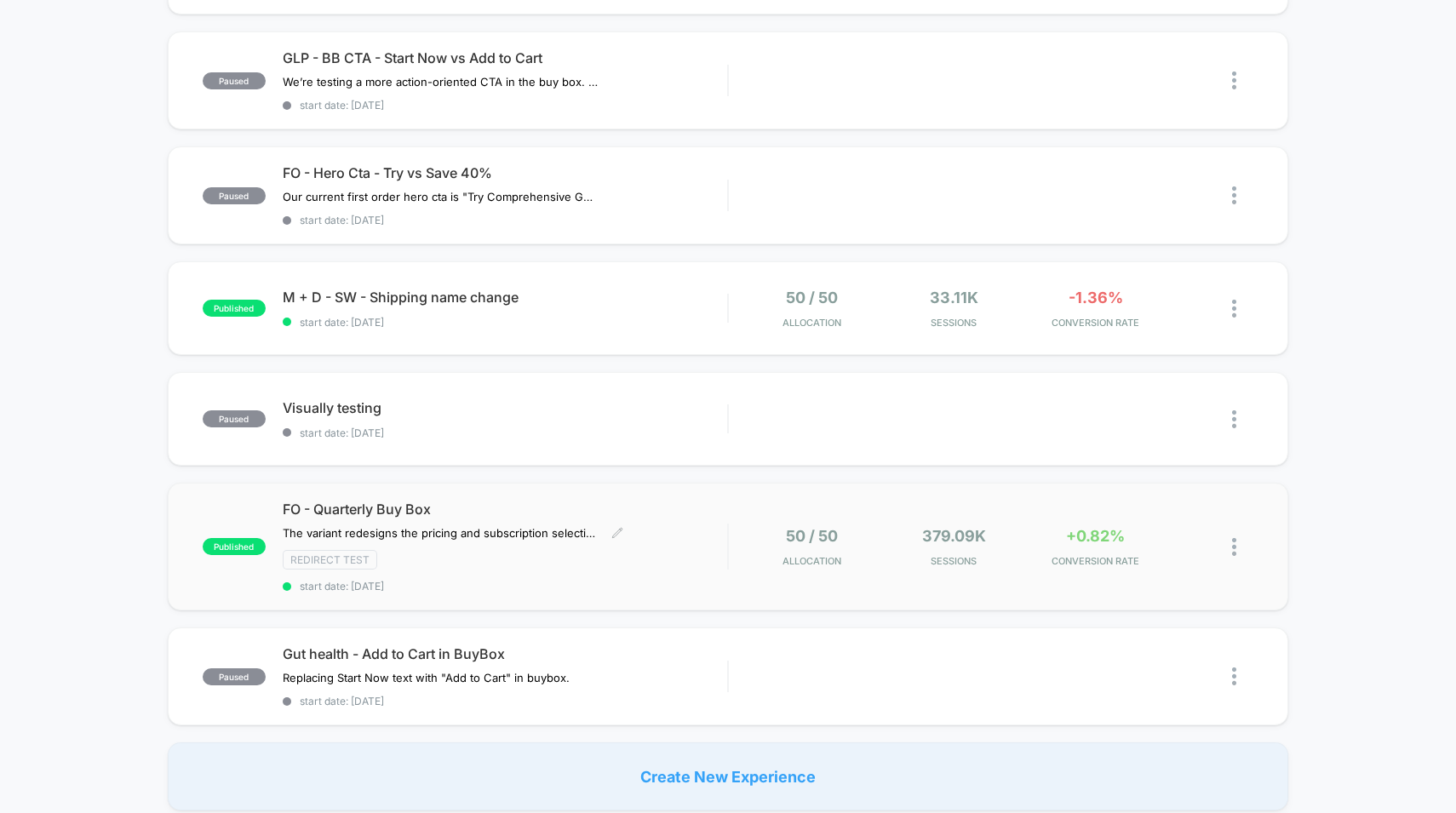
click at [689, 551] on div "Redirect Test" at bounding box center [505, 560] width 445 height 20
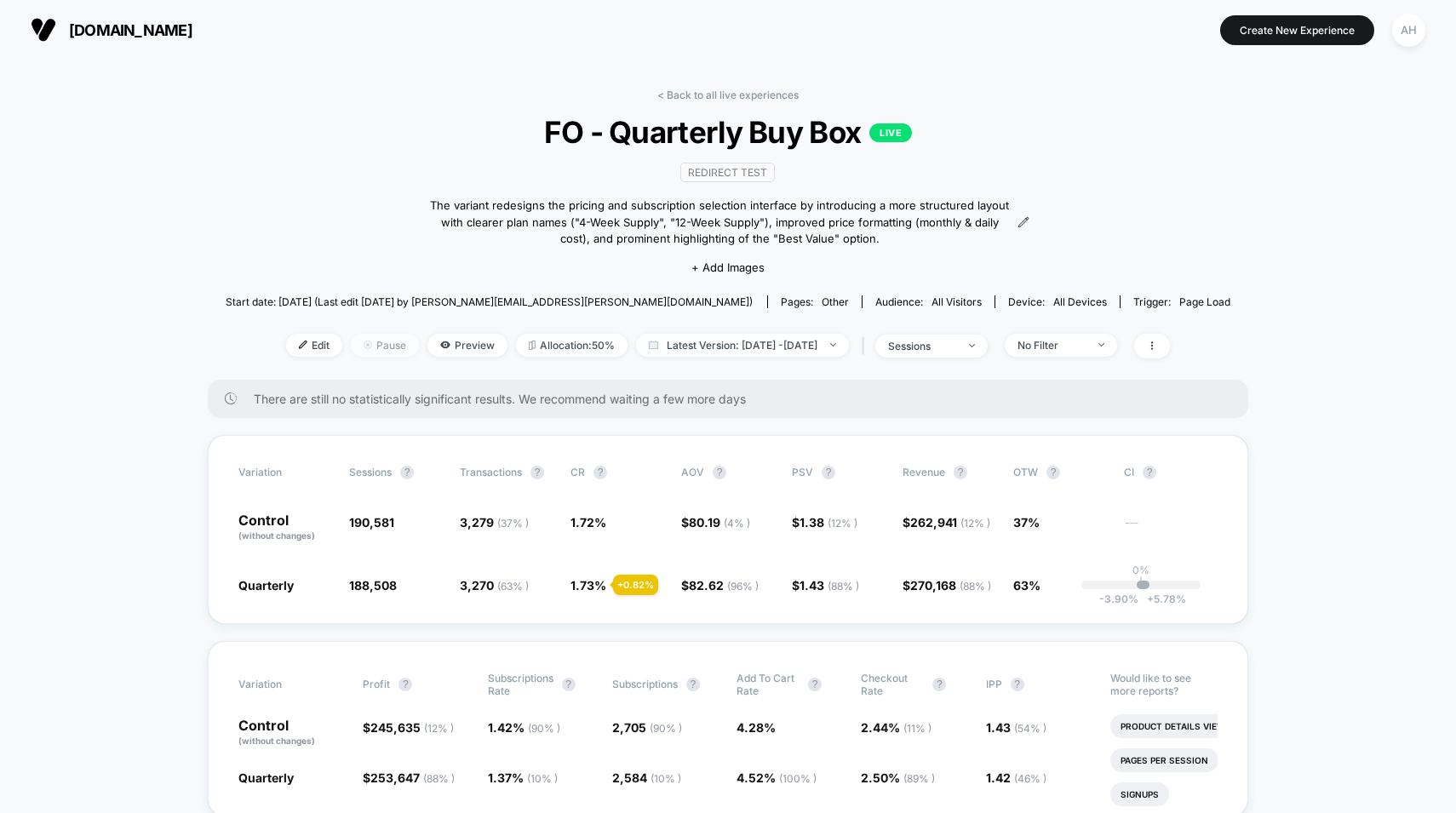
click at [374, 336] on span "Pause" at bounding box center [385, 345] width 68 height 23
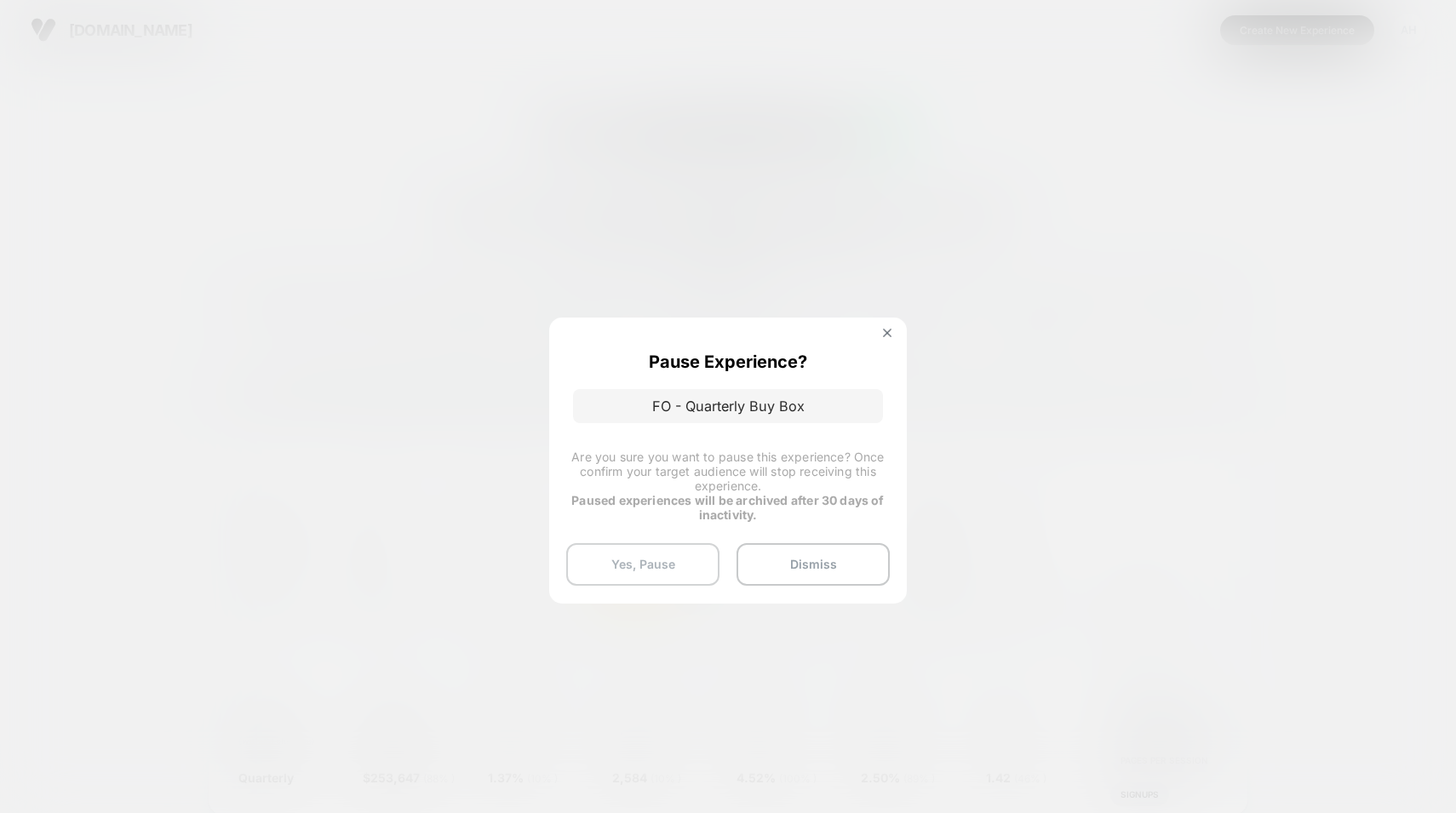
click at [654, 574] on button "Yes, Pause" at bounding box center [643, 564] width 153 height 43
